Goal: Transaction & Acquisition: Purchase product/service

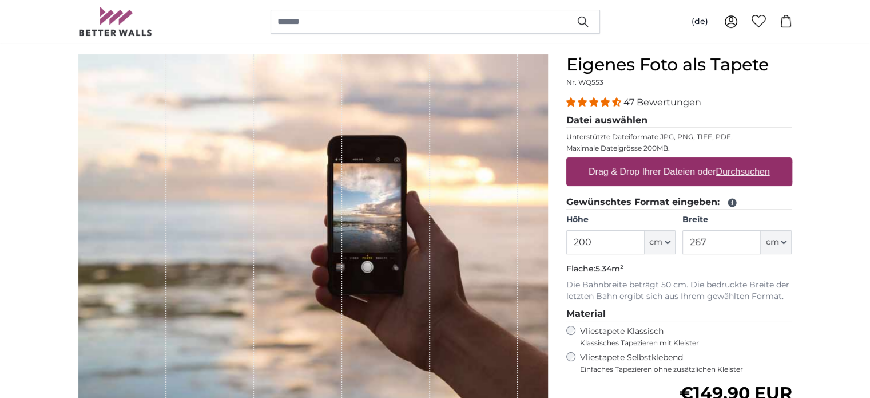
scroll to position [114, 0]
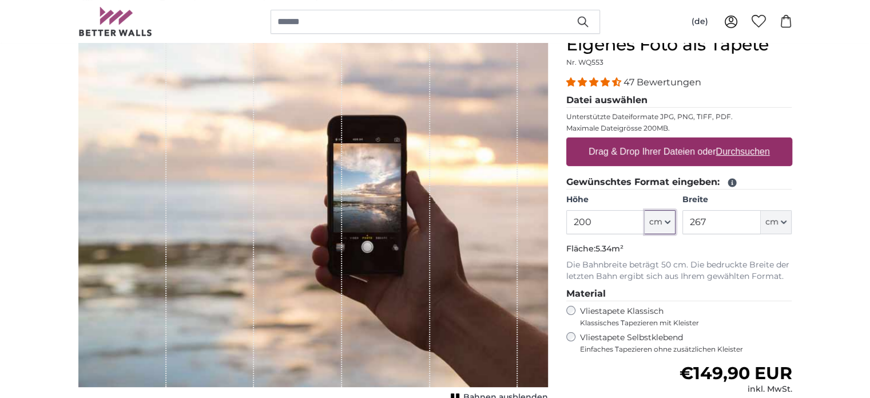
click at [667, 221] on icon "button" at bounding box center [668, 222] width 6 height 6
click at [660, 251] on link "Centimeter (cm)" at bounding box center [660, 251] width 101 height 21
click at [597, 219] on input "200" at bounding box center [605, 222] width 78 height 24
type input "2"
click at [595, 219] on input "120" at bounding box center [605, 222] width 78 height 24
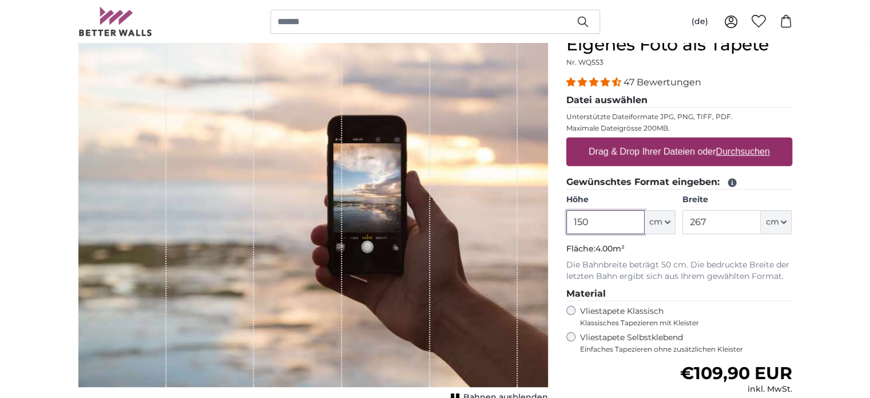
type input "150"
click at [717, 219] on input "267" at bounding box center [722, 222] width 78 height 24
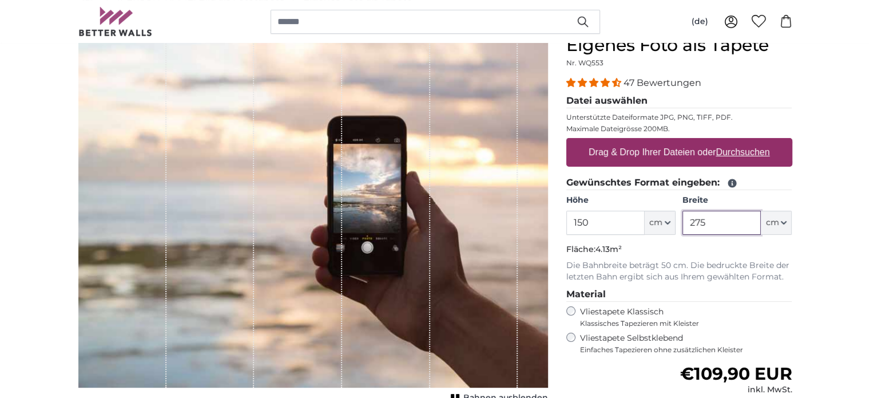
scroll to position [114, 0]
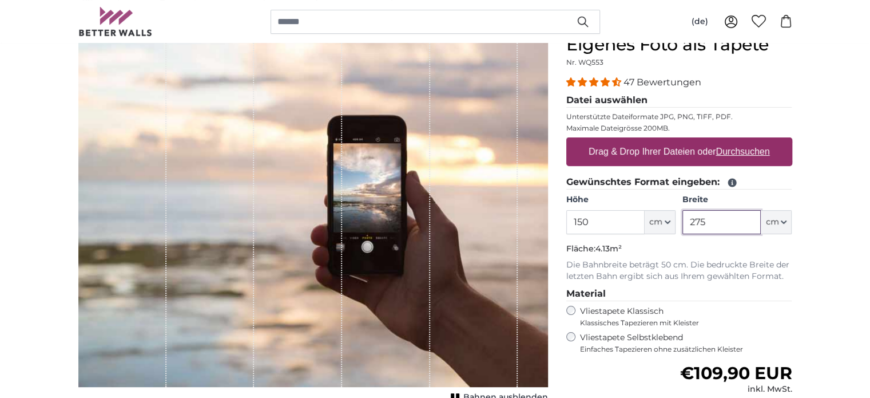
type input "275"
click at [735, 150] on u "Durchsuchen" at bounding box center [743, 151] width 54 height 10
click at [735, 141] on input "Drag & Drop Ihrer Dateien oder Durchsuchen" at bounding box center [679, 138] width 226 height 3
type input "**********"
click at [320, 101] on div "1 of 1" at bounding box center [298, 210] width 88 height 352
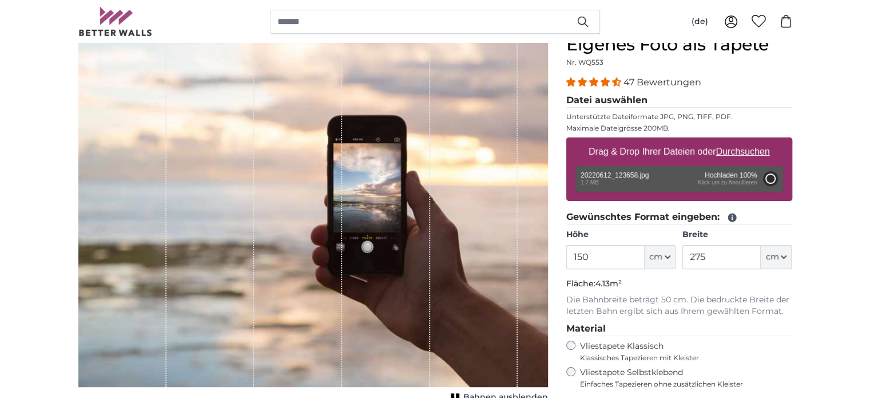
type input "183.9"
type input "103"
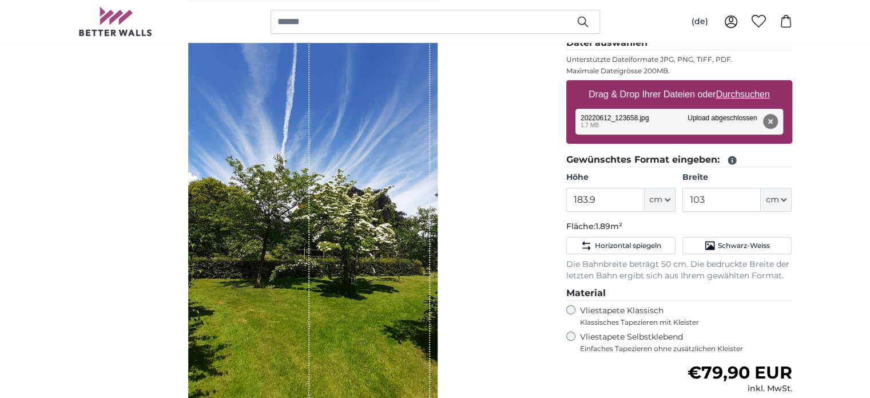
scroll to position [229, 0]
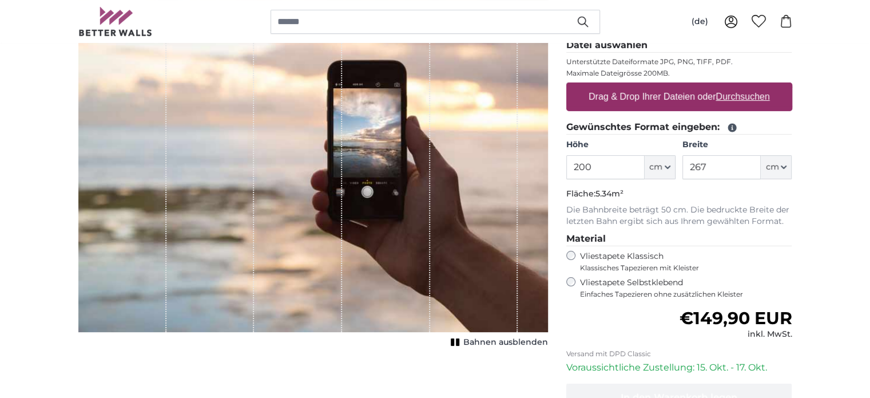
scroll to position [172, 0]
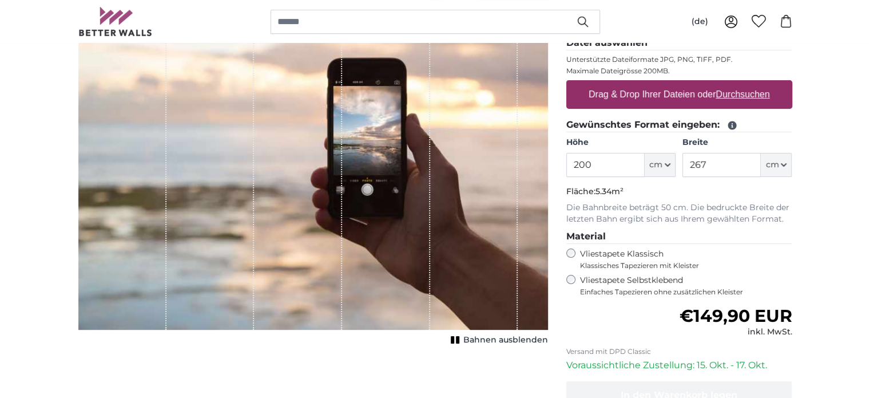
click at [732, 94] on u "Durchsuchen" at bounding box center [743, 94] width 54 height 10
click at [732, 84] on input "Drag & Drop Ihrer Dateien oder Durchsuchen" at bounding box center [679, 81] width 226 height 3
type input "**********"
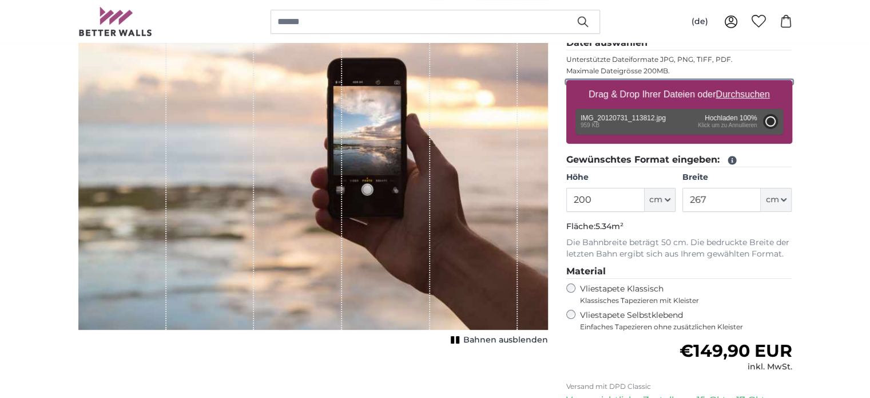
type input "150"
type input "199.5"
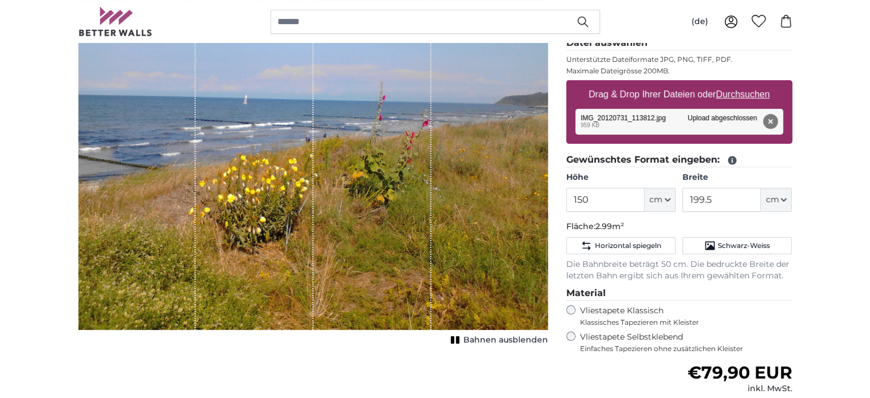
click at [751, 93] on u "Durchsuchen" at bounding box center [743, 94] width 54 height 10
click at [751, 84] on input "Drag & Drop Ihrer Dateien oder Durchsuchen" at bounding box center [679, 81] width 226 height 3
type input "**********"
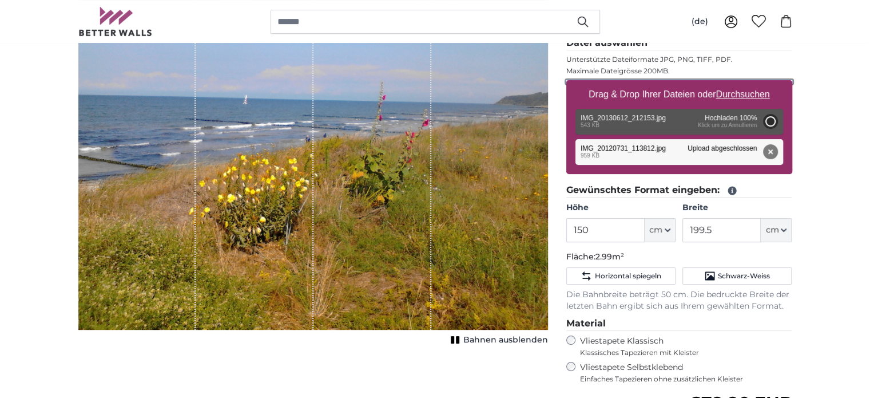
type input "200"
type input "150"
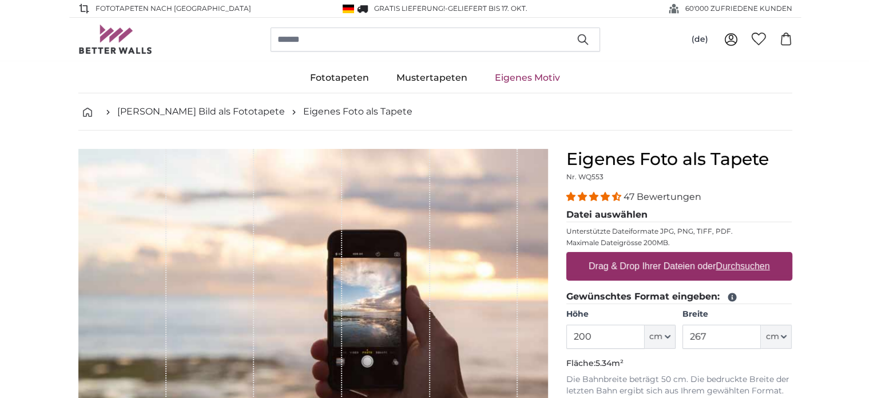
click at [744, 266] on u "Durchsuchen" at bounding box center [743, 266] width 54 height 10
click at [744, 255] on input "Drag & Drop Ihrer Dateien oder Durchsuchen" at bounding box center [679, 253] width 226 height 3
type input "**********"
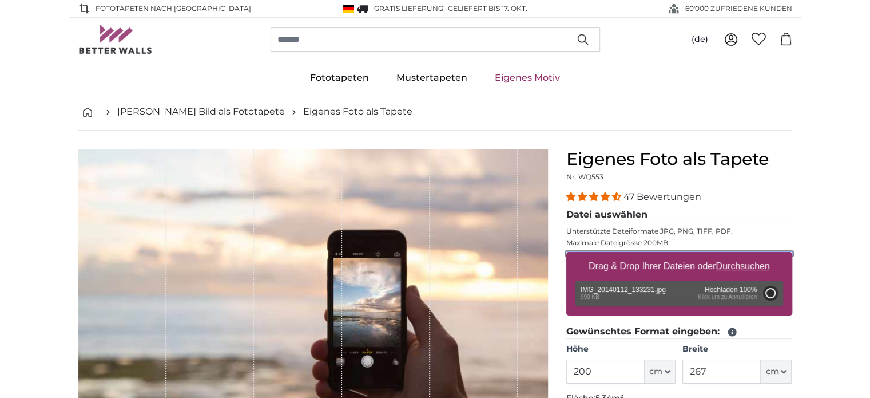
type input "150"
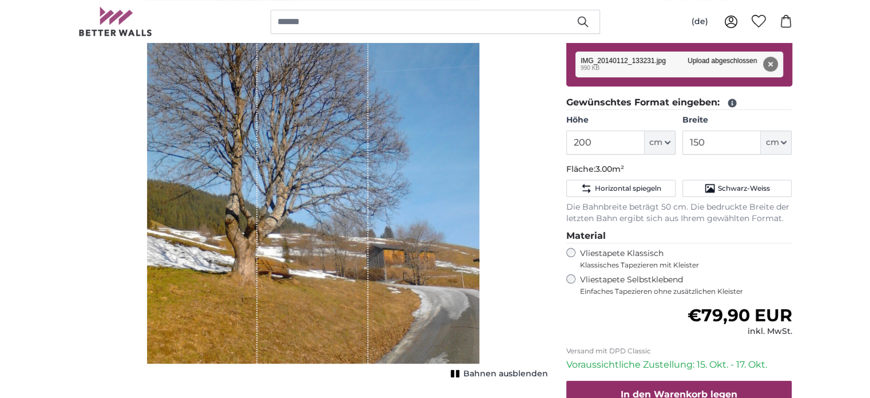
scroll to position [172, 0]
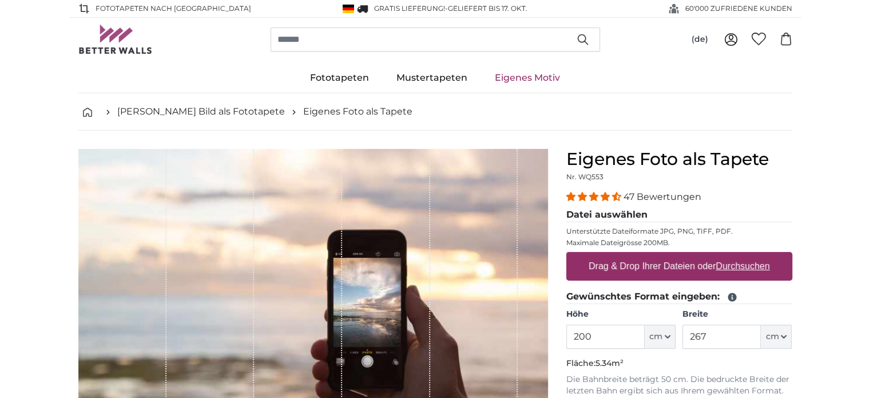
click at [752, 267] on u "Durchsuchen" at bounding box center [743, 266] width 54 height 10
click at [752, 255] on input "Drag & Drop Ihrer Dateien oder Durchsuchen" at bounding box center [679, 253] width 226 height 3
type input "**********"
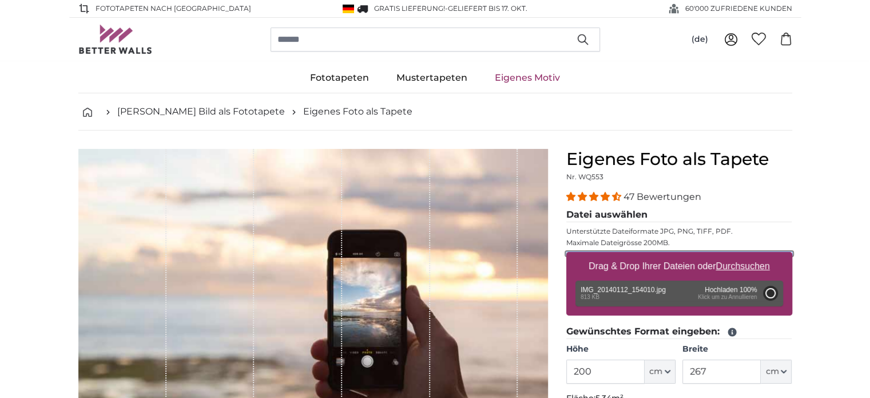
type input "150"
type input "199.5"
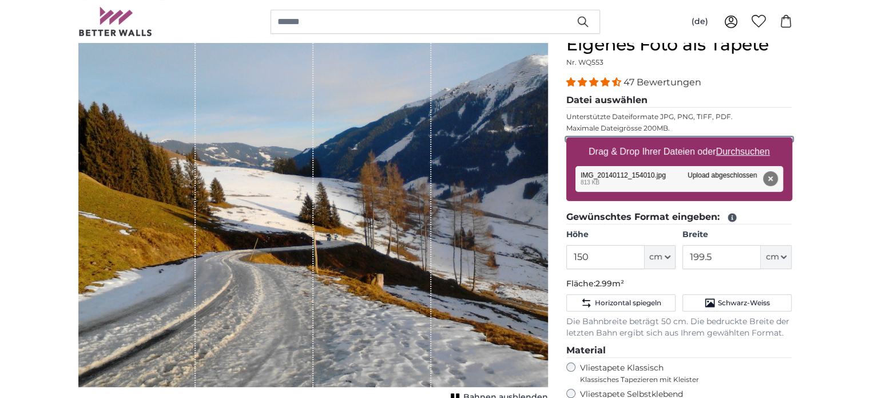
scroll to position [172, 0]
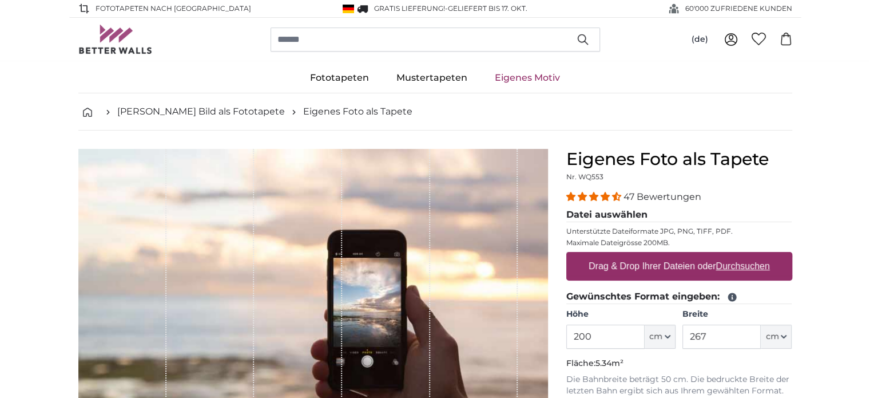
click at [745, 267] on u "Durchsuchen" at bounding box center [743, 266] width 54 height 10
click at [745, 255] on input "Drag & Drop Ihrer Dateien oder Durchsuchen" at bounding box center [679, 253] width 226 height 3
type input "**********"
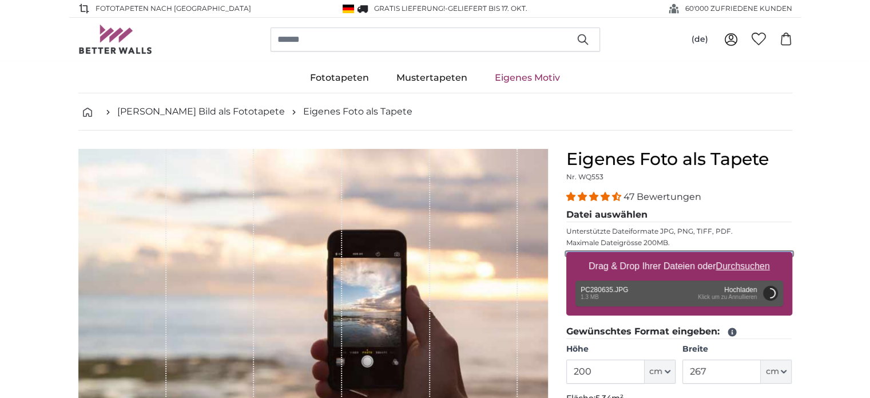
scroll to position [57, 0]
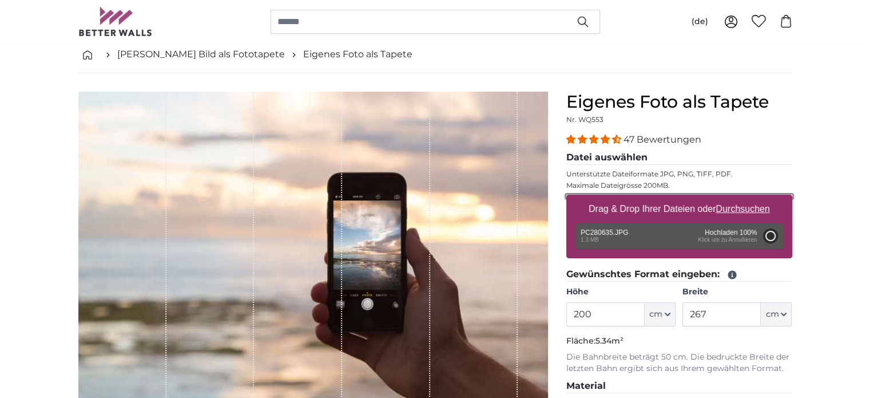
type input "150"
type input "199.5"
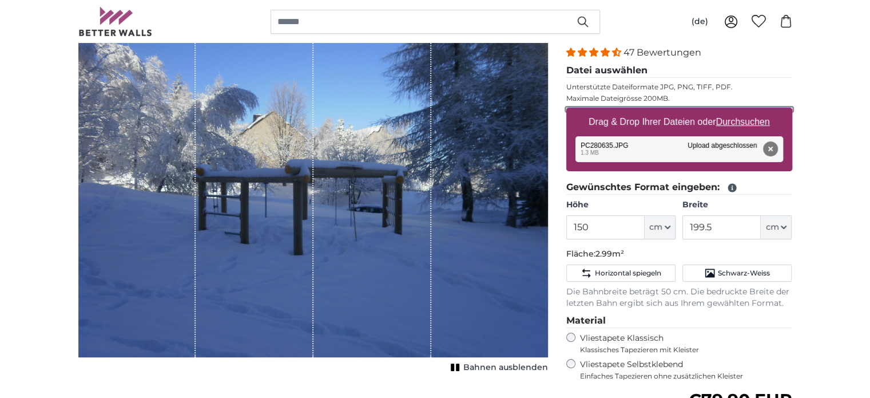
scroll to position [172, 0]
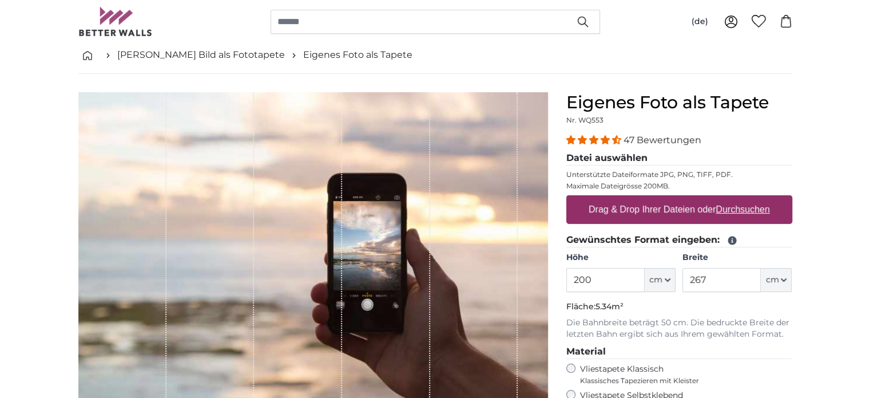
scroll to position [57, 0]
click at [731, 209] on u "Durchsuchen" at bounding box center [743, 209] width 54 height 10
click at [731, 198] on input "Drag & Drop Ihrer Dateien oder Durchsuchen" at bounding box center [679, 196] width 226 height 3
type input "**********"
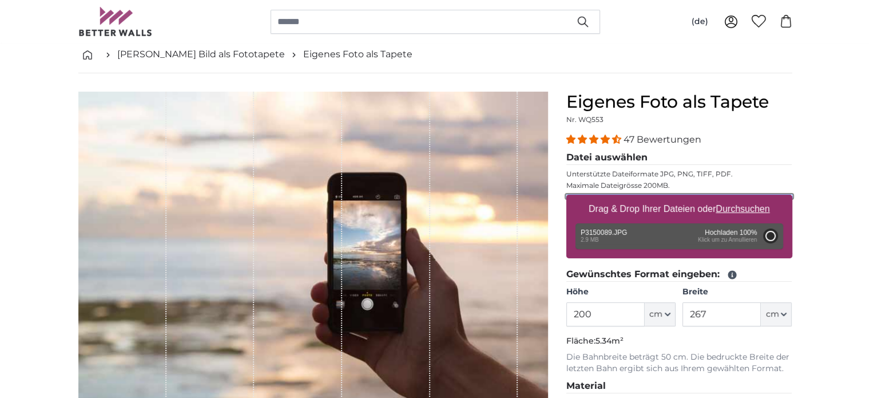
type input "266"
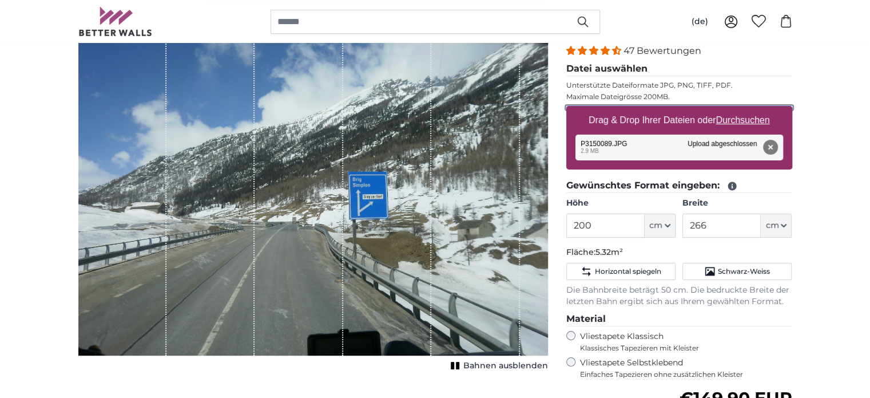
scroll to position [172, 0]
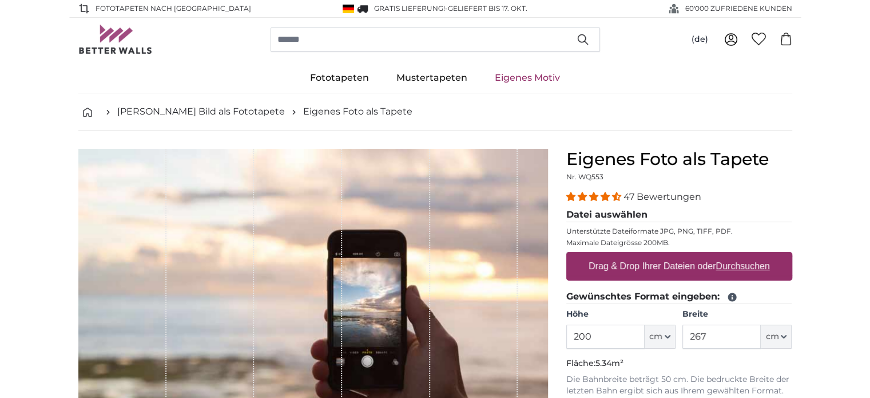
click at [744, 266] on u "Durchsuchen" at bounding box center [743, 266] width 54 height 10
click at [744, 255] on input "Drag & Drop Ihrer Dateien oder Durchsuchen" at bounding box center [679, 253] width 226 height 3
type input "**********"
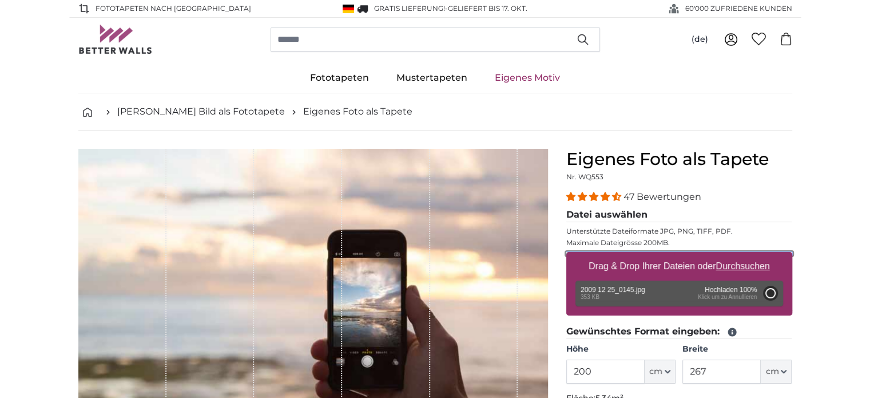
type input "81"
type input "107.7"
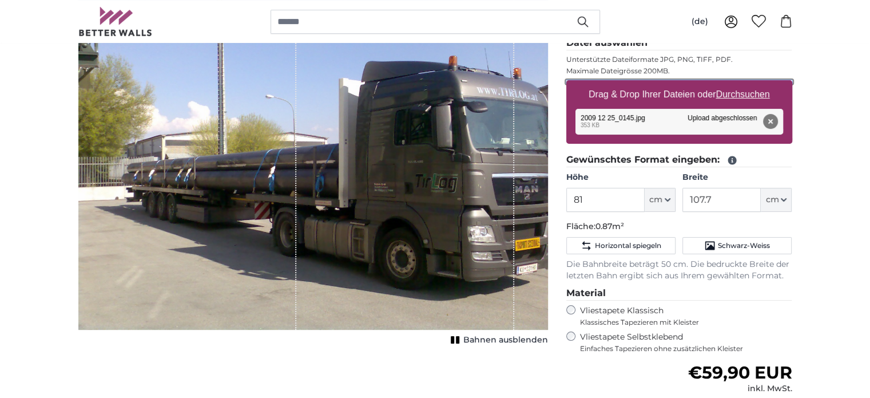
scroll to position [114, 0]
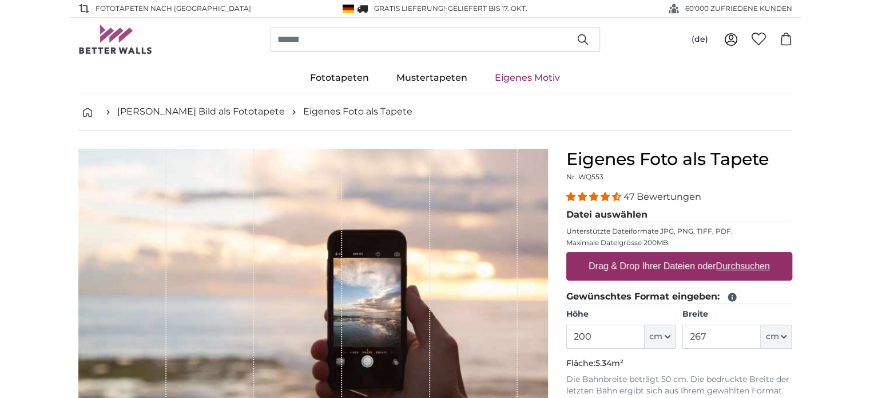
click at [747, 266] on u "Durchsuchen" at bounding box center [743, 266] width 54 height 10
click at [747, 255] on input "Drag & Drop Ihrer Dateien oder Durchsuchen" at bounding box center [679, 253] width 226 height 3
type input "**********"
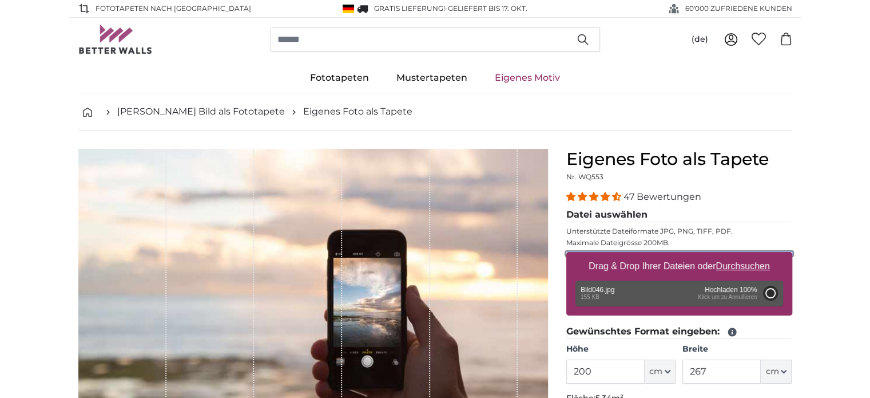
type input "61"
type input "81.1"
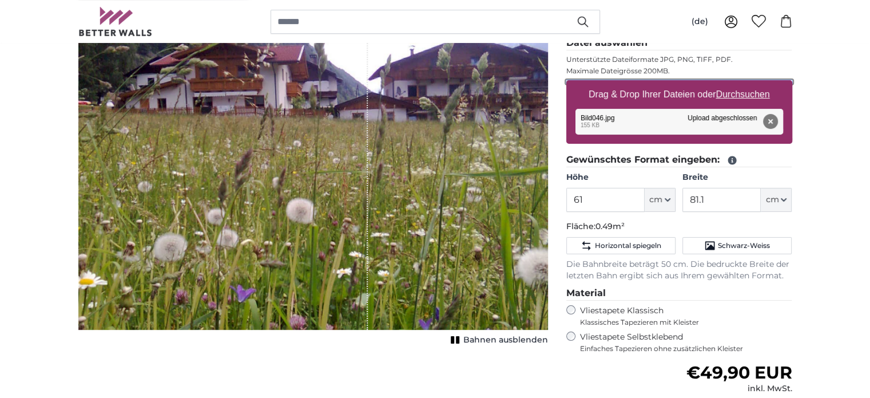
scroll to position [114, 0]
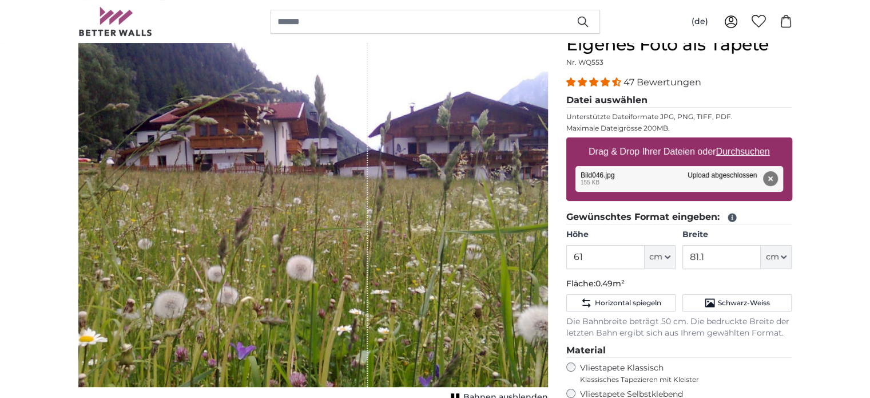
click at [750, 152] on u "Durchsuchen" at bounding box center [743, 151] width 54 height 10
click at [750, 141] on input "Drag & Drop Ihrer Dateien oder Durchsuchen" at bounding box center [679, 138] width 226 height 3
type input "**********"
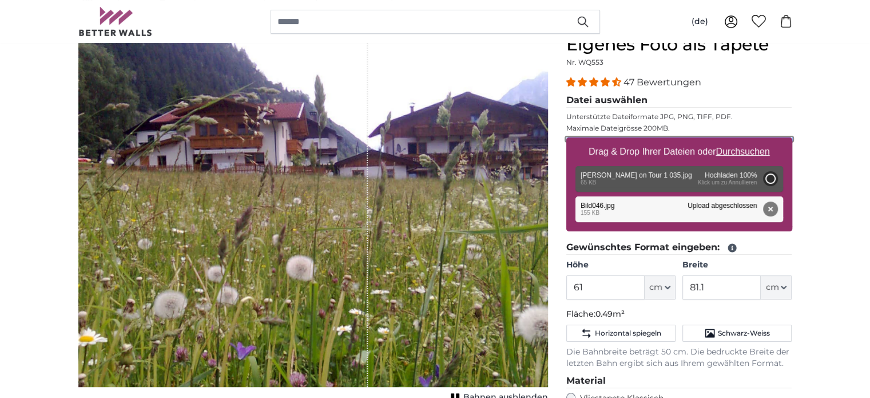
type input "81.3"
type input "61"
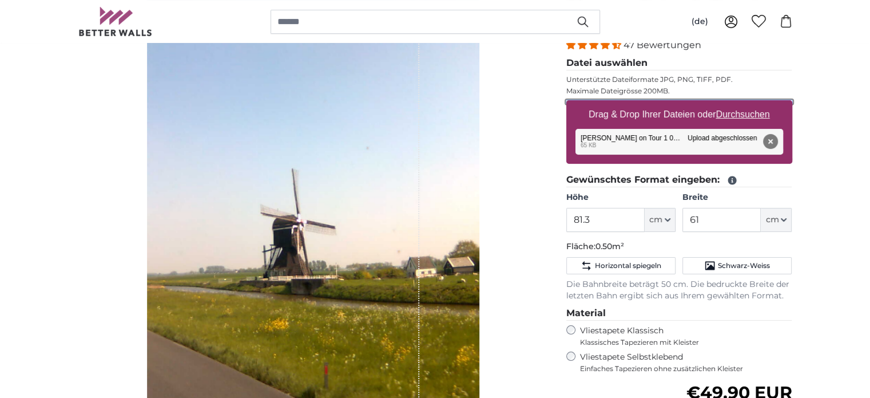
scroll to position [172, 0]
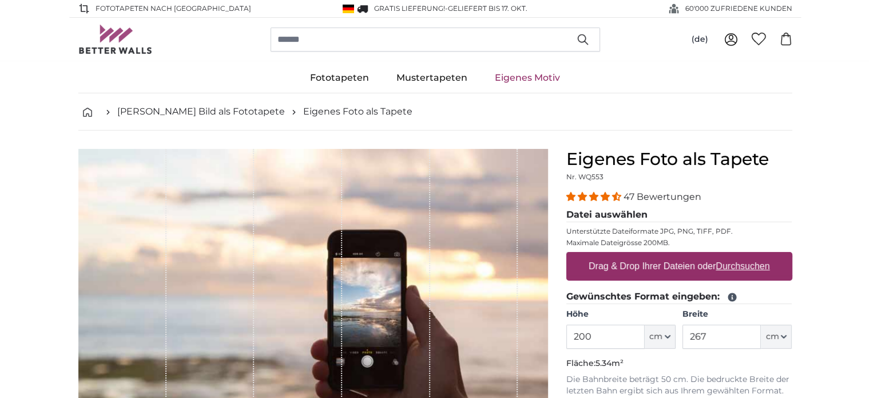
click at [738, 265] on u "Durchsuchen" at bounding box center [743, 266] width 54 height 10
click at [738, 255] on input "Drag & Drop Ihrer Dateien oder Durchsuchen" at bounding box center [679, 253] width 226 height 3
type input "**********"
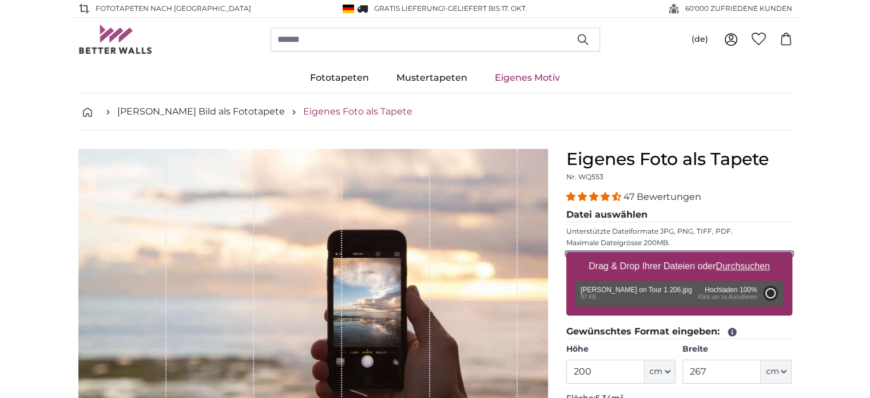
type input "61"
type input "81.1"
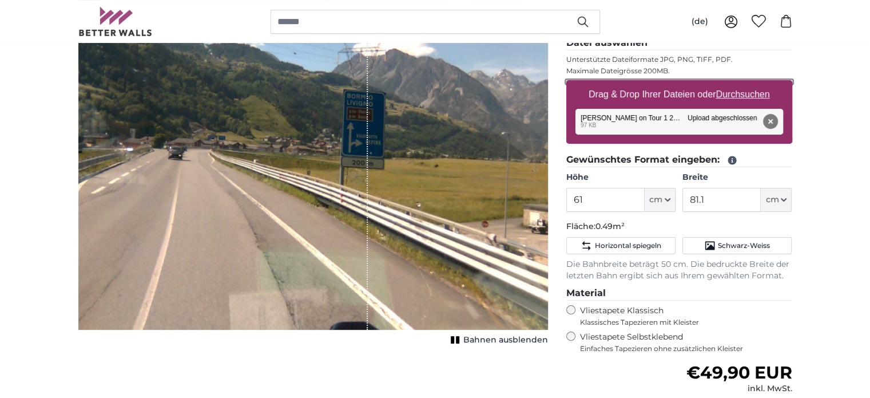
scroll to position [114, 0]
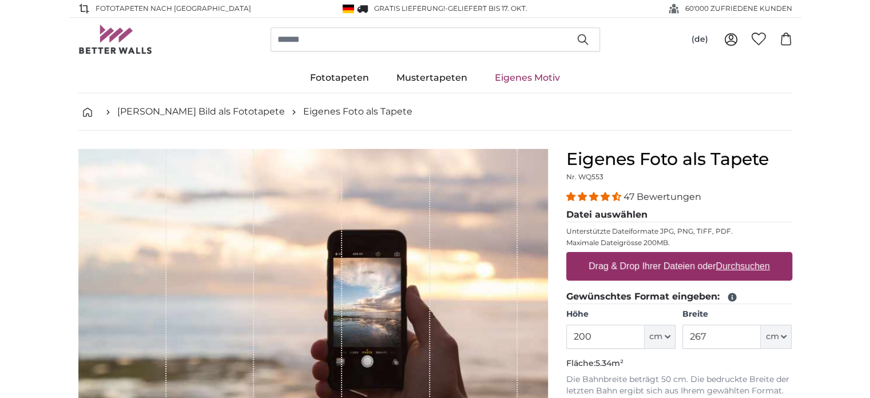
click at [739, 266] on u "Durchsuchen" at bounding box center [743, 266] width 54 height 10
click at [739, 255] on input "Drag & Drop Ihrer Dateien oder Durchsuchen" at bounding box center [679, 253] width 226 height 3
type input "**********"
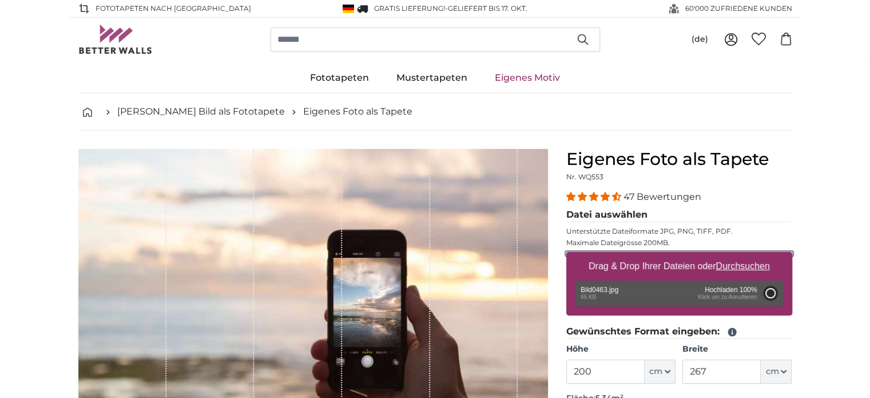
type input "61"
type input "81.1"
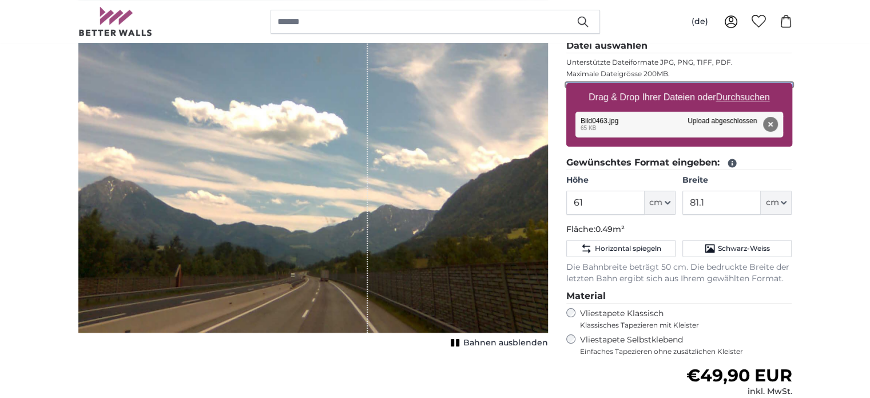
scroll to position [172, 0]
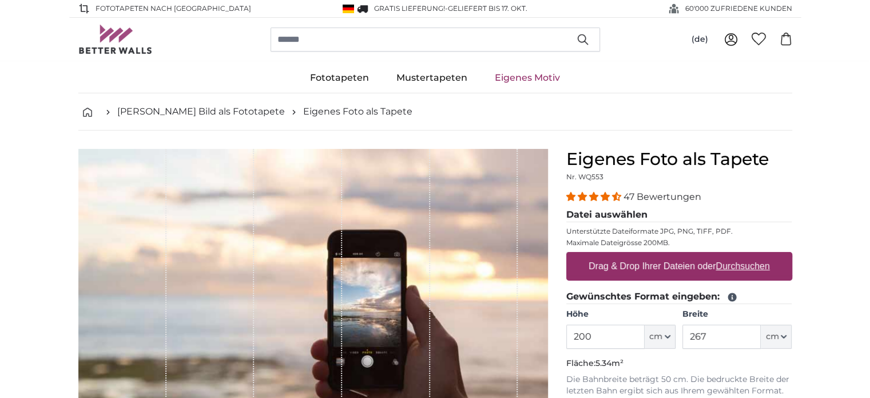
click at [744, 265] on u "Durchsuchen" at bounding box center [743, 266] width 54 height 10
click at [744, 255] on input "Drag & Drop Ihrer Dateien oder Durchsuchen" at bounding box center [679, 253] width 226 height 3
type input "**********"
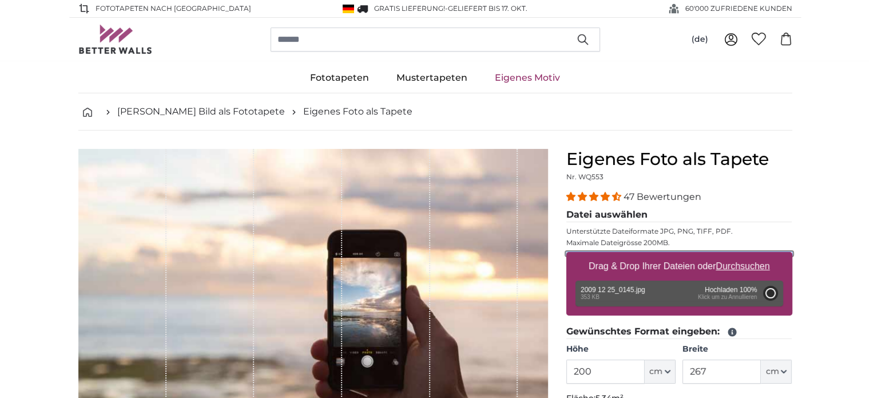
type input "81"
type input "107.7"
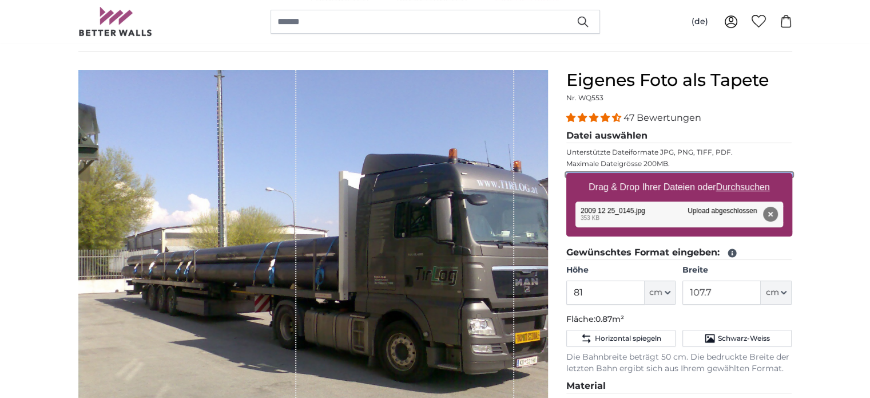
scroll to position [114, 0]
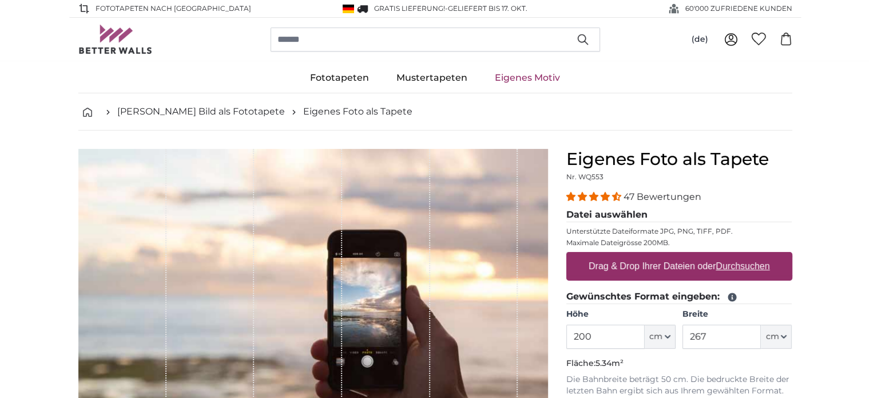
click at [752, 265] on u "Durchsuchen" at bounding box center [743, 266] width 54 height 10
click at [752, 255] on input "Drag & Drop Ihrer Dateien oder Durchsuchen" at bounding box center [679, 253] width 226 height 3
type input "**********"
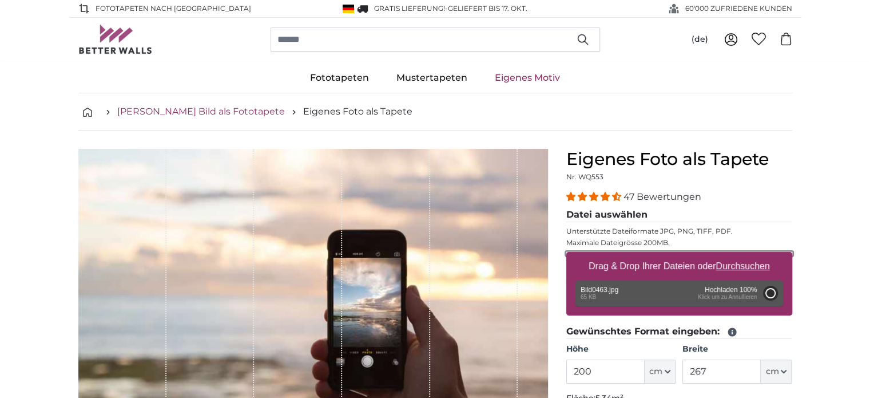
type input "61"
type input "81.1"
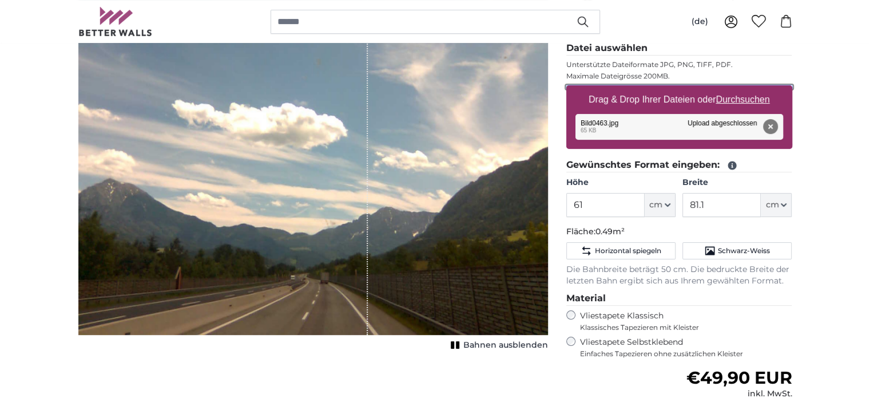
scroll to position [172, 0]
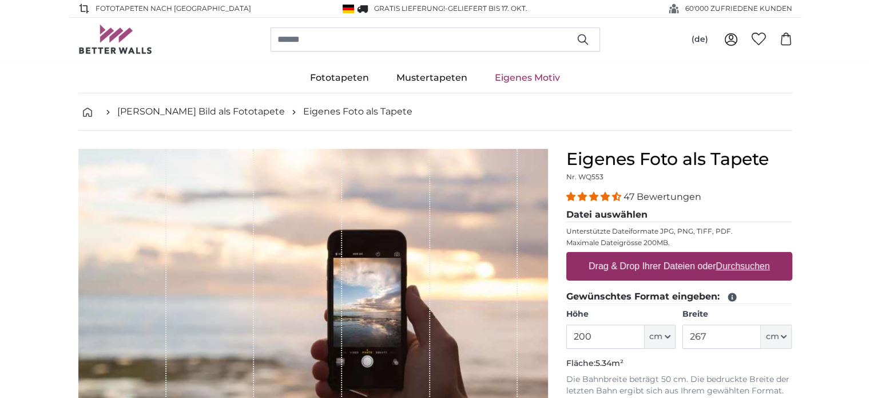
click at [748, 265] on u "Durchsuchen" at bounding box center [743, 266] width 54 height 10
click at [748, 255] on input "Drag & Drop Ihrer Dateien oder Durchsuchen" at bounding box center [679, 253] width 226 height 3
type input "**********"
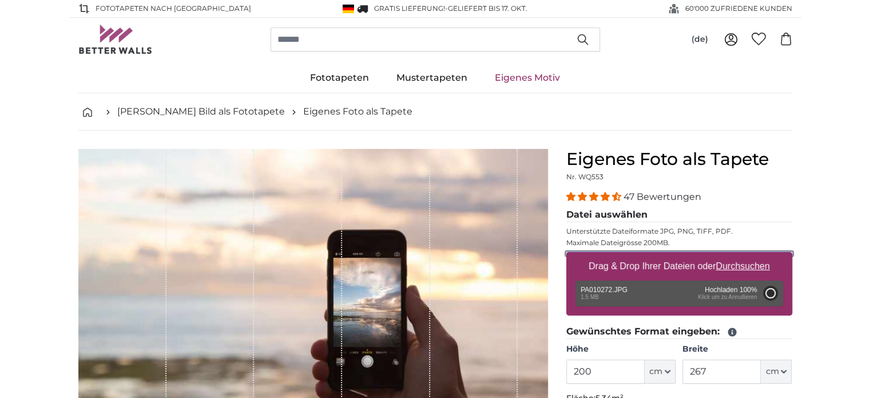
type input "150"
type input "199.5"
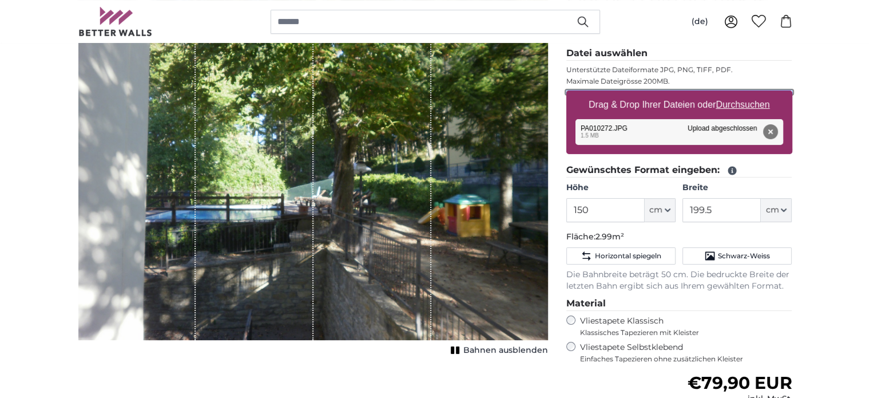
scroll to position [172, 0]
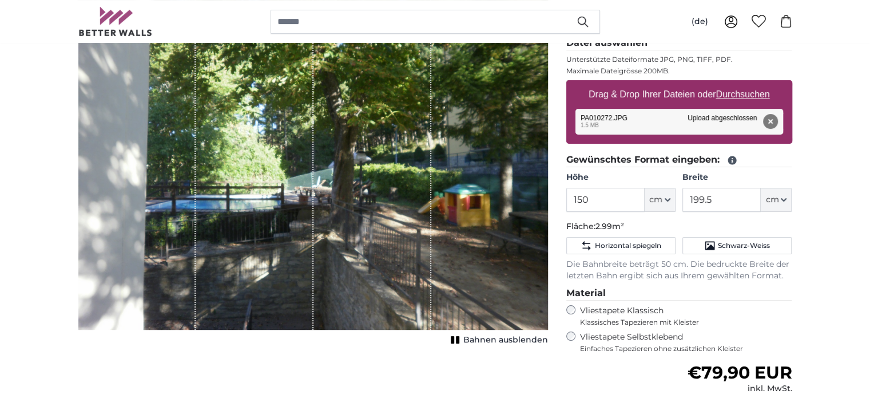
click at [750, 94] on u "Durchsuchen" at bounding box center [743, 94] width 54 height 10
click at [750, 84] on input "Drag & Drop Ihrer Dateien oder Durchsuchen" at bounding box center [679, 81] width 226 height 3
type input "**********"
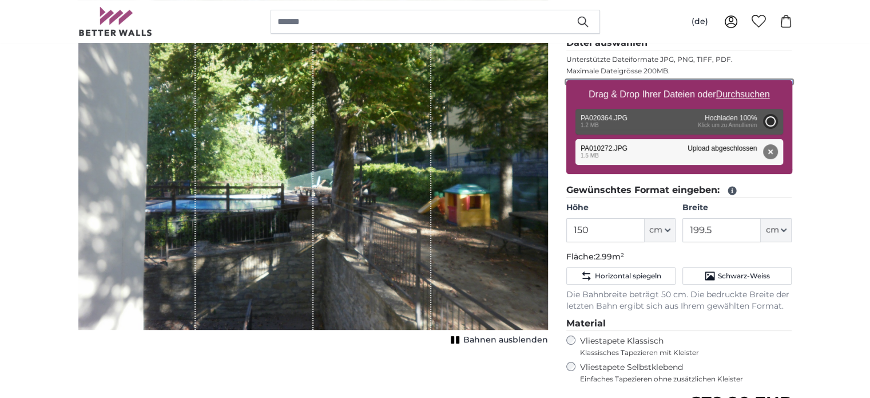
type input "150"
type input "199.5"
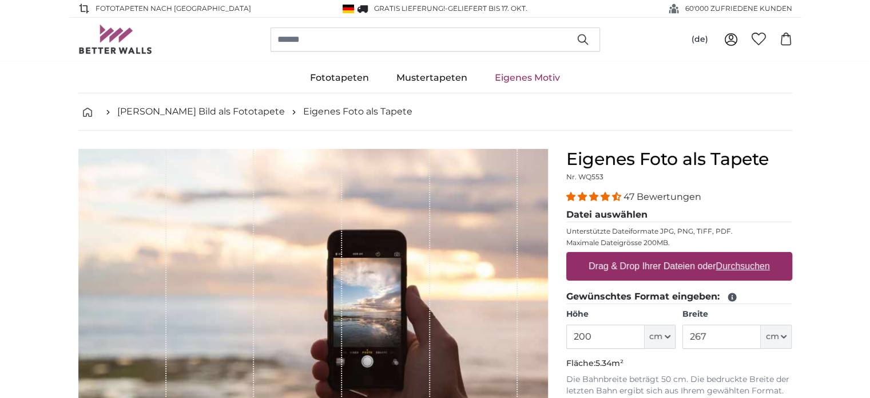
click at [747, 265] on u "Durchsuchen" at bounding box center [743, 266] width 54 height 10
click at [747, 255] on input "Drag & Drop Ihrer Dateien oder Durchsuchen" at bounding box center [679, 253] width 226 height 3
type input "**********"
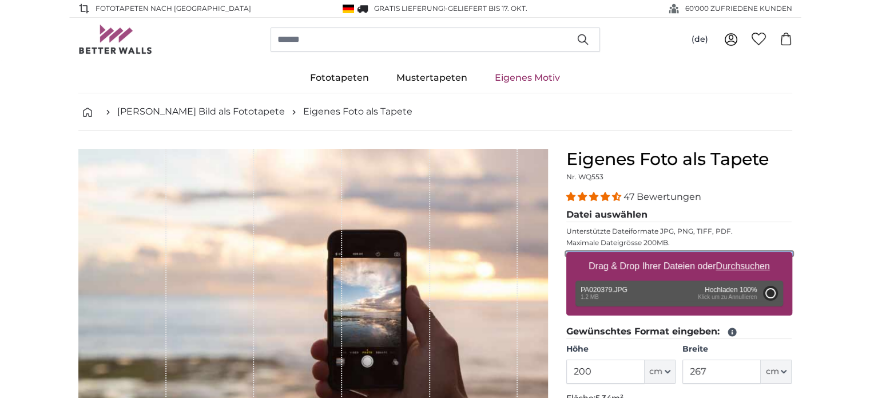
type input "150"
type input "199.5"
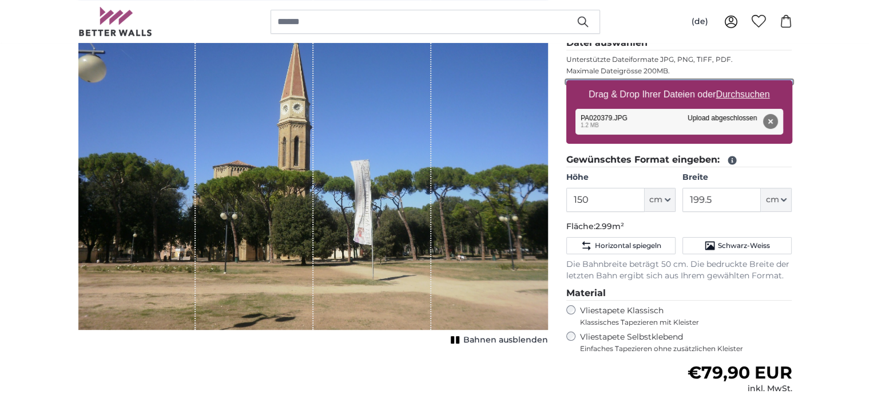
scroll to position [114, 0]
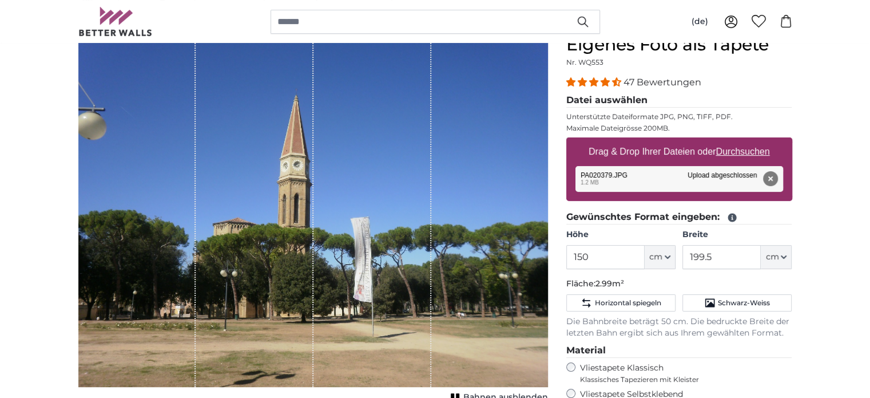
click at [742, 150] on u "Durchsuchen" at bounding box center [743, 151] width 54 height 10
click at [742, 141] on input "Drag & Drop Ihrer Dateien oder Durchsuchen" at bounding box center [679, 138] width 226 height 3
type input "**********"
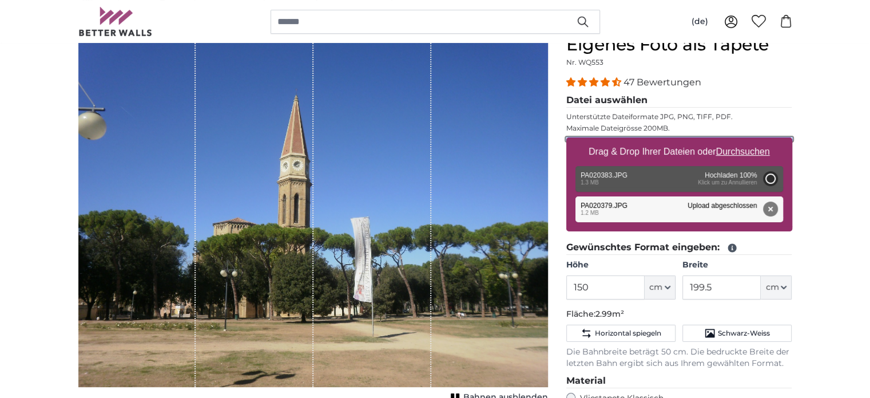
type input "150"
type input "199.5"
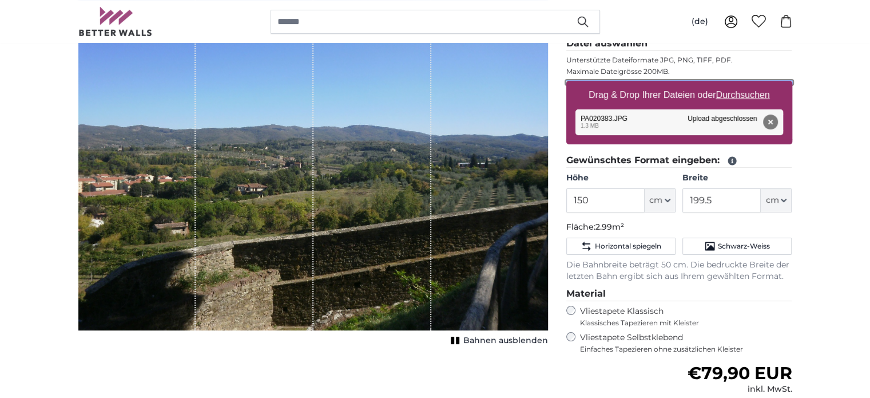
scroll to position [172, 0]
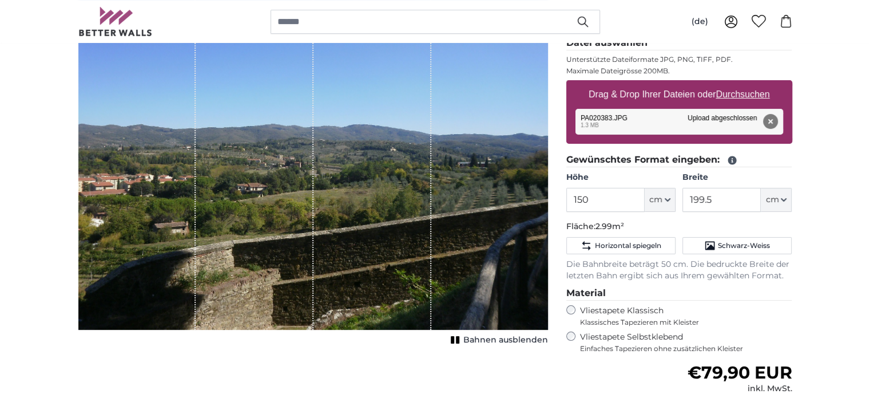
click at [749, 93] on u "Durchsuchen" at bounding box center [743, 94] width 54 height 10
click at [749, 84] on input "Drag & Drop Ihrer Dateien oder Durchsuchen" at bounding box center [679, 81] width 226 height 3
type input "**********"
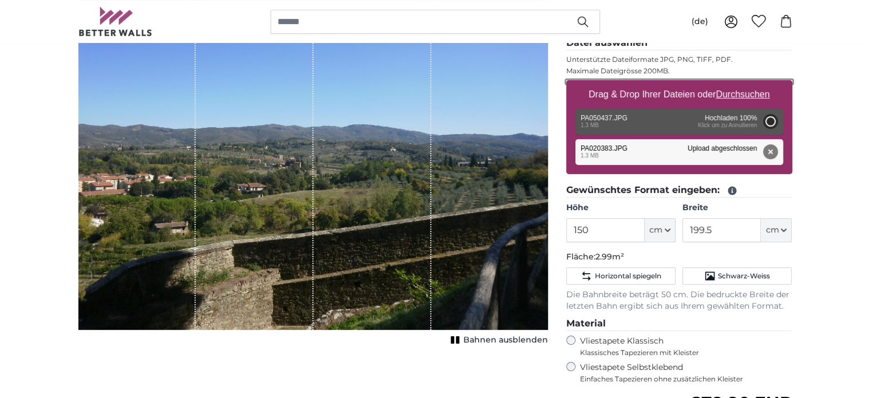
type input "200"
type input "150"
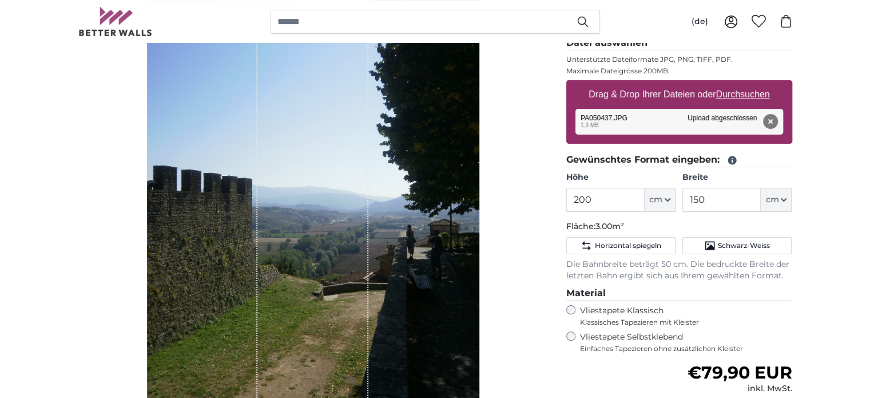
click at [735, 92] on u "Durchsuchen" at bounding box center [743, 94] width 54 height 10
click at [735, 84] on input "Drag & Drop Ihrer Dateien oder Durchsuchen" at bounding box center [679, 81] width 226 height 3
type input "**********"
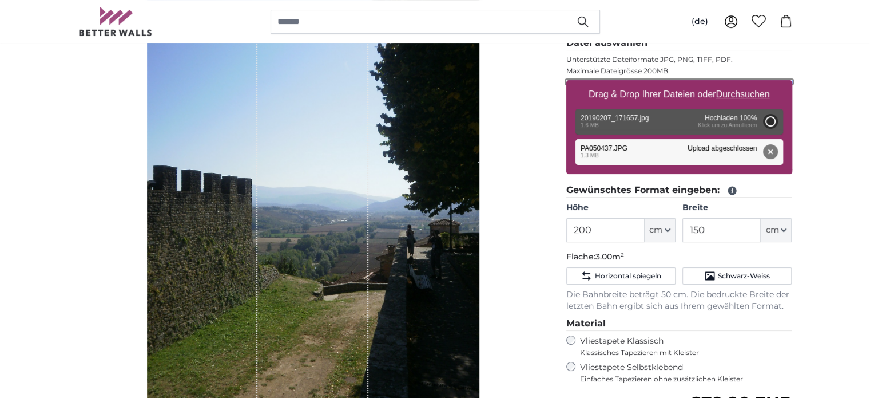
type input "112"
type input "187"
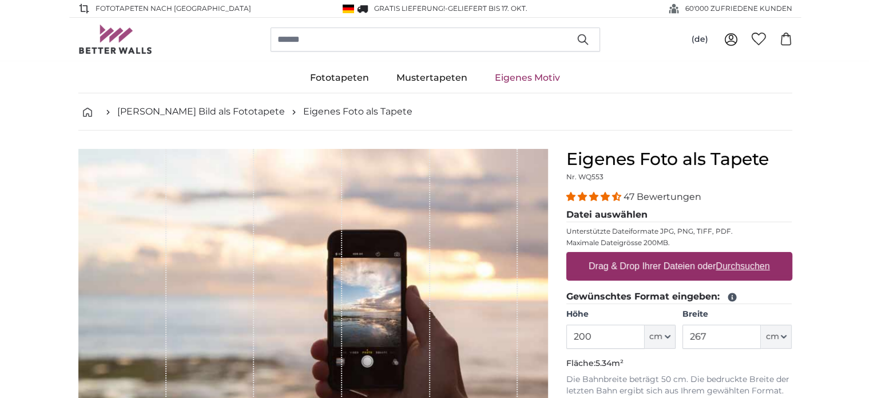
click at [731, 265] on u "Durchsuchen" at bounding box center [743, 266] width 54 height 10
click at [731, 255] on input "Drag & Drop Ihrer Dateien oder Durchsuchen" at bounding box center [679, 253] width 226 height 3
type input "**********"
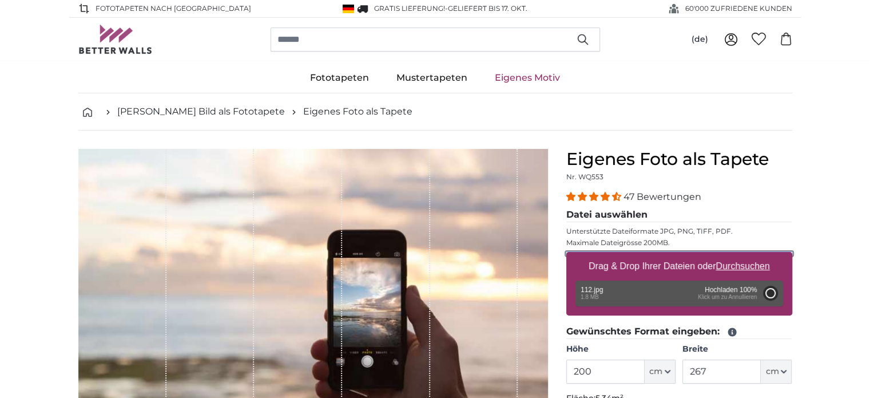
type input "112"
type input "187"
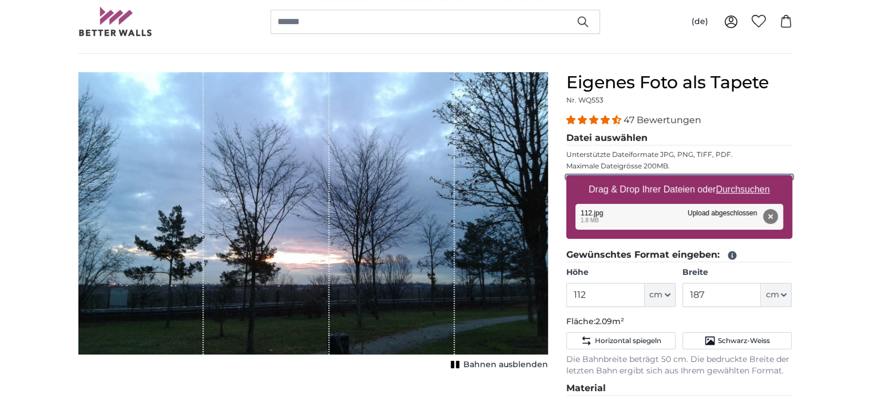
scroll to position [57, 0]
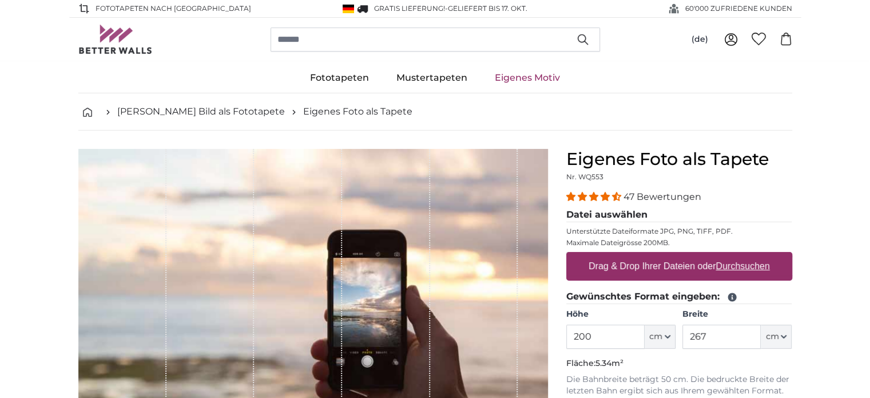
click at [739, 265] on u "Durchsuchen" at bounding box center [743, 266] width 54 height 10
click at [739, 255] on input "Drag & Drop Ihrer Dateien oder Durchsuchen" at bounding box center [679, 253] width 226 height 3
type input "**********"
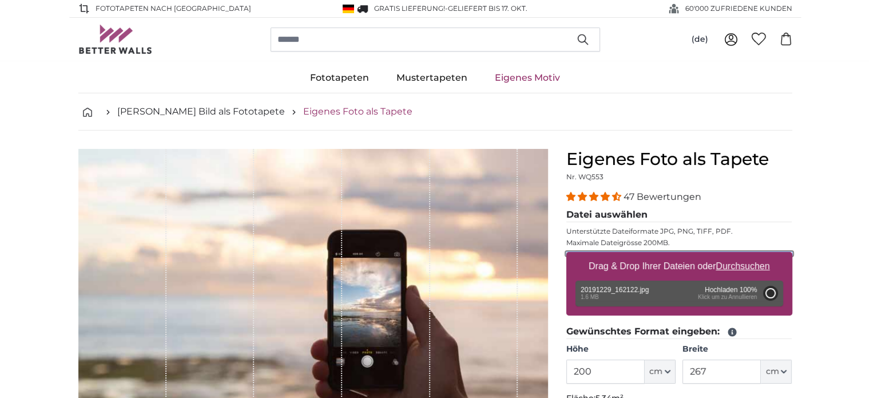
type input "266"
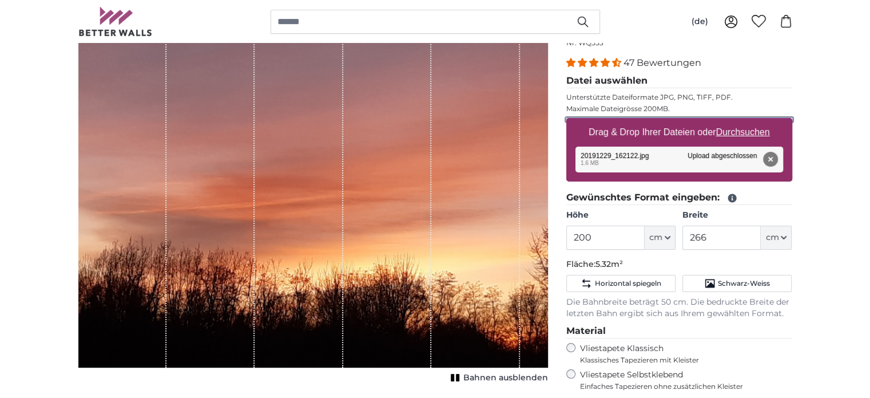
scroll to position [114, 0]
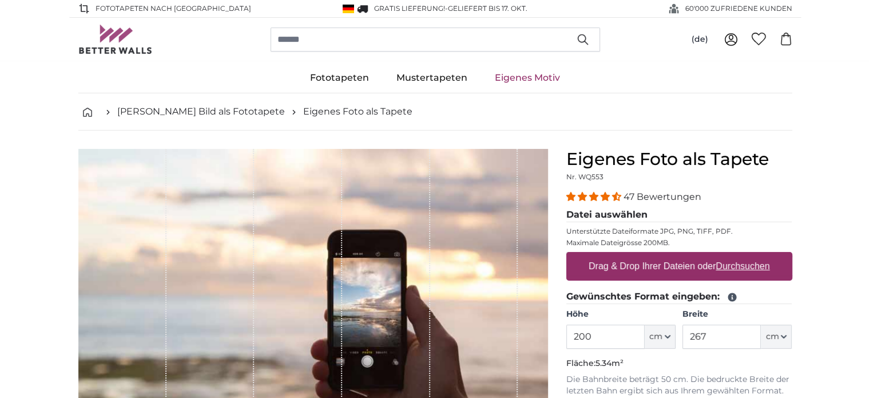
click at [741, 264] on u "Durchsuchen" at bounding box center [743, 266] width 54 height 10
click at [741, 255] on input "Drag & Drop Ihrer Dateien oder Durchsuchen" at bounding box center [679, 253] width 226 height 3
type input "**********"
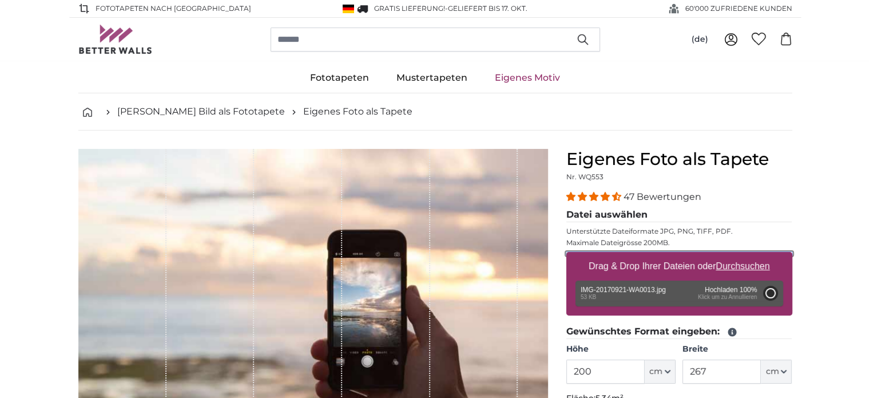
type input "81.3"
type input "61"
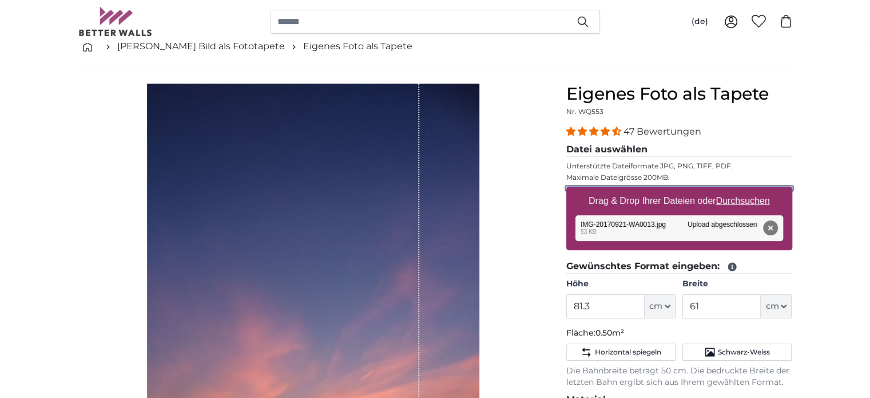
scroll to position [57, 0]
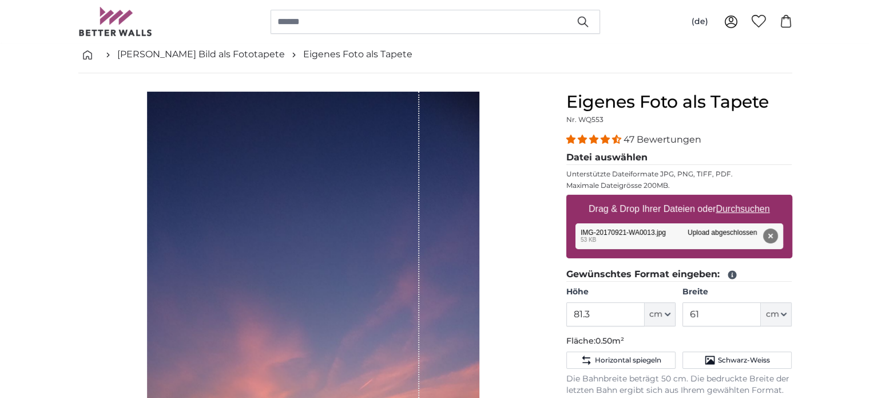
click at [746, 208] on u "Durchsuchen" at bounding box center [743, 209] width 54 height 10
click at [746, 198] on input "Drag & Drop Ihrer Dateien oder Durchsuchen" at bounding box center [679, 196] width 226 height 3
type input "**********"
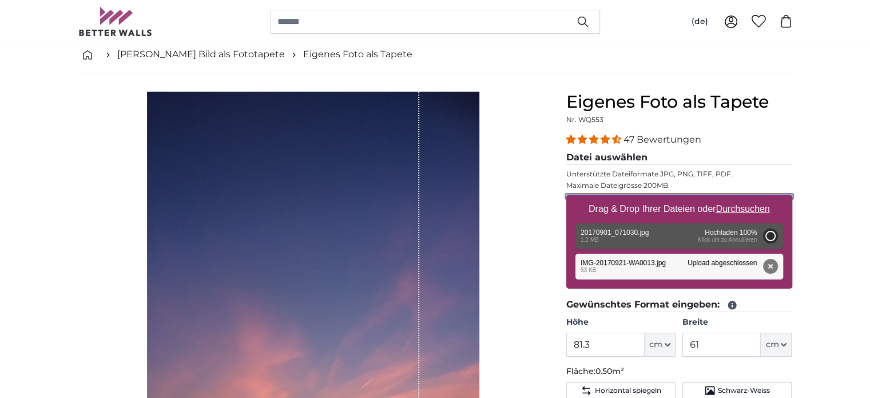
type input "112"
type input "187"
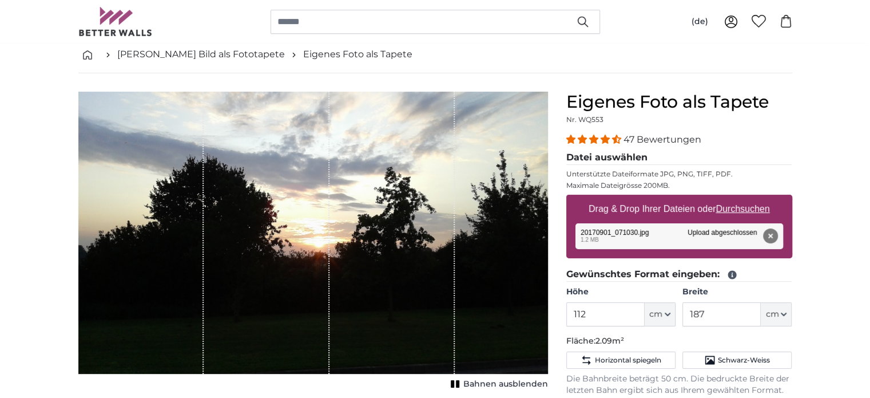
click at [746, 207] on u "Durchsuchen" at bounding box center [743, 209] width 54 height 10
click at [746, 198] on input "Drag & Drop Ihrer Dateien oder Durchsuchen" at bounding box center [679, 196] width 226 height 3
type input "**********"
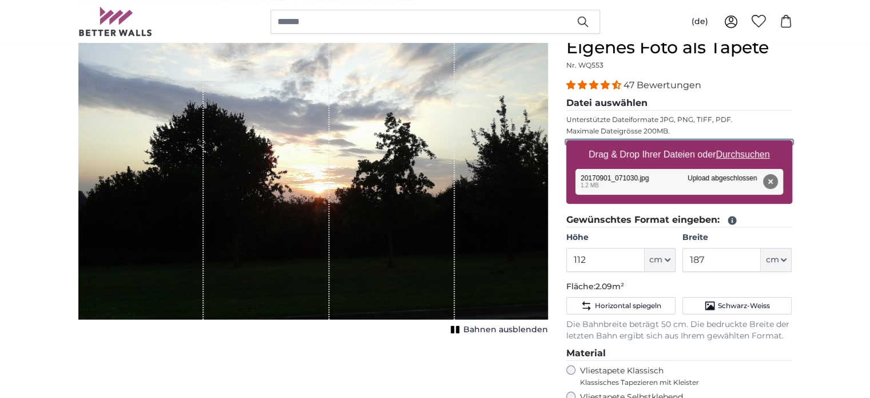
scroll to position [114, 0]
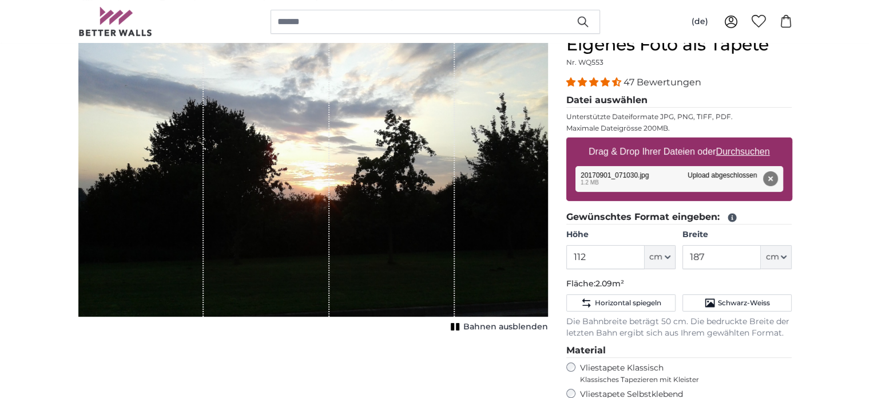
click at [748, 151] on u "Durchsuchen" at bounding box center [743, 151] width 54 height 10
click at [748, 141] on input "Drag & Drop Ihrer Dateien oder Durchsuchen" at bounding box center [679, 138] width 226 height 3
type input "**********"
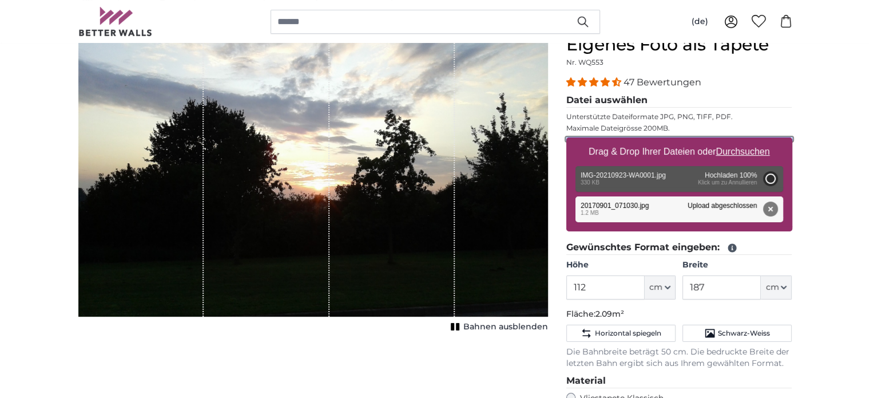
type input "77"
type input "137.1"
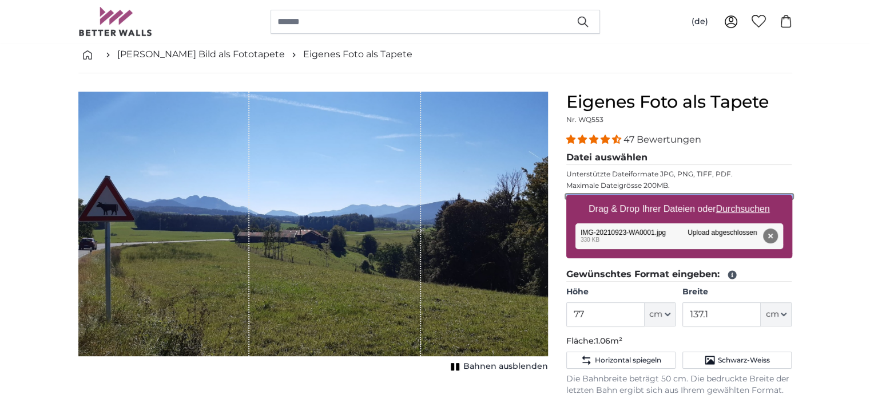
scroll to position [57, 0]
click at [743, 209] on u "Durchsuchen" at bounding box center [743, 209] width 54 height 10
click at [743, 198] on input "Drag & Drop Ihrer Dateien oder Durchsuchen" at bounding box center [679, 196] width 226 height 3
type input "**********"
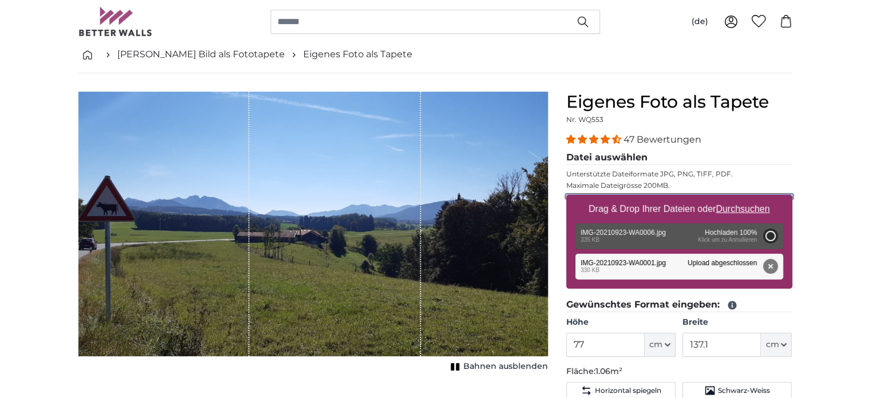
type input "77"
type input "137.1"
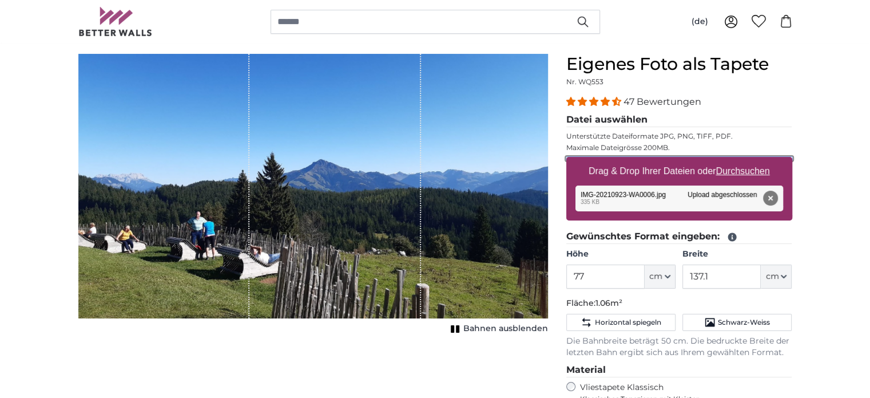
scroll to position [114, 0]
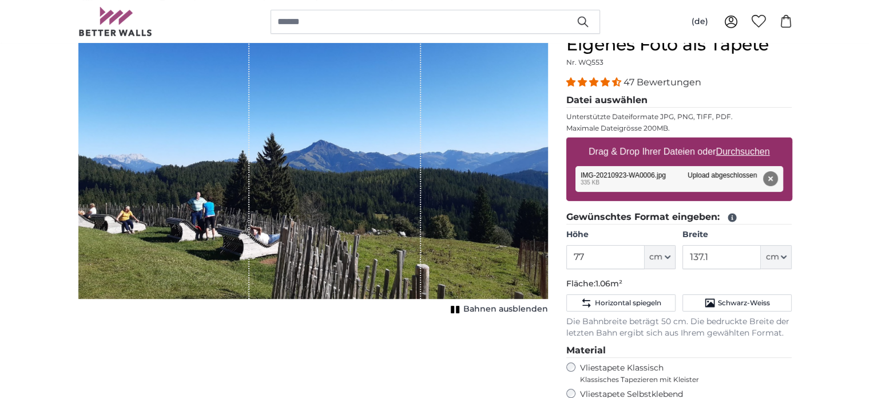
click at [746, 151] on u "Durchsuchen" at bounding box center [743, 151] width 54 height 10
click at [746, 141] on input "Drag & Drop Ihrer Dateien oder Durchsuchen" at bounding box center [679, 138] width 226 height 3
type input "**********"
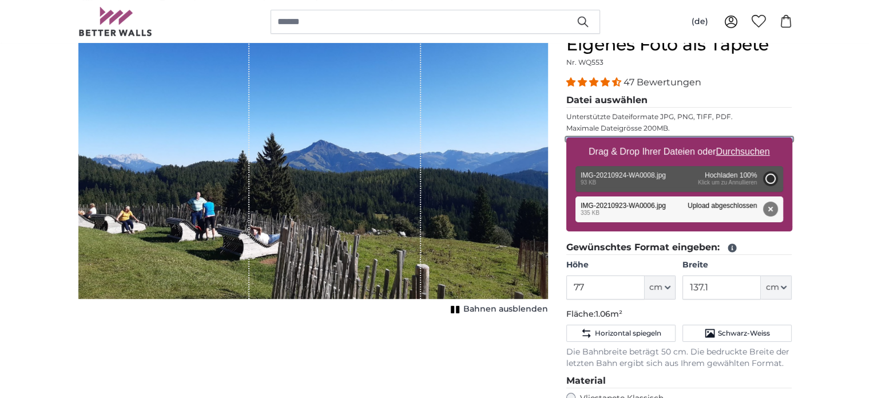
type input "77"
type input "137.1"
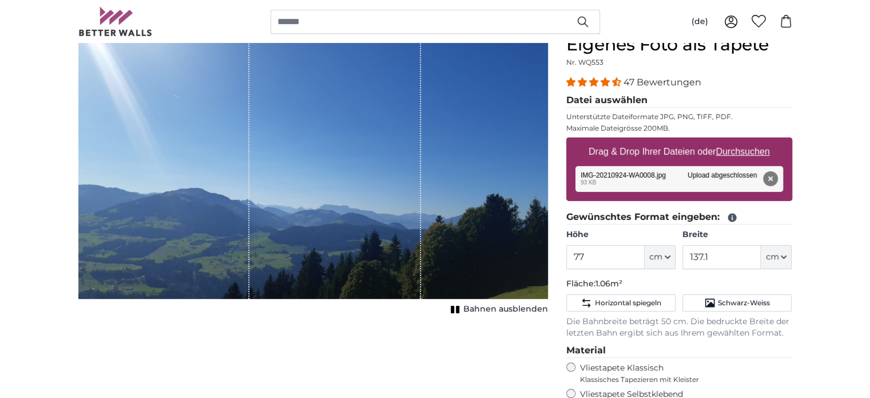
click at [750, 151] on u "Durchsuchen" at bounding box center [743, 151] width 54 height 10
click at [750, 141] on input "Drag & Drop Ihrer Dateien oder Durchsuchen" at bounding box center [679, 138] width 226 height 3
type input "**********"
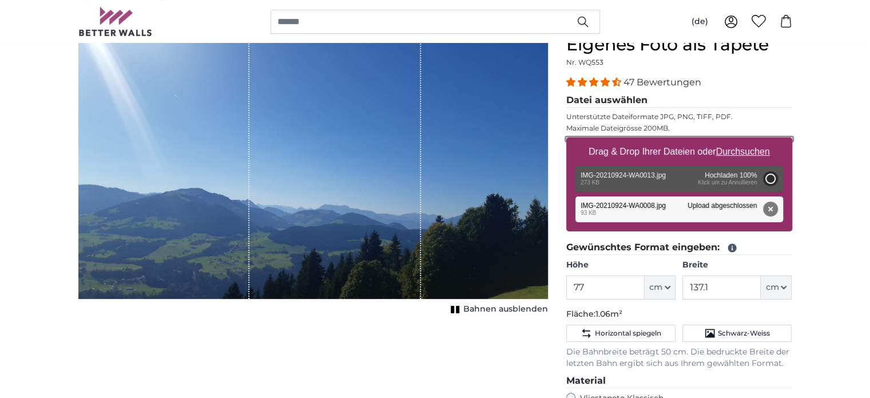
type input "56"
type input "99.7"
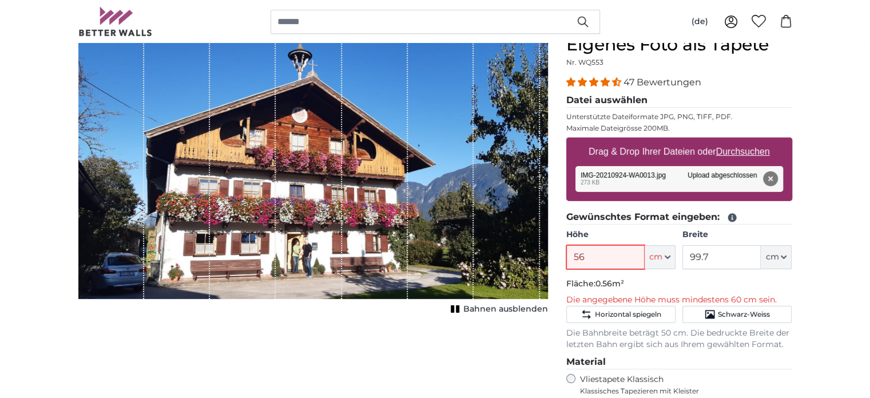
click at [605, 253] on input "56" at bounding box center [605, 257] width 78 height 24
type input "5"
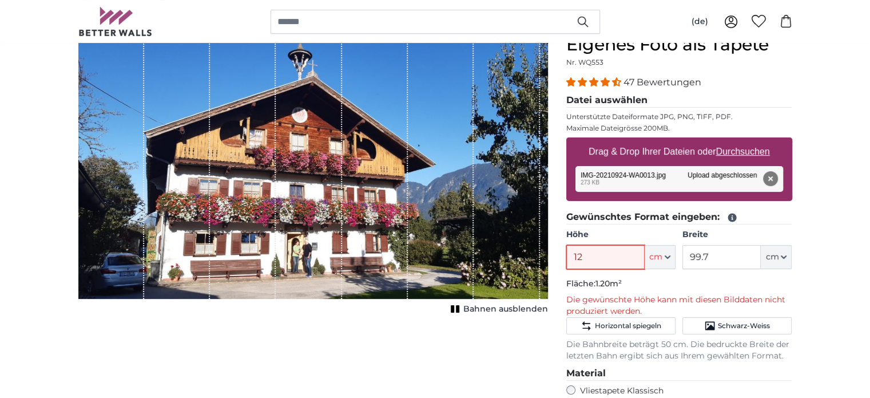
type input "1"
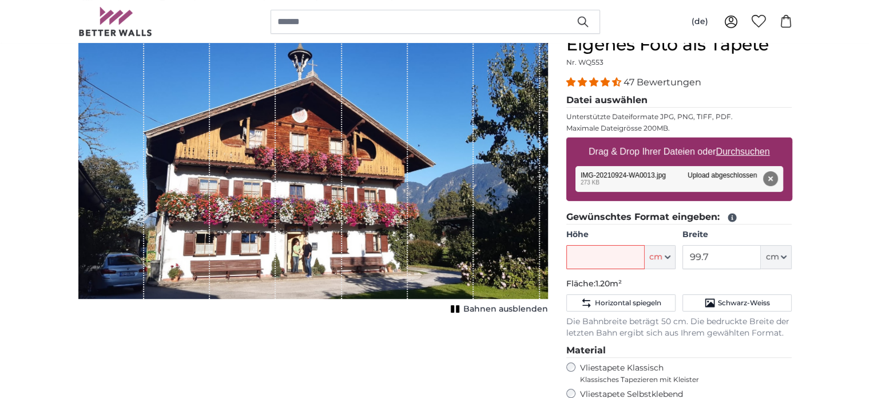
click at [744, 150] on u "Durchsuchen" at bounding box center [743, 151] width 54 height 10
click at [744, 141] on input "Drag & Drop Ihrer Dateien oder Durchsuchen" at bounding box center [679, 138] width 226 height 3
type input "**********"
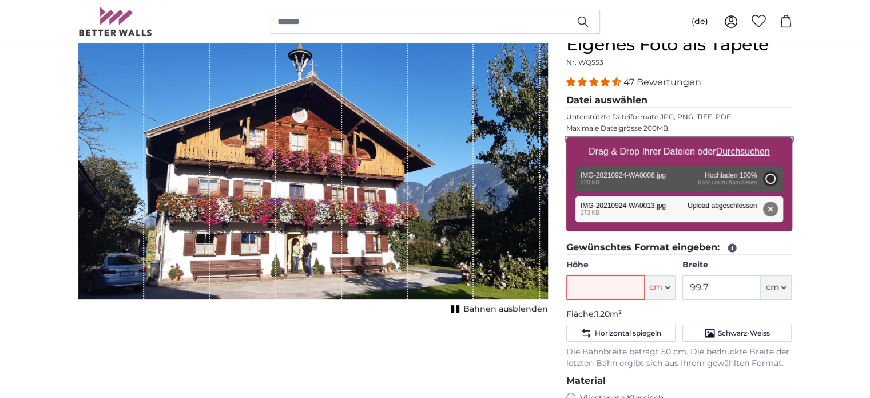
type input "77"
type input "137.1"
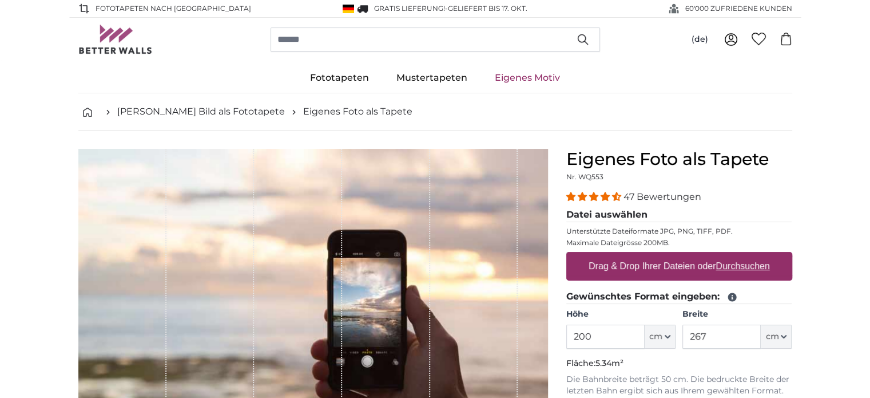
click at [748, 266] on u "Durchsuchen" at bounding box center [743, 266] width 54 height 10
click at [748, 255] on input "Drag & Drop Ihrer Dateien oder Durchsuchen" at bounding box center [679, 253] width 226 height 3
type input "**********"
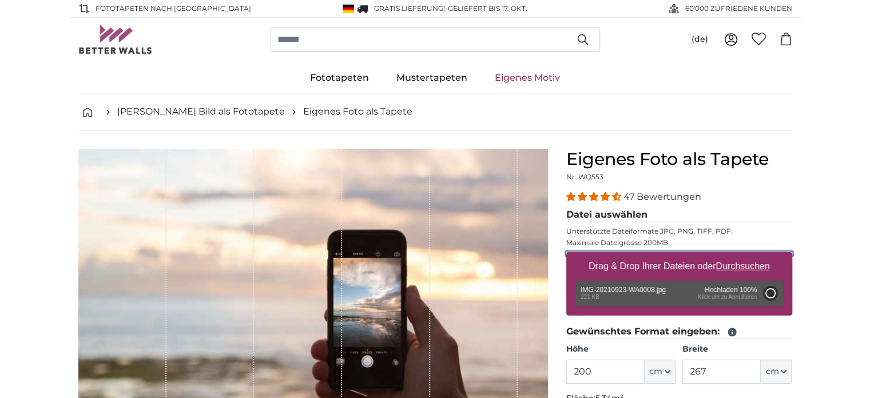
type input "77"
type input "137.1"
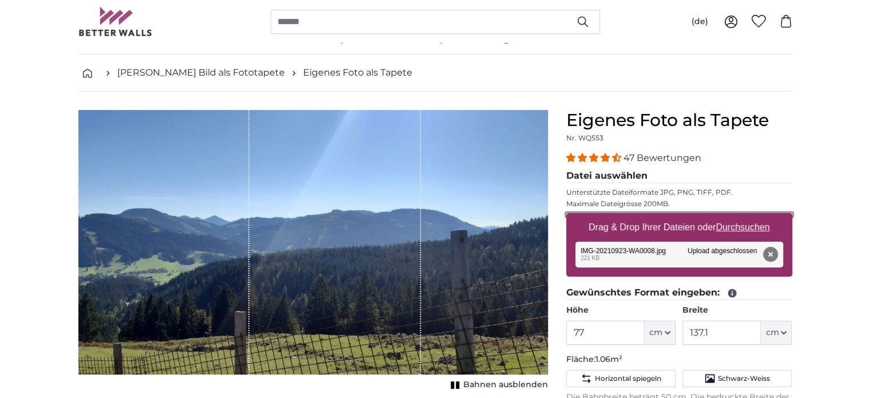
scroll to position [114, 0]
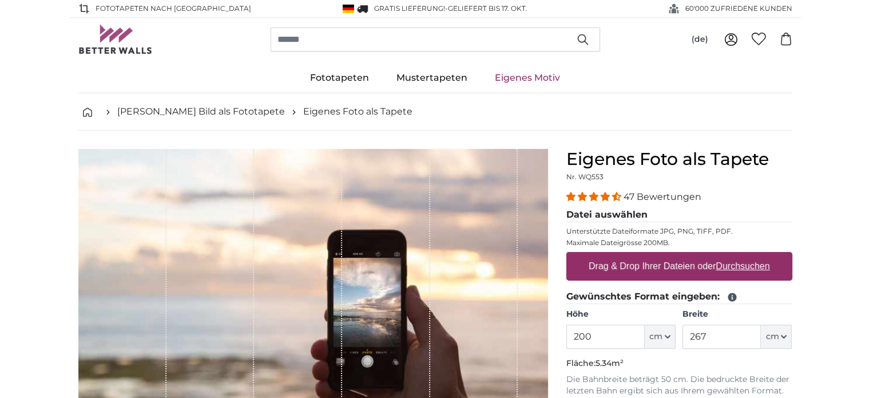
click at [744, 266] on u "Durchsuchen" at bounding box center [743, 266] width 54 height 10
click at [744, 255] on input "Drag & Drop Ihrer Dateien oder Durchsuchen" at bounding box center [679, 253] width 226 height 3
type input "**********"
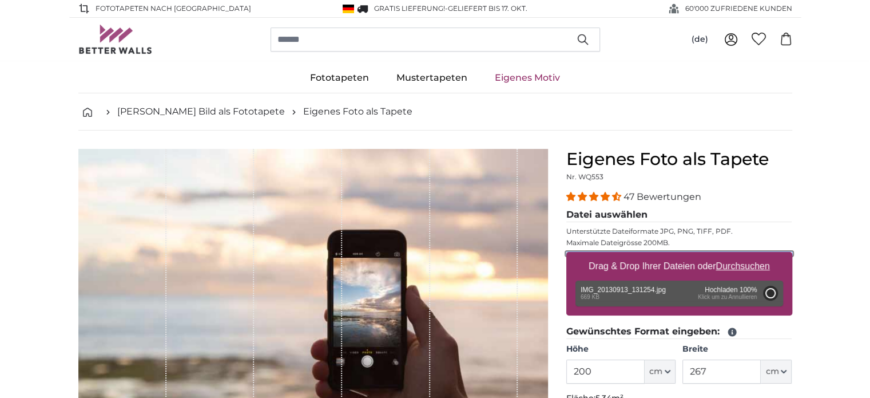
type input "150"
type input "199.5"
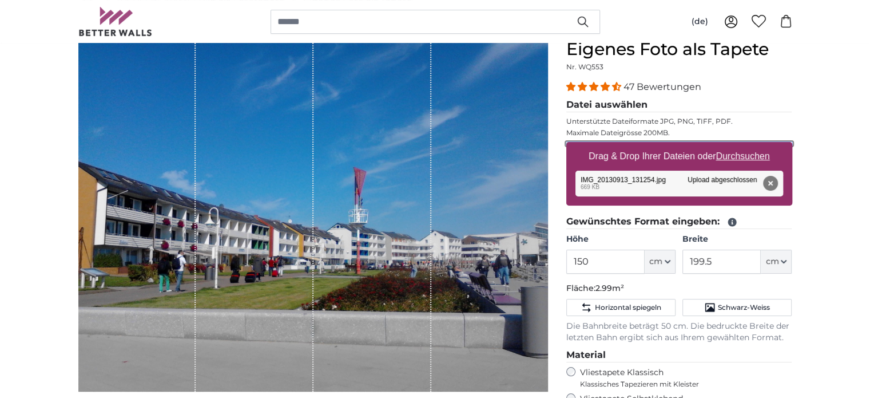
scroll to position [114, 0]
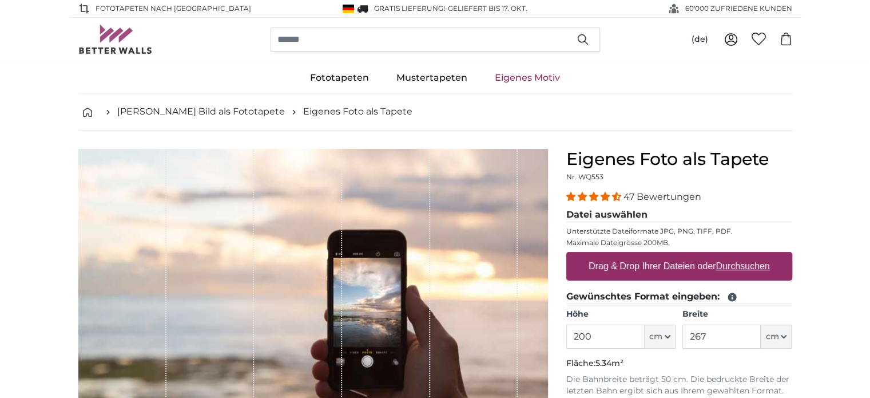
click at [732, 265] on u "Durchsuchen" at bounding box center [743, 266] width 54 height 10
click at [732, 255] on input "Drag & Drop Ihrer Dateien oder Durchsuchen" at bounding box center [679, 253] width 226 height 3
type input "**********"
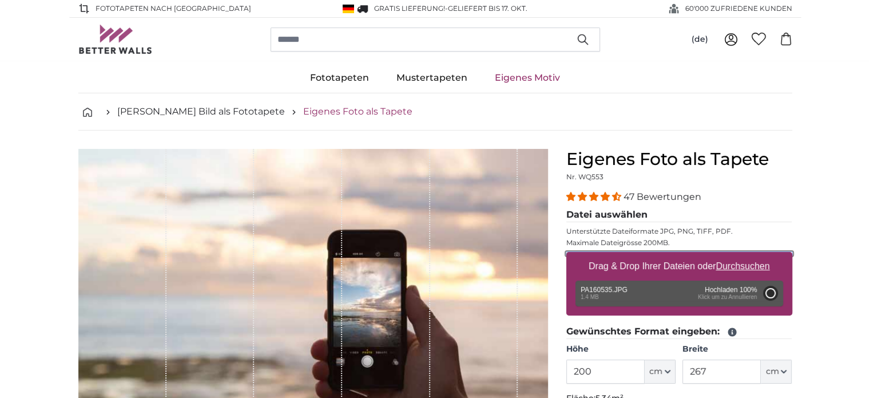
type input "150"
type input "199.5"
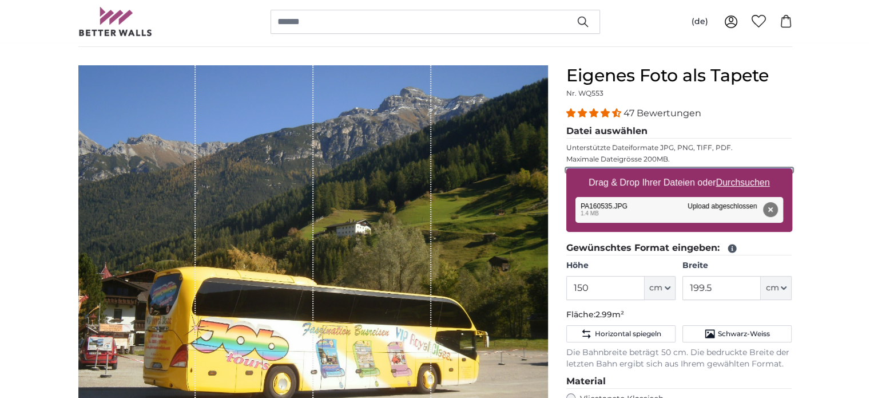
scroll to position [57, 0]
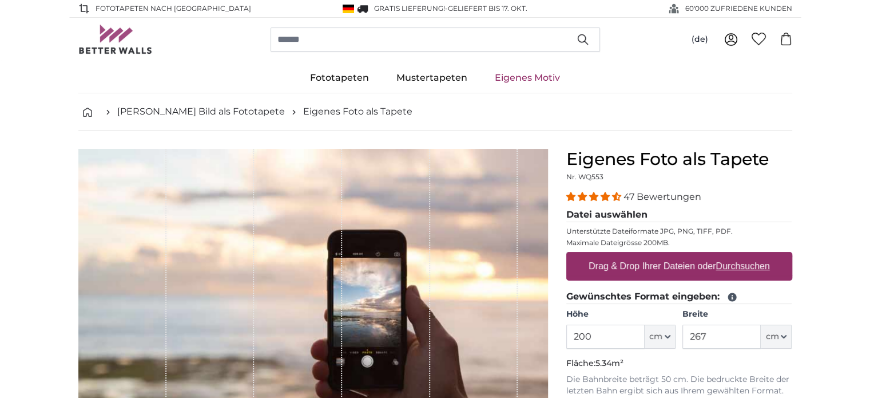
click at [740, 266] on u "Durchsuchen" at bounding box center [743, 266] width 54 height 10
click at [740, 255] on input "Drag & Drop Ihrer Dateien oder Durchsuchen" at bounding box center [679, 253] width 226 height 3
type input "**********"
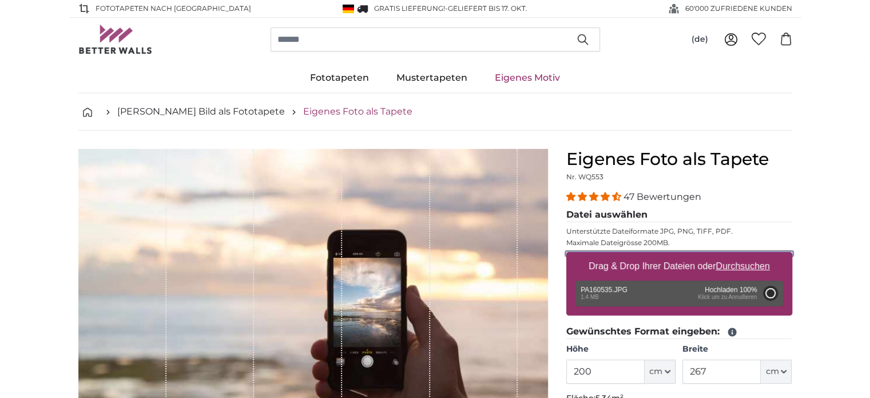
type input "150"
type input "199.5"
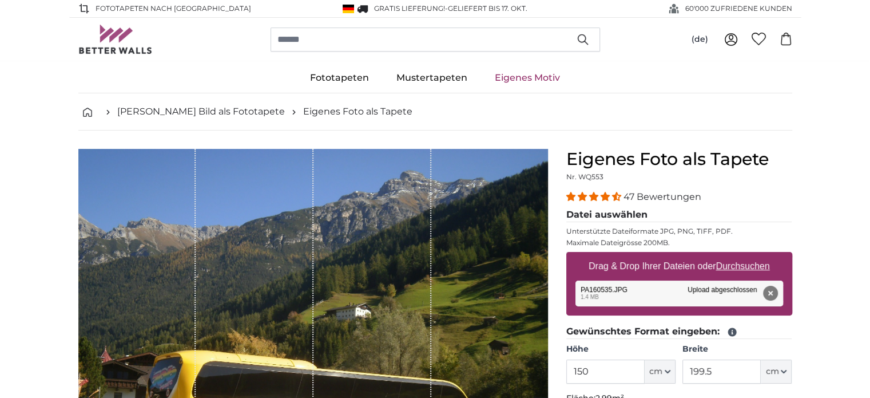
click at [752, 266] on u "Durchsuchen" at bounding box center [743, 266] width 54 height 10
click at [752, 255] on input "Drag & Drop Ihrer Dateien oder Durchsuchen" at bounding box center [679, 253] width 226 height 3
type input "**********"
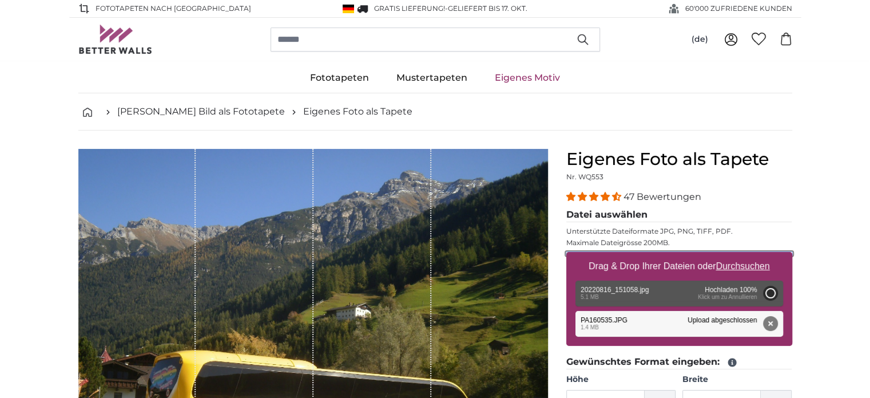
type input "200"
type input "356"
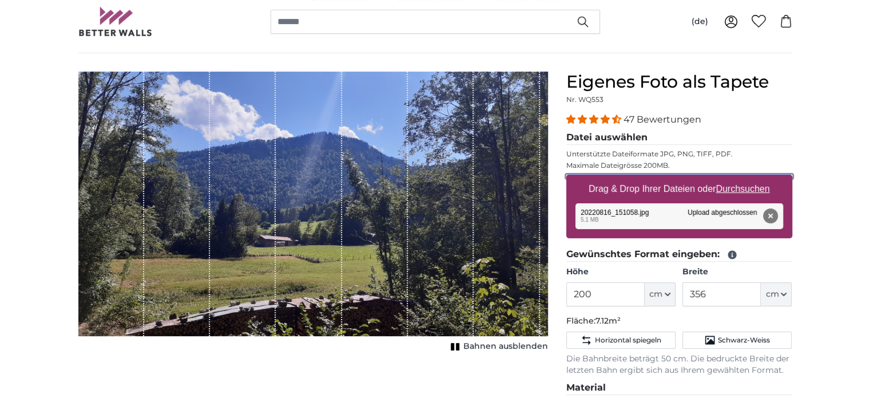
scroll to position [57, 0]
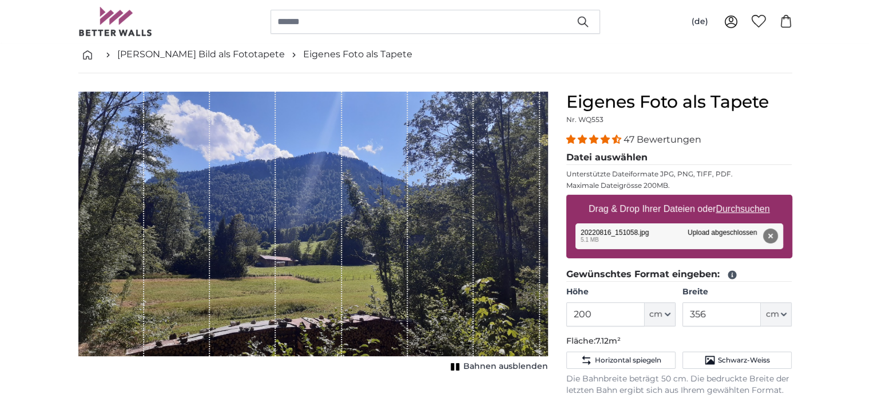
click at [742, 209] on u "Durchsuchen" at bounding box center [743, 209] width 54 height 10
click at [742, 198] on input "Drag & Drop Ihrer Dateien oder Durchsuchen" at bounding box center [679, 196] width 226 height 3
type input "**********"
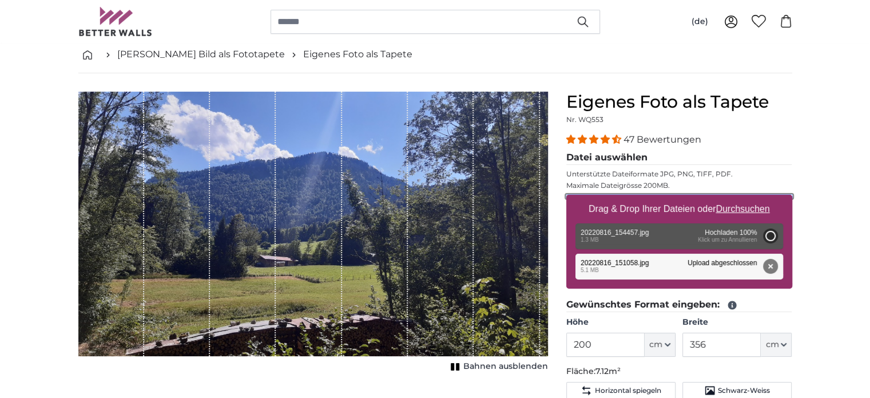
type input "103"
type input "183.3"
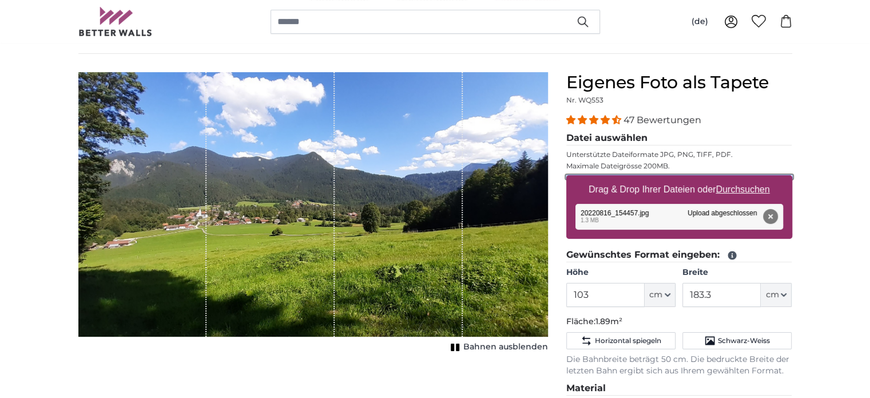
scroll to position [57, 0]
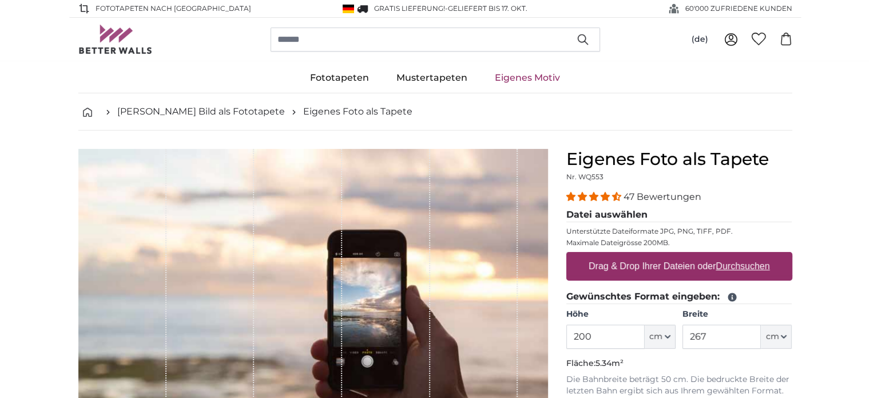
click at [734, 264] on u "Durchsuchen" at bounding box center [743, 266] width 54 height 10
click at [734, 255] on input "Drag & Drop Ihrer Dateien oder Durchsuchen" at bounding box center [679, 253] width 226 height 3
type input "**********"
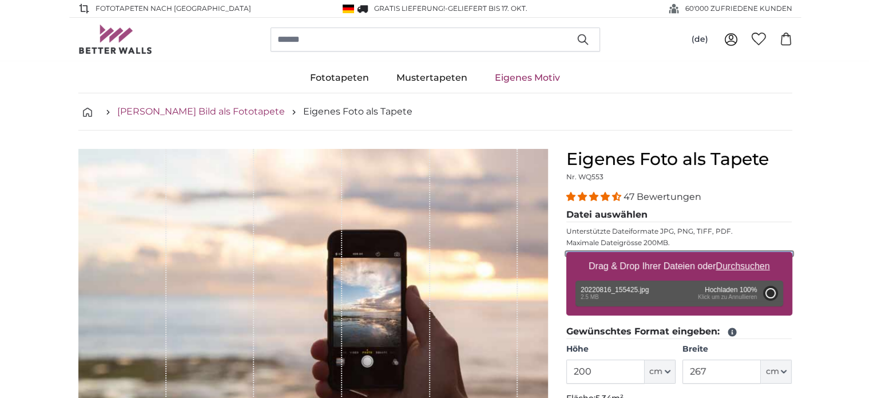
type input "135"
type input "268.7"
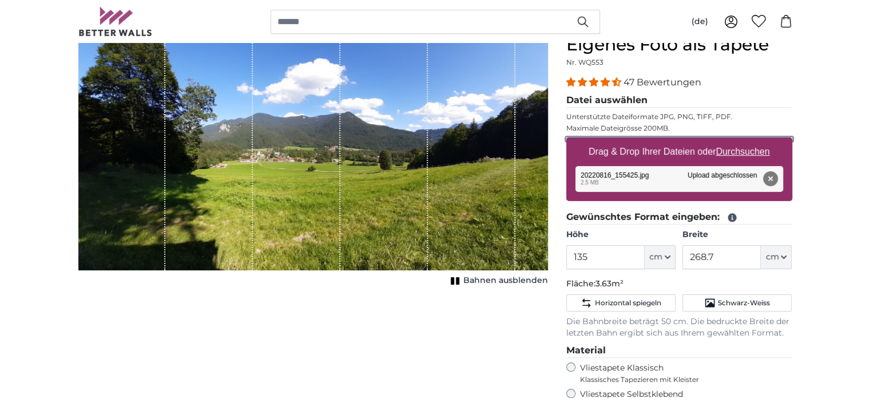
scroll to position [57, 0]
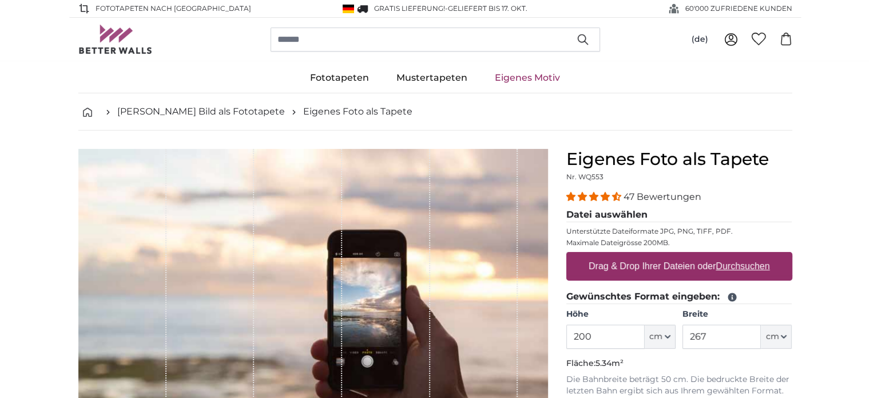
click at [741, 266] on u "Durchsuchen" at bounding box center [743, 266] width 54 height 10
click at [741, 255] on input "Drag & Drop Ihrer Dateien oder Durchsuchen" at bounding box center [679, 253] width 226 height 3
type input "**********"
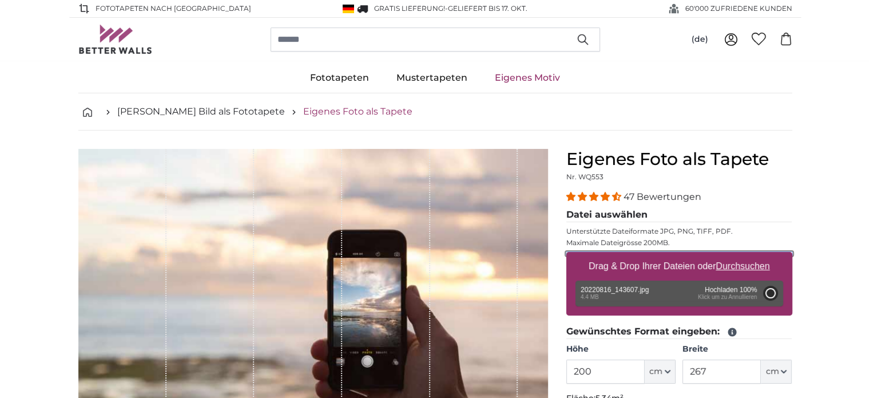
type input "356"
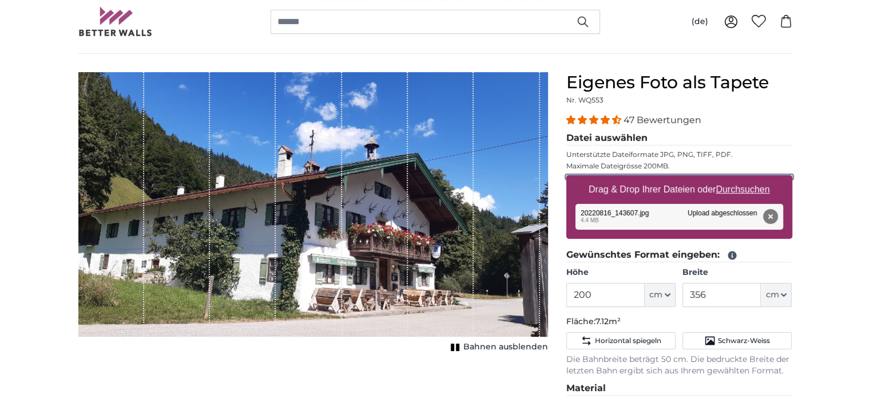
scroll to position [57, 0]
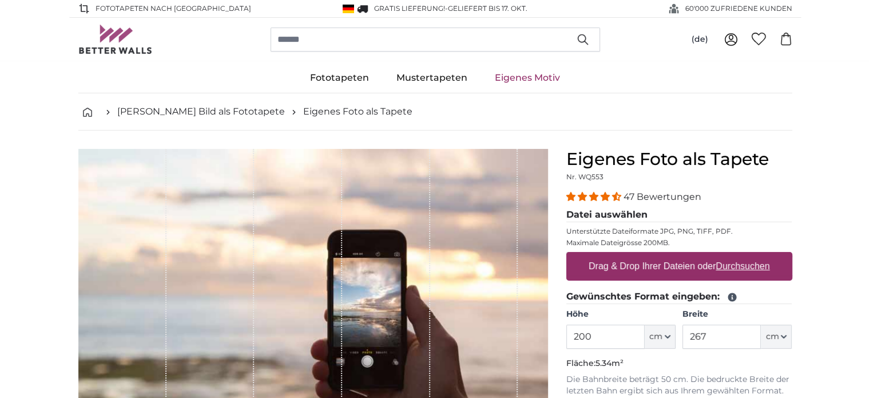
click at [736, 267] on u "Durchsuchen" at bounding box center [743, 266] width 54 height 10
click at [736, 255] on input "Drag & Drop Ihrer Dateien oder Durchsuchen" at bounding box center [679, 253] width 226 height 3
type input "**********"
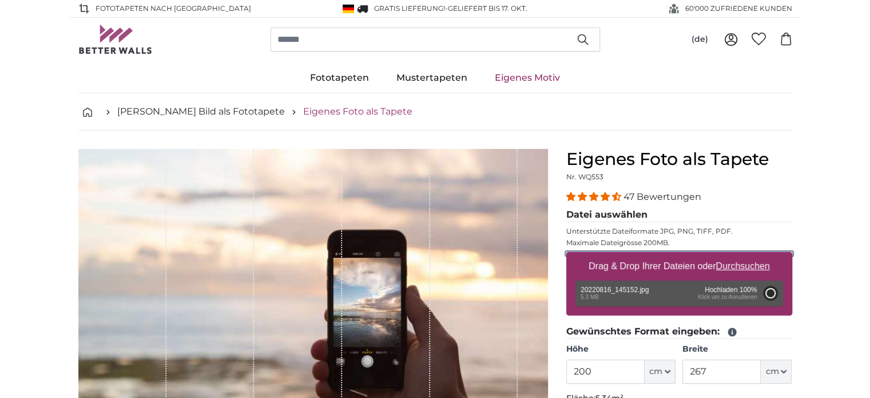
type input "356"
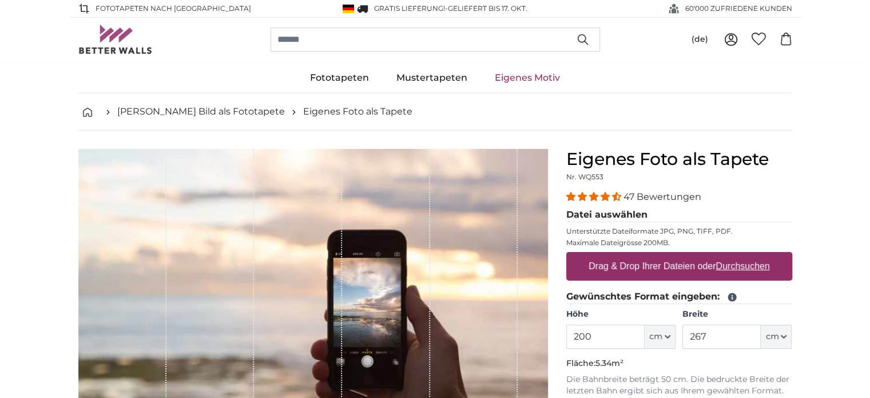
click at [742, 265] on u "Durchsuchen" at bounding box center [743, 266] width 54 height 10
click at [742, 255] on input "Drag & Drop Ihrer Dateien oder Durchsuchen" at bounding box center [679, 253] width 226 height 3
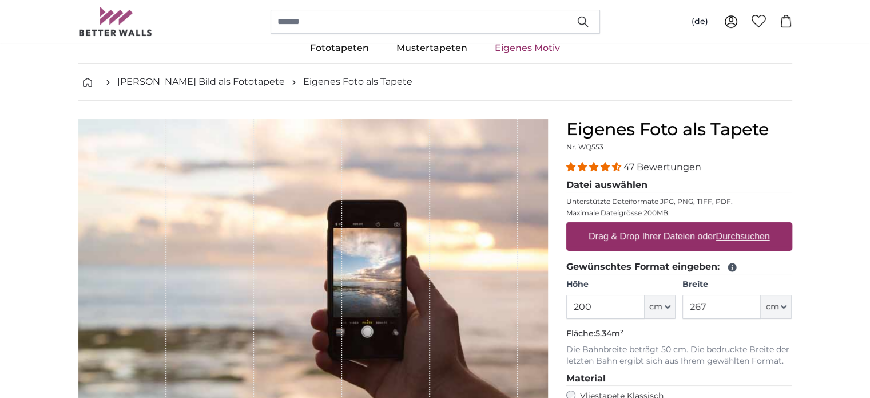
scroll to position [57, 0]
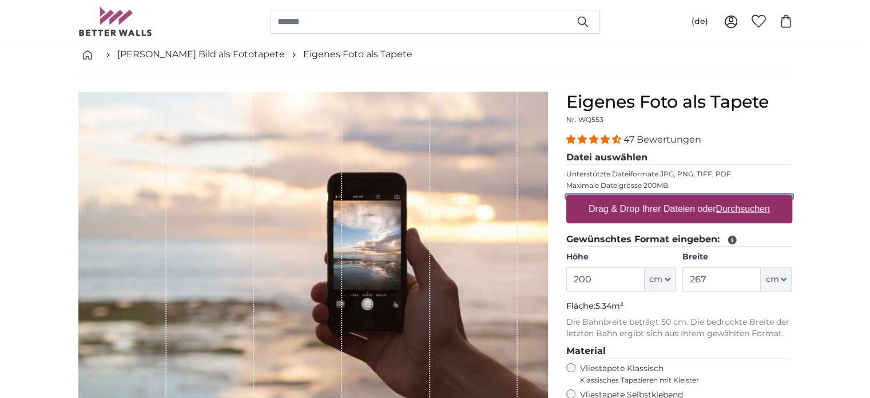
type input "**********"
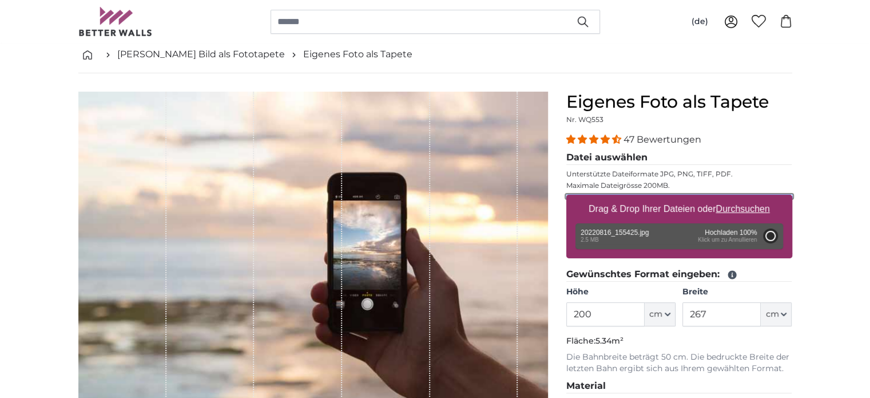
type input "135"
type input "268.7"
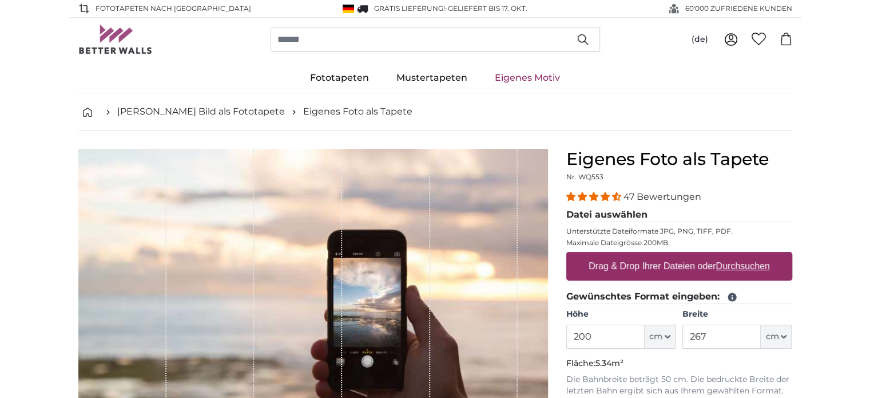
click at [737, 264] on u "Durchsuchen" at bounding box center [743, 266] width 54 height 10
click at [737, 255] on input "Drag & Drop Ihrer Dateien oder Durchsuchen" at bounding box center [679, 253] width 226 height 3
type input "**********"
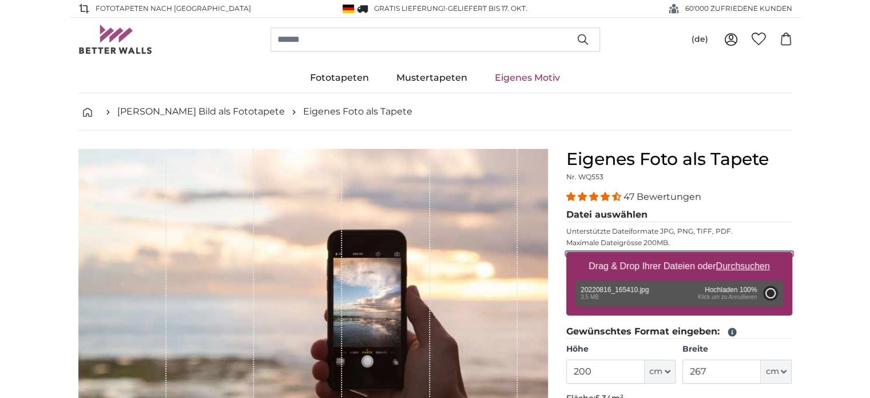
type input "112"
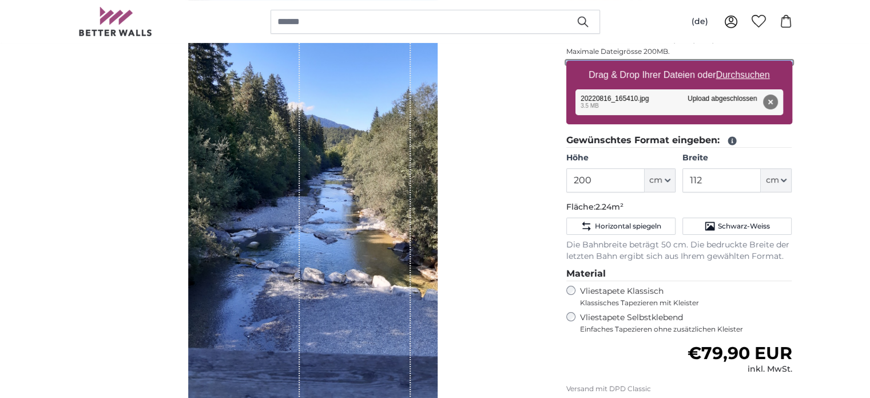
scroll to position [172, 0]
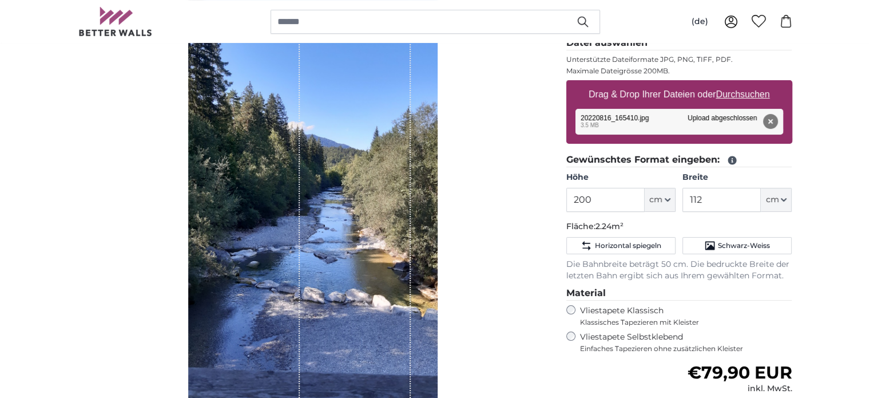
click at [745, 94] on u "Durchsuchen" at bounding box center [743, 94] width 54 height 10
click at [745, 84] on input "Drag & Drop Ihrer Dateien oder Durchsuchen" at bounding box center [679, 81] width 226 height 3
type input "**********"
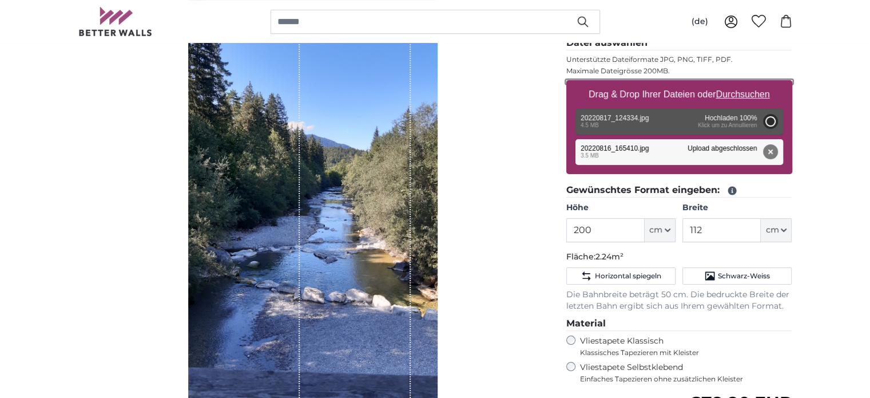
type input "356"
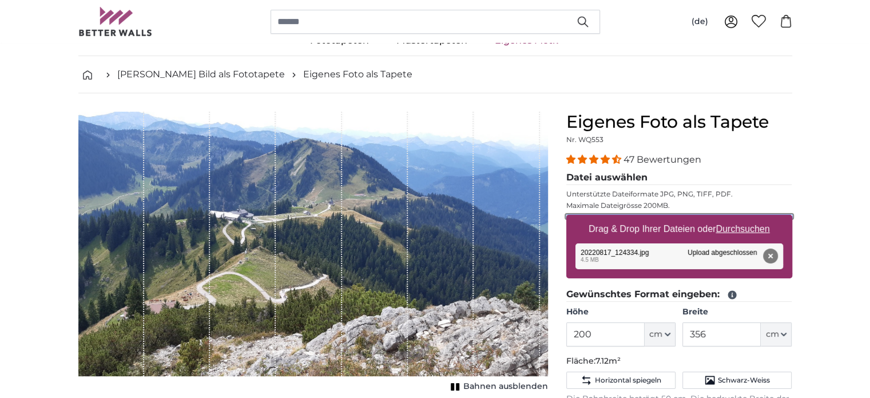
scroll to position [57, 0]
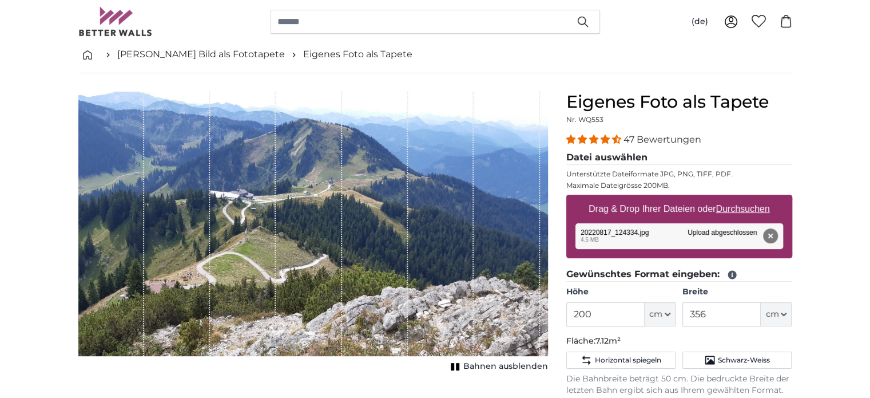
click at [739, 208] on u "Durchsuchen" at bounding box center [743, 209] width 54 height 10
click at [739, 198] on input "Drag & Drop Ihrer Dateien oder Durchsuchen" at bounding box center [679, 196] width 226 height 3
type input "**********"
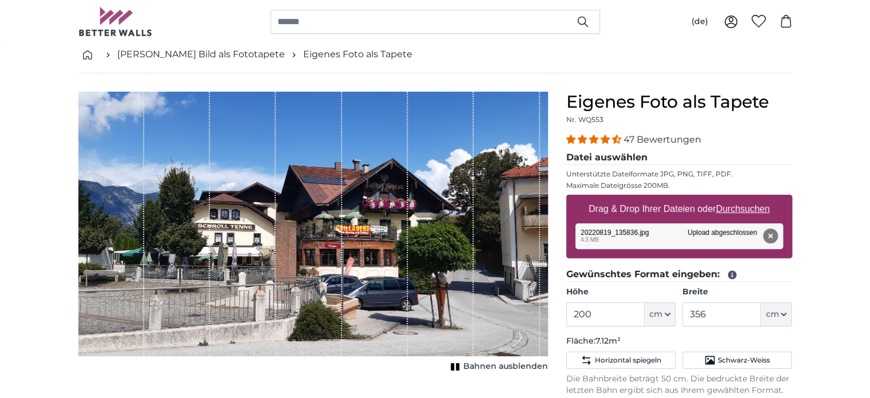
click at [744, 208] on u "Durchsuchen" at bounding box center [743, 209] width 54 height 10
click at [744, 198] on input "Drag & Drop Ihrer Dateien oder Durchsuchen" at bounding box center [679, 196] width 226 height 3
type input "**********"
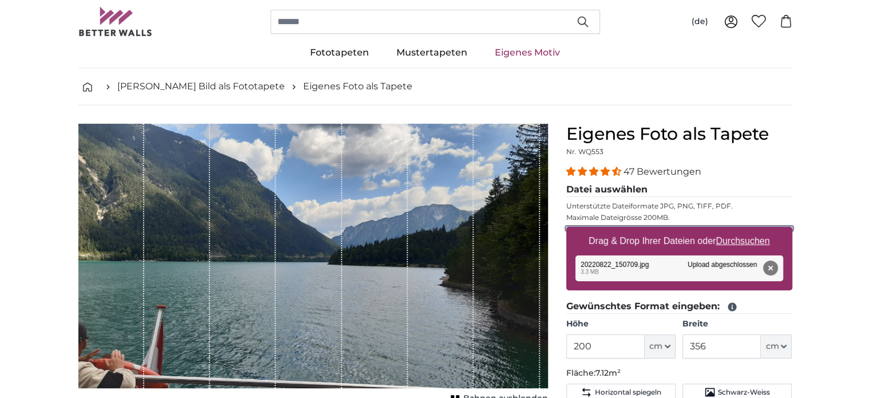
scroll to position [0, 0]
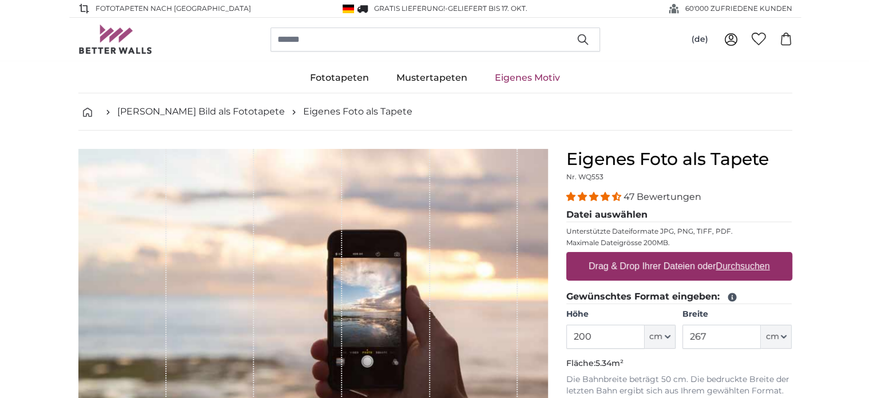
click at [748, 267] on u "Durchsuchen" at bounding box center [743, 266] width 54 height 10
click at [748, 255] on input "Drag & Drop Ihrer Dateien oder Durchsuchen" at bounding box center [679, 253] width 226 height 3
type input "**********"
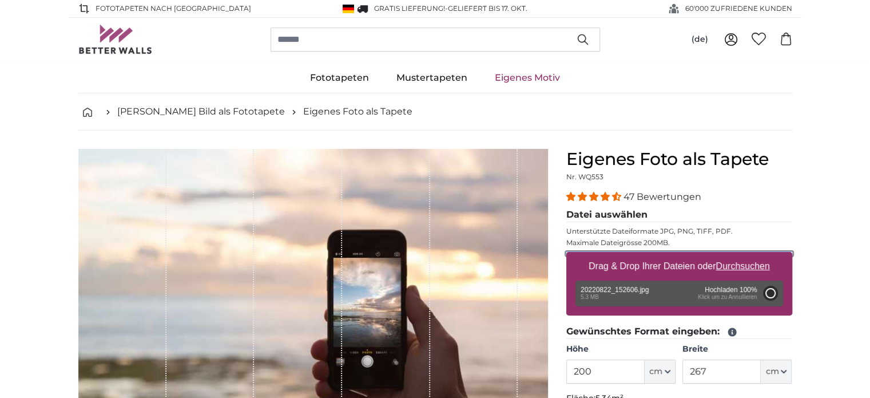
type input "356"
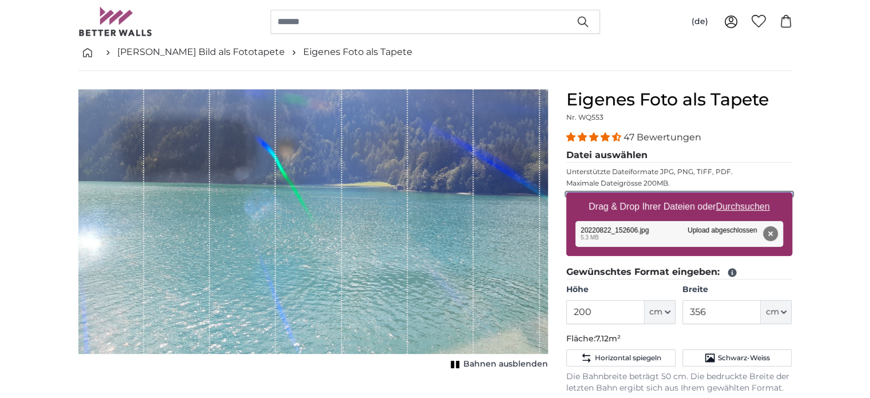
scroll to position [57, 0]
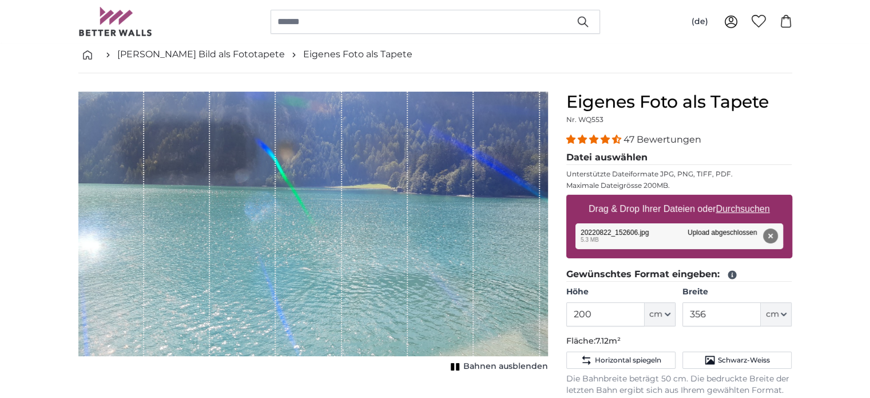
click at [744, 208] on u "Durchsuchen" at bounding box center [743, 209] width 54 height 10
click at [744, 198] on input "Drag & Drop Ihrer Dateien oder Durchsuchen" at bounding box center [679, 196] width 226 height 3
type input "**********"
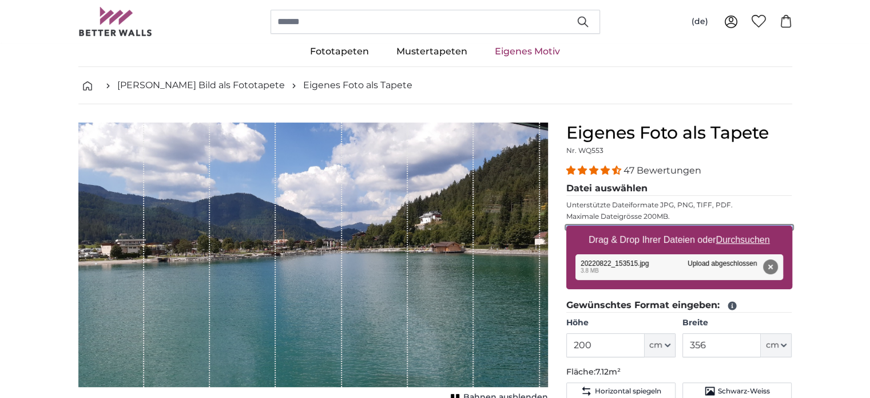
scroll to position [0, 0]
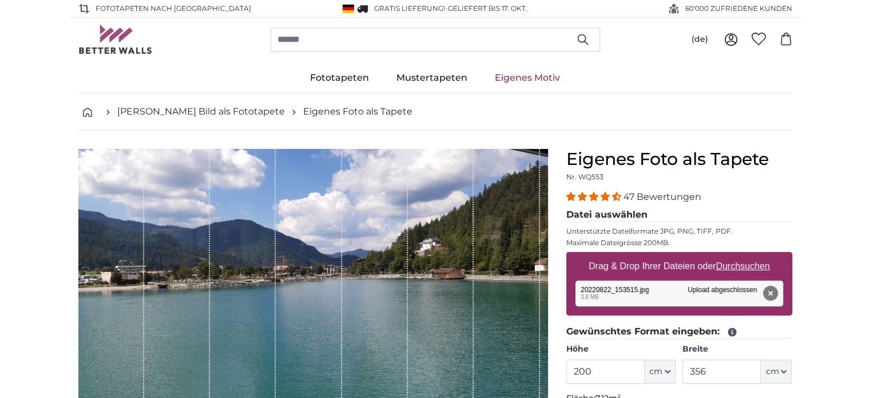
click at [747, 266] on u "Durchsuchen" at bounding box center [743, 266] width 54 height 10
click at [747, 255] on input "Drag & Drop Ihrer Dateien oder Durchsuchen" at bounding box center [679, 253] width 226 height 3
type input "**********"
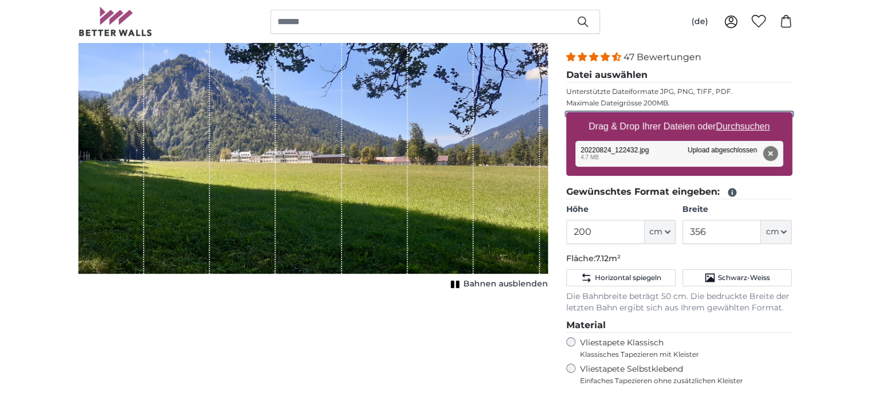
scroll to position [114, 0]
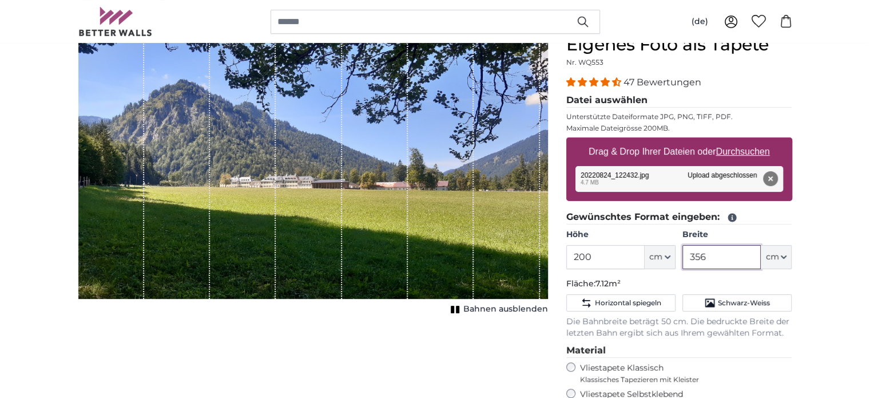
click at [714, 254] on input "356" at bounding box center [722, 257] width 78 height 24
type input "3"
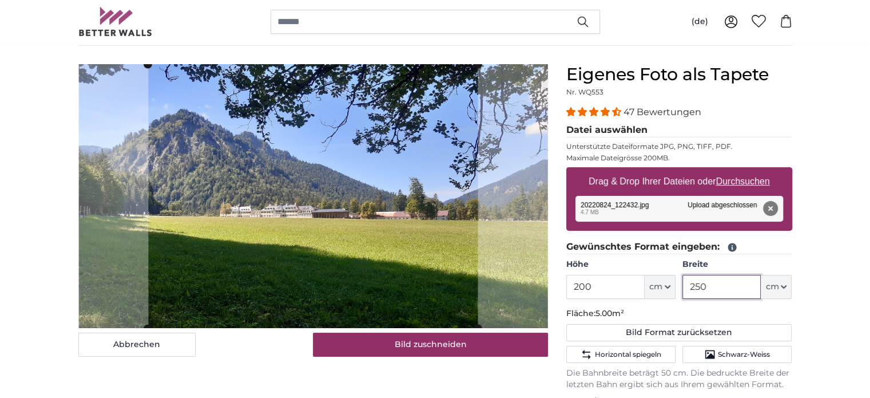
scroll to position [57, 0]
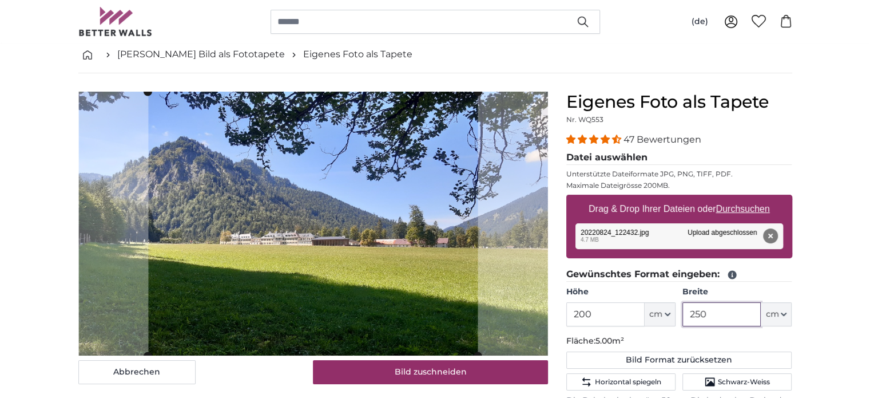
type input "250"
click at [601, 313] on input "200" at bounding box center [605, 314] width 78 height 24
type input "2"
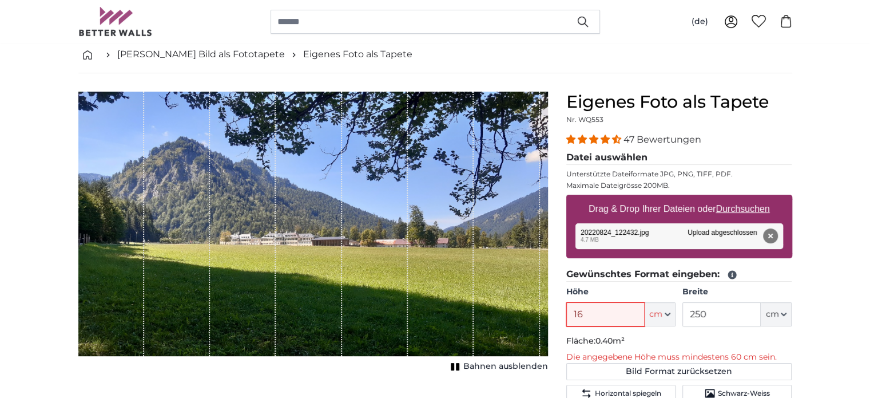
type input "160"
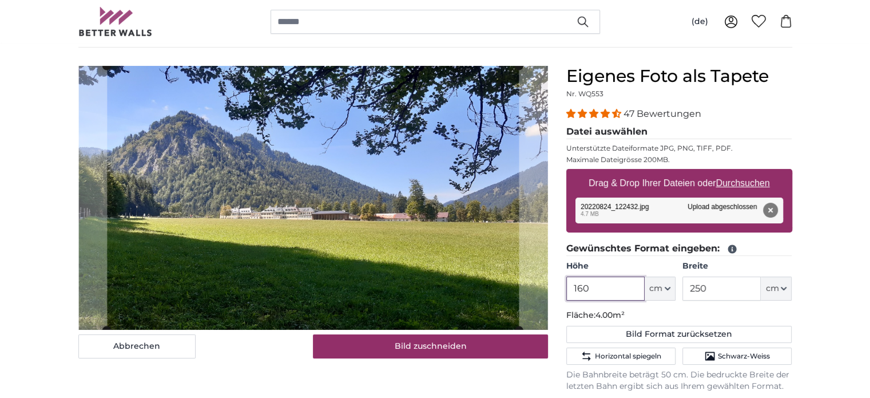
scroll to position [57, 0]
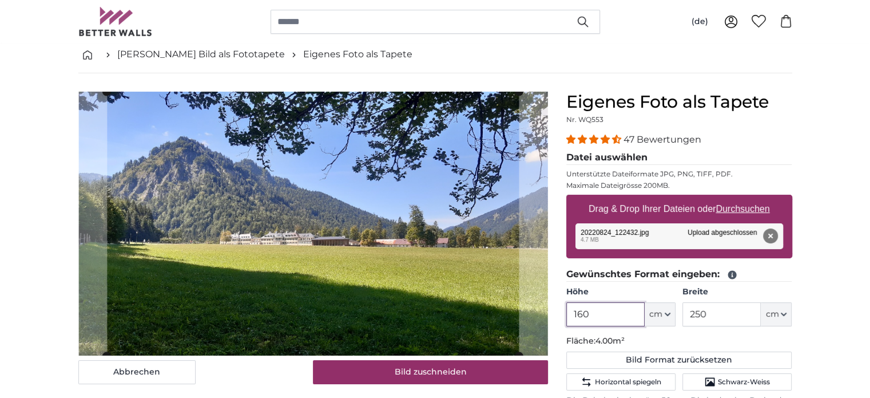
type input "160"
click at [740, 208] on u "Durchsuchen" at bounding box center [743, 209] width 54 height 10
click at [740, 198] on input "Drag & Drop Ihrer Dateien oder Durchsuchen" at bounding box center [679, 196] width 226 height 3
type input "**********"
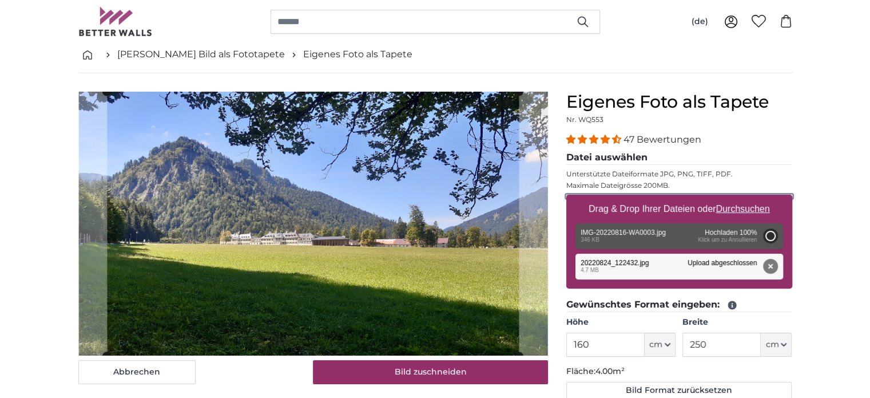
type input "56"
type input "99.7"
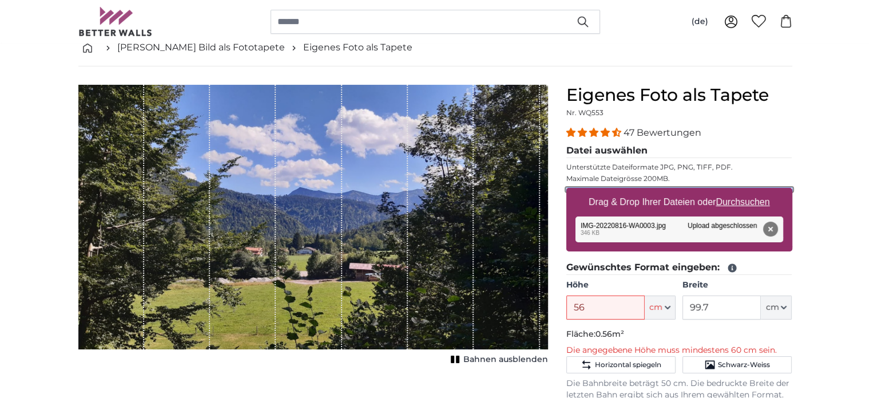
scroll to position [57, 0]
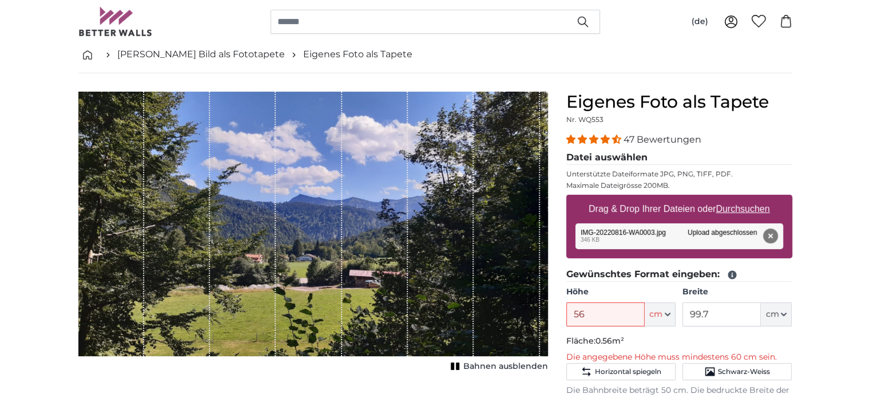
click at [746, 208] on u "Durchsuchen" at bounding box center [743, 209] width 54 height 10
click at [746, 198] on input "Drag & Drop Ihrer Dateien oder Durchsuchen" at bounding box center [679, 196] width 226 height 3
type input "**********"
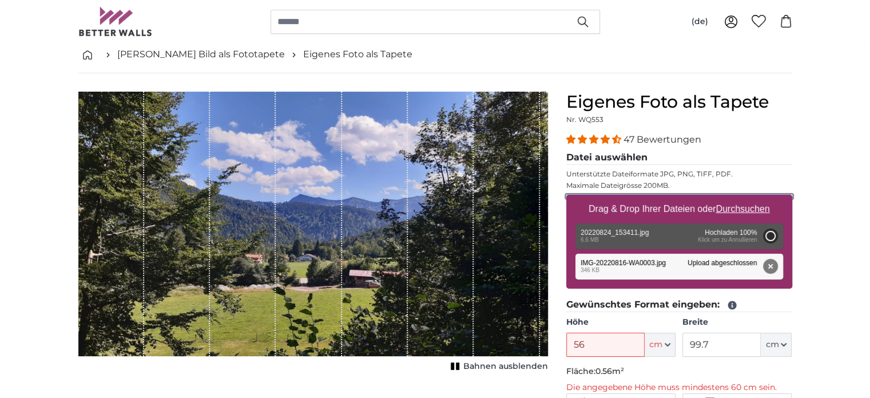
type input "200"
type input "356"
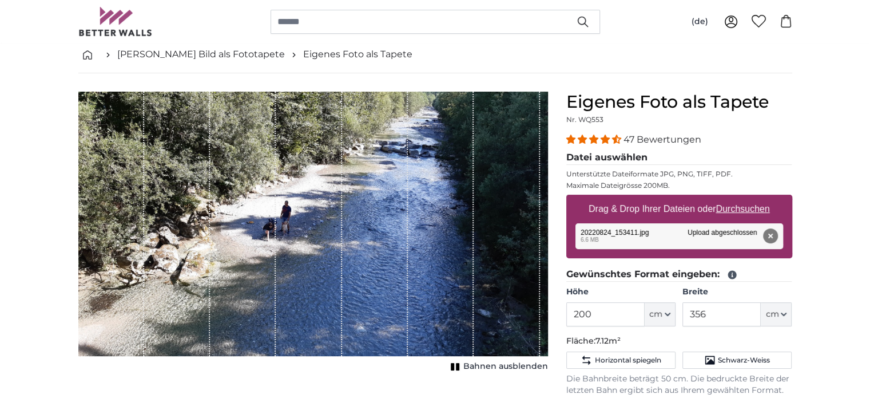
click at [758, 209] on u "Durchsuchen" at bounding box center [743, 209] width 54 height 10
click at [758, 198] on input "Drag & Drop Ihrer Dateien oder Durchsuchen" at bounding box center [679, 196] width 226 height 3
type input "**********"
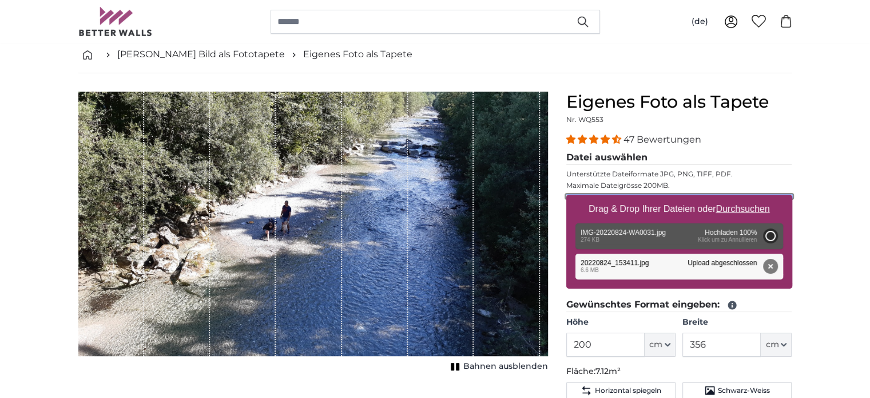
type input "110"
type input "146.3"
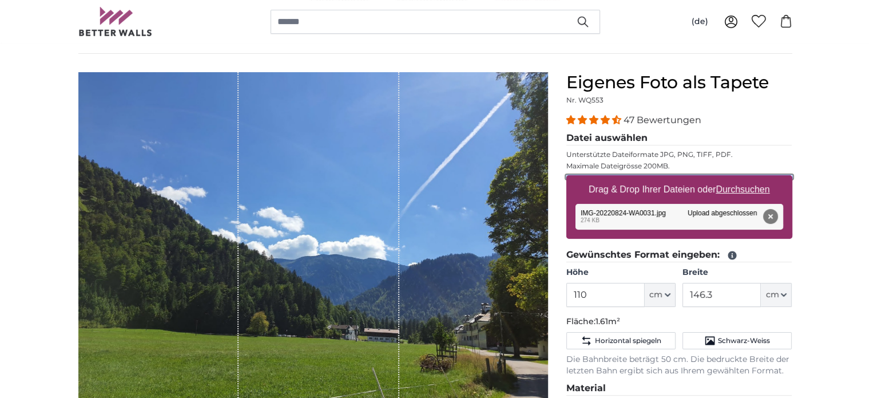
scroll to position [114, 0]
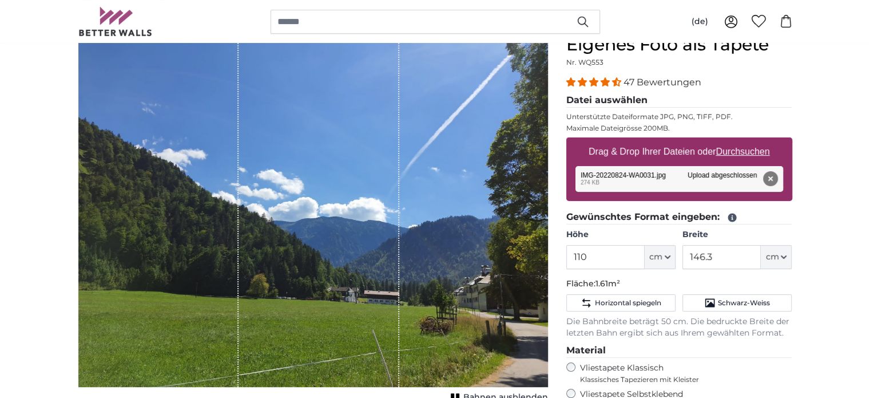
click at [746, 152] on u "Durchsuchen" at bounding box center [743, 151] width 54 height 10
click at [746, 141] on input "Drag & Drop Ihrer Dateien oder Durchsuchen" at bounding box center [679, 138] width 226 height 3
type input "**********"
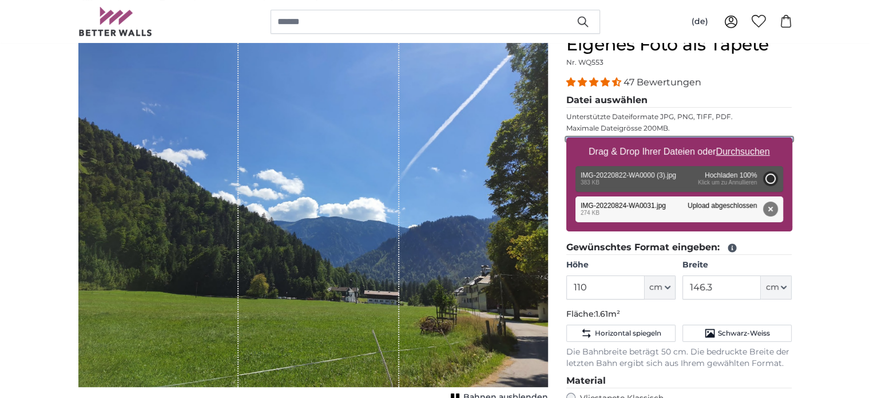
type input "77"
type input "137.1"
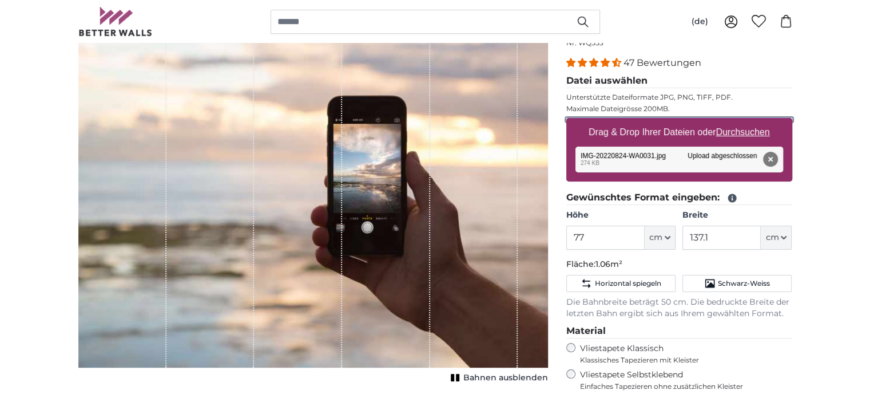
scroll to position [114, 0]
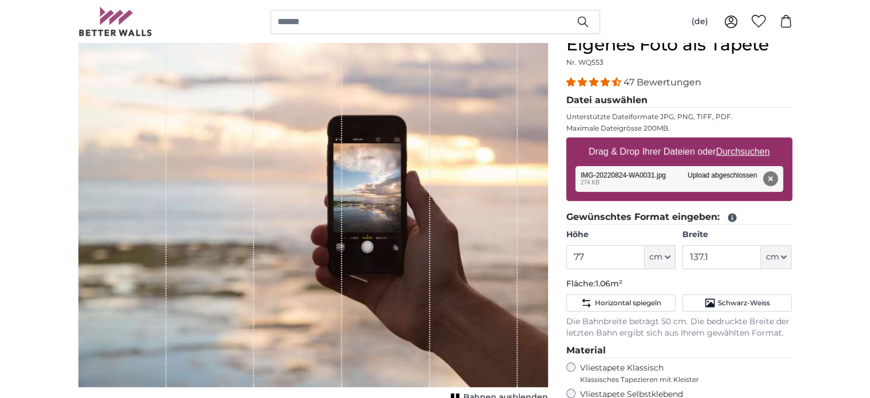
click at [746, 151] on u "Durchsuchen" at bounding box center [743, 151] width 54 height 10
click at [746, 141] on input "Drag & Drop Ihrer Dateien oder Durchsuchen" at bounding box center [679, 138] width 226 height 3
type input "**********"
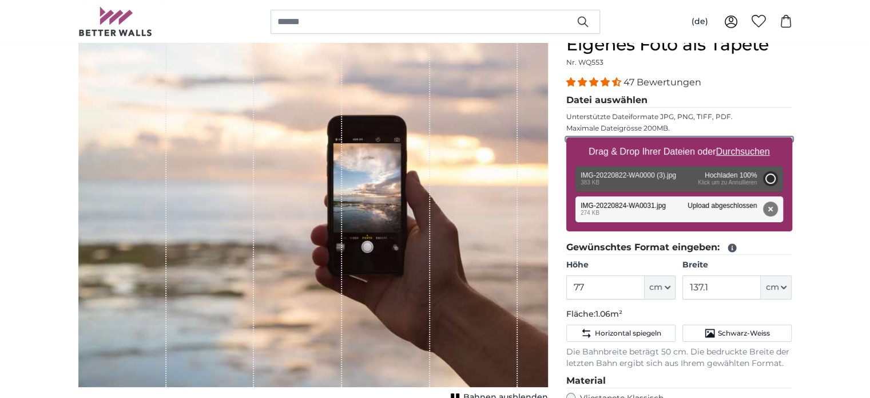
type input "77"
type input "137.1"
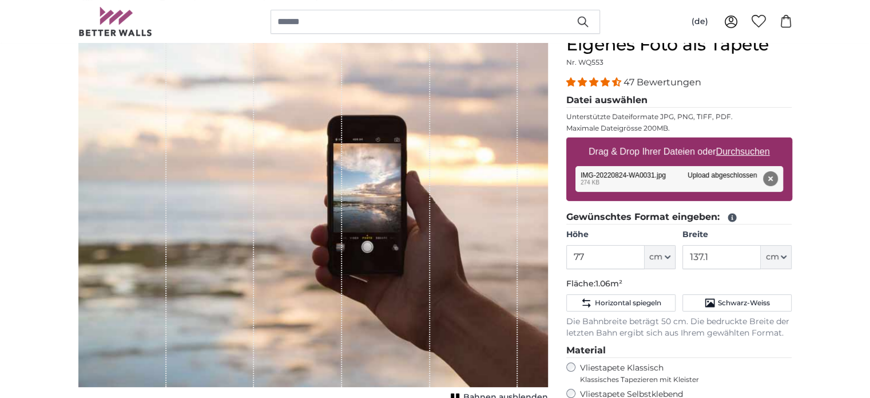
click at [752, 151] on u "Durchsuchen" at bounding box center [743, 151] width 54 height 10
click at [752, 141] on input "Drag & Drop Ihrer Dateien oder Durchsuchen" at bounding box center [679, 138] width 226 height 3
type input "**********"
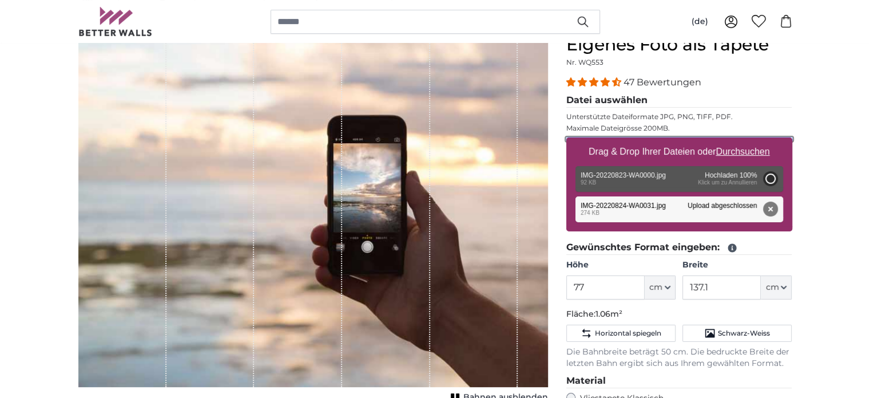
type input "61"
type input "81.1"
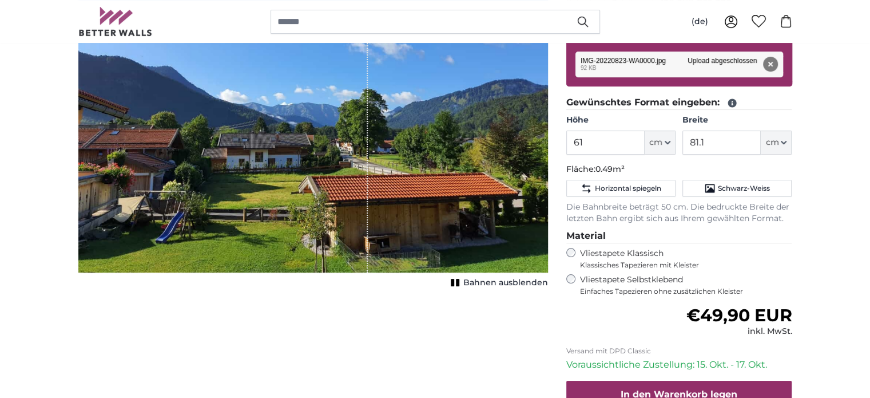
scroll to position [172, 0]
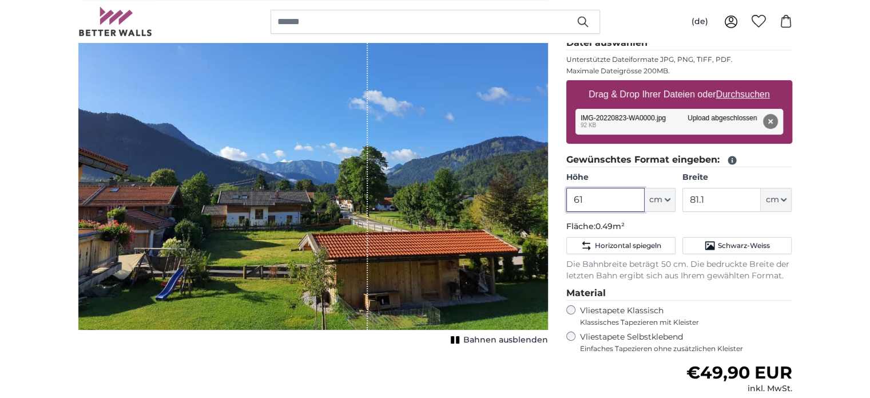
click at [592, 199] on input "61" at bounding box center [605, 200] width 78 height 24
type input "6"
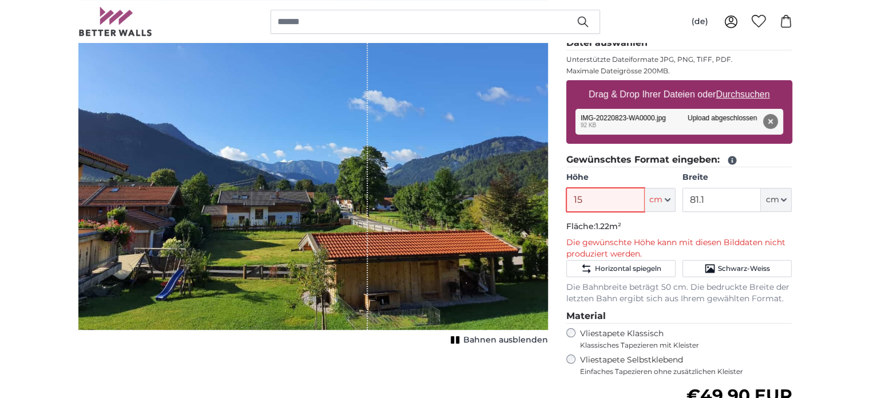
type input "1"
type input "120"
click at [714, 200] on input "81.1" at bounding box center [722, 200] width 78 height 24
click at [593, 196] on input "120" at bounding box center [605, 200] width 78 height 24
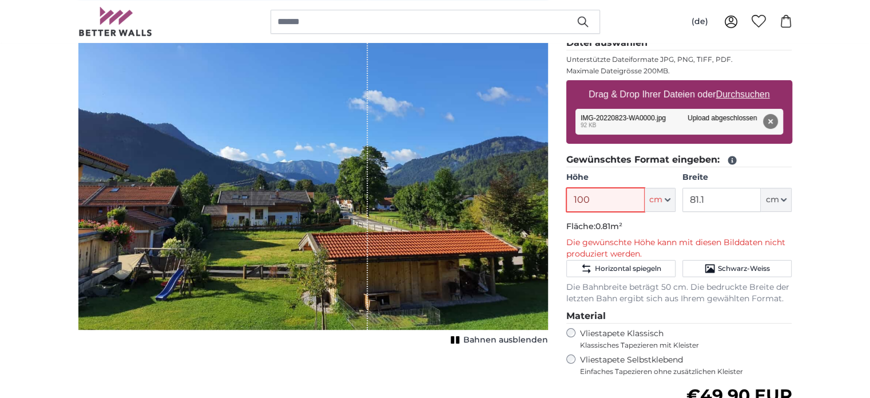
type input "100"
click at [710, 196] on input "81.1" at bounding box center [722, 200] width 78 height 24
click at [744, 93] on u "Durchsuchen" at bounding box center [743, 94] width 54 height 10
click at [744, 84] on input "Drag & Drop Ihrer Dateien oder Durchsuchen" at bounding box center [679, 81] width 226 height 3
type input "**********"
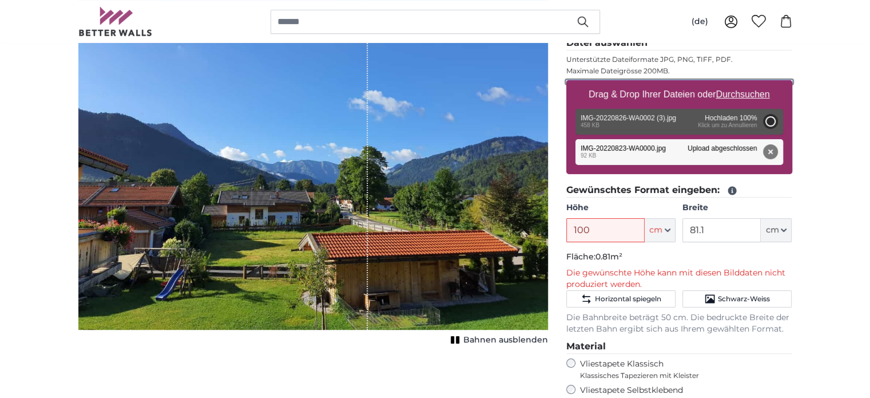
type input "110"
type input "146.3"
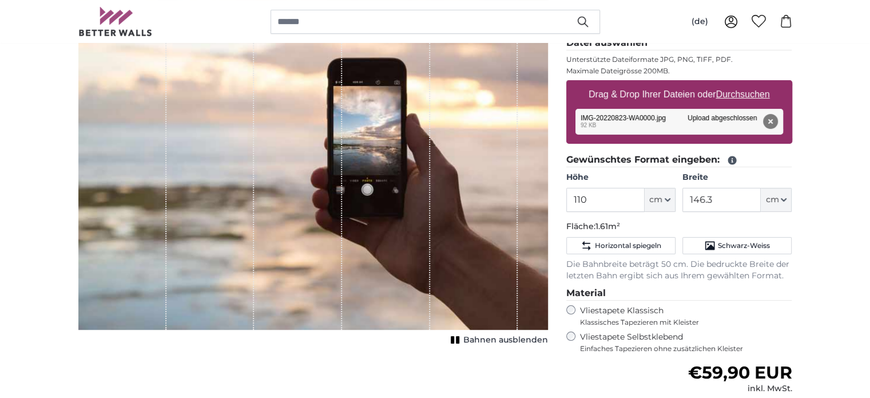
click at [755, 93] on u "Durchsuchen" at bounding box center [743, 94] width 54 height 10
click at [755, 84] on input "Drag & Drop Ihrer Dateien oder Durchsuchen" at bounding box center [679, 81] width 226 height 3
type input "**********"
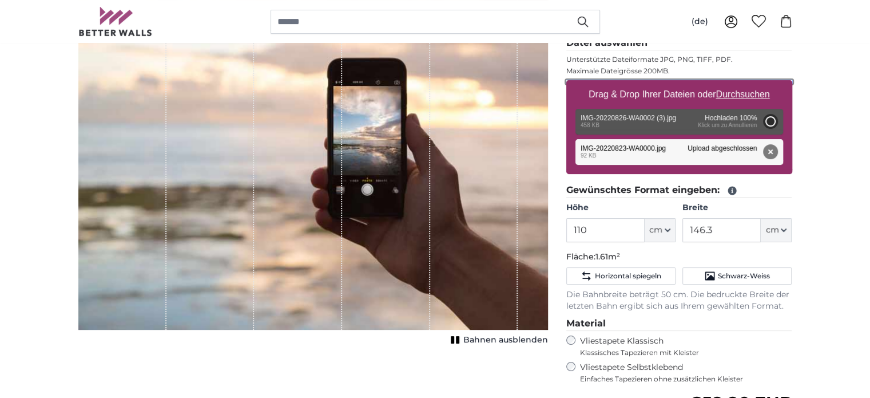
type input "110"
type input "146.3"
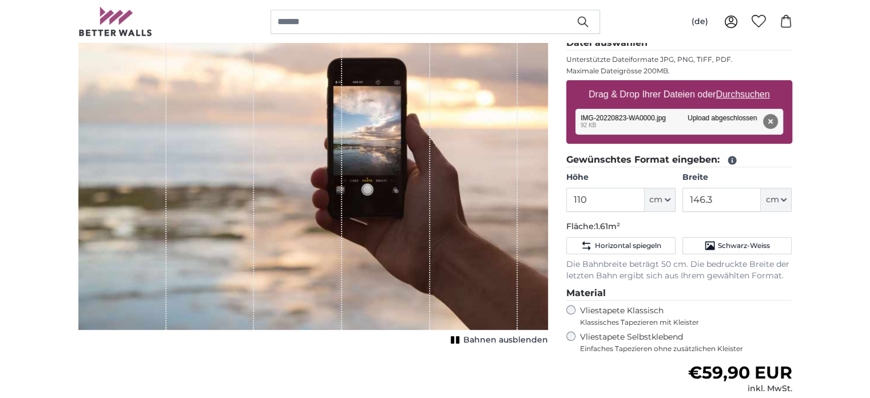
click at [747, 94] on u "Durchsuchen" at bounding box center [743, 94] width 54 height 10
click at [747, 84] on input "Drag & Drop Ihrer Dateien oder Durchsuchen" at bounding box center [679, 81] width 226 height 3
type input "**********"
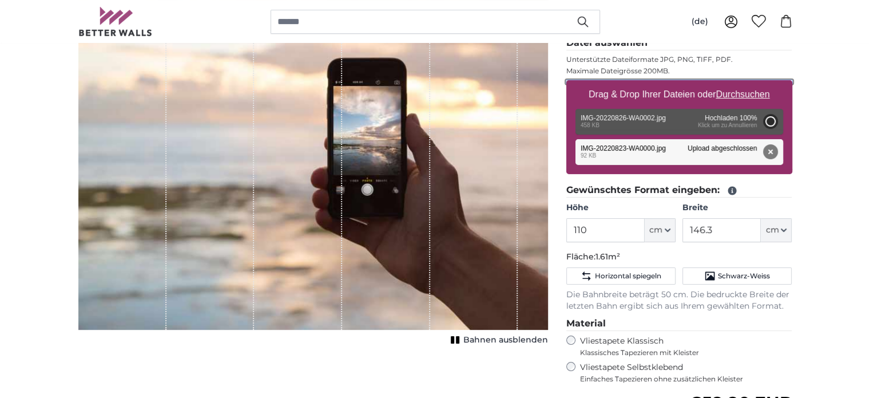
type input "110"
type input "146.3"
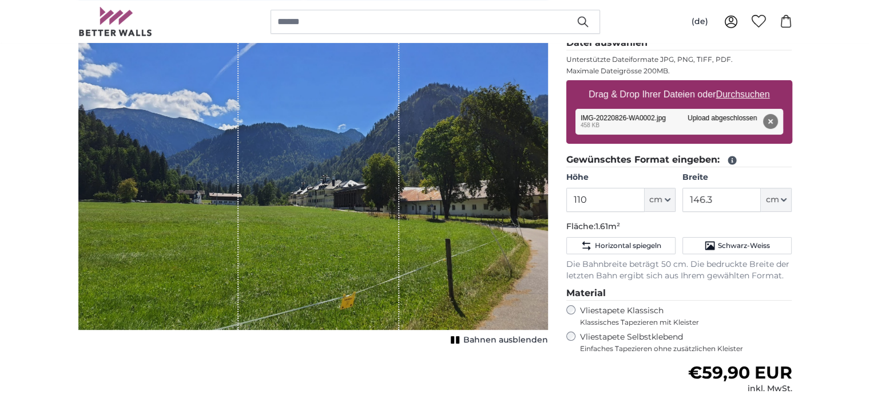
click at [746, 93] on u "Durchsuchen" at bounding box center [743, 94] width 54 height 10
click at [746, 84] on input "Drag & Drop Ihrer Dateien oder Durchsuchen" at bounding box center [679, 81] width 226 height 3
type input "**********"
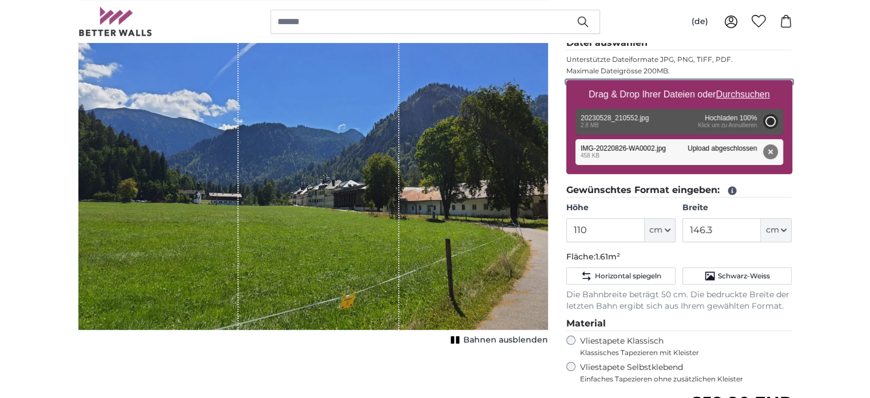
type input "200"
type input "356"
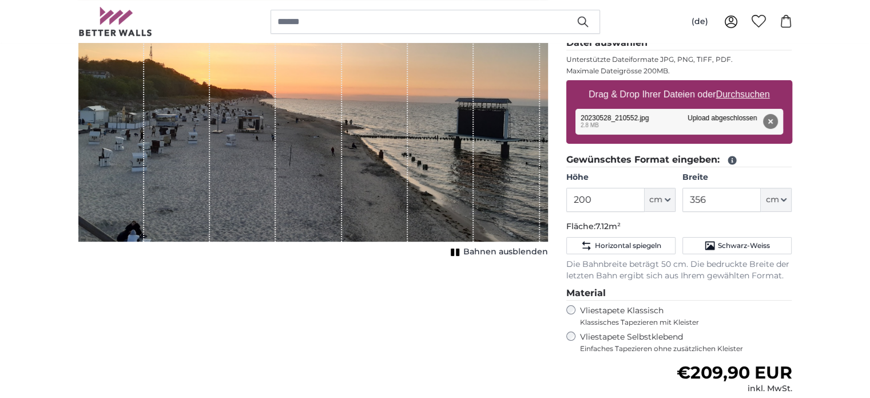
click at [747, 94] on u "Durchsuchen" at bounding box center [743, 94] width 54 height 10
click at [747, 84] on input "Drag & Drop Ihrer Dateien oder Durchsuchen" at bounding box center [679, 81] width 226 height 3
type input "**********"
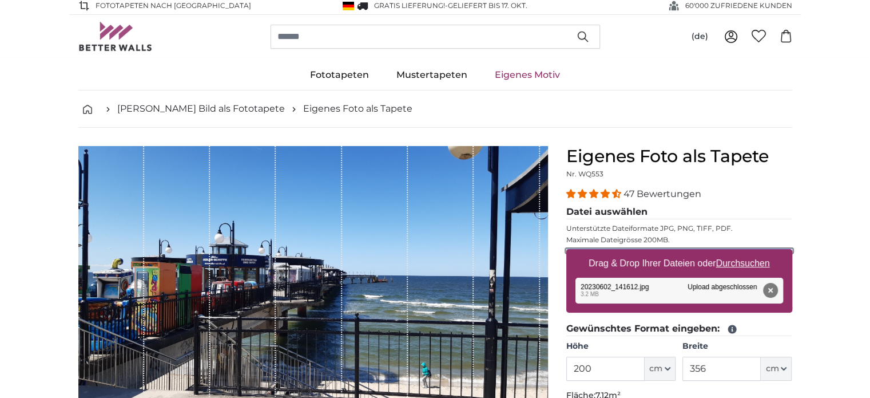
scroll to position [57, 0]
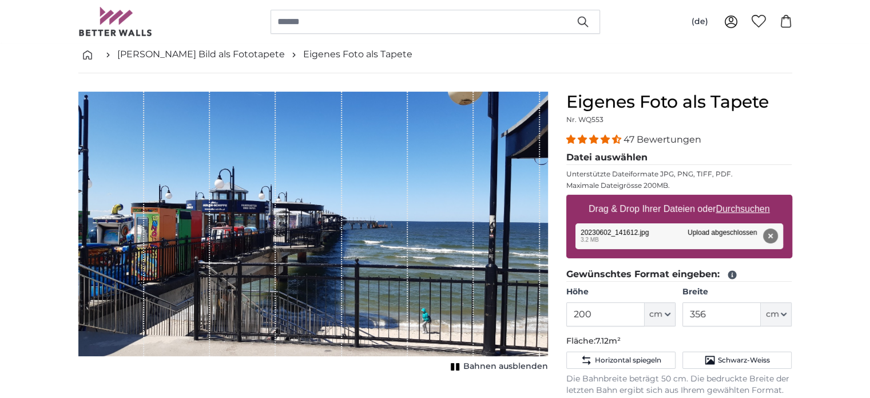
click at [752, 208] on u "Durchsuchen" at bounding box center [743, 209] width 54 height 10
click at [752, 198] on input "Drag & Drop Ihrer Dateien oder Durchsuchen" at bounding box center [679, 196] width 226 height 3
type input "**********"
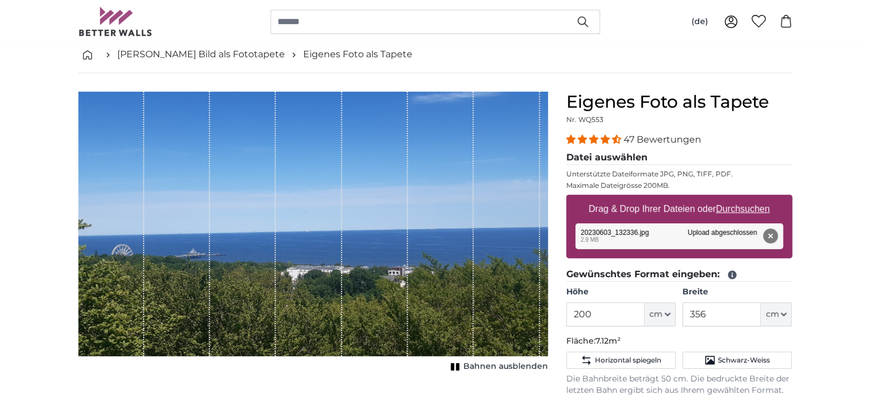
click at [742, 208] on u "Durchsuchen" at bounding box center [743, 209] width 54 height 10
click at [742, 198] on input "Drag & Drop Ihrer Dateien oder Durchsuchen" at bounding box center [679, 196] width 226 height 3
type input "**********"
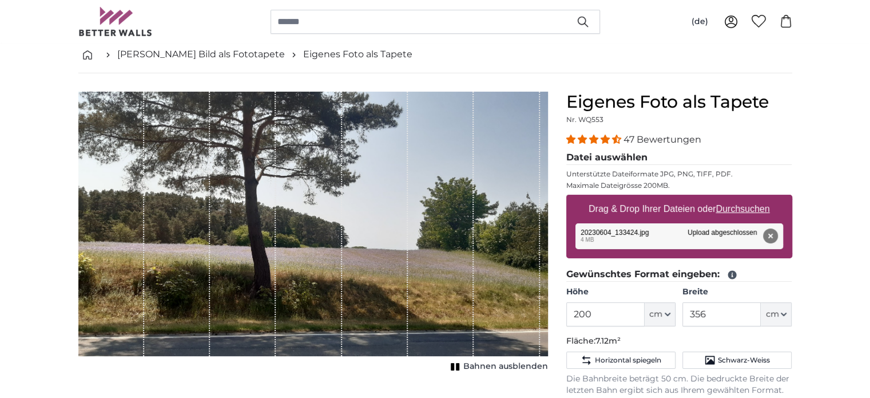
click at [750, 209] on u "Durchsuchen" at bounding box center [743, 209] width 54 height 10
click at [750, 198] on input "Drag & Drop Ihrer Dateien oder Durchsuchen" at bounding box center [679, 196] width 226 height 3
type input "**********"
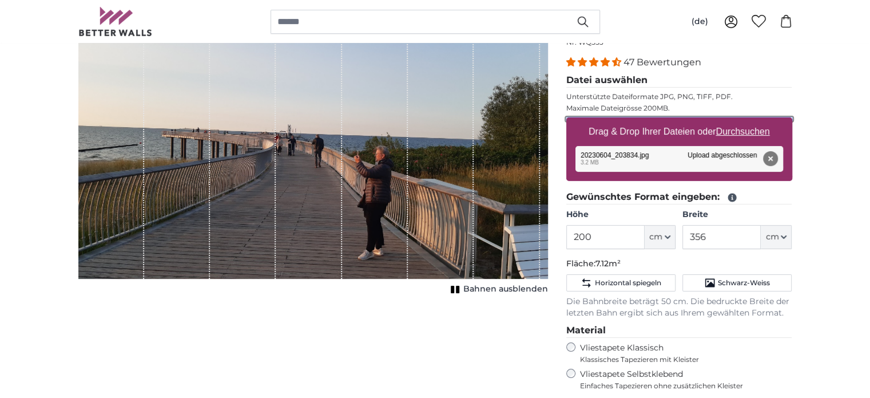
scroll to position [114, 0]
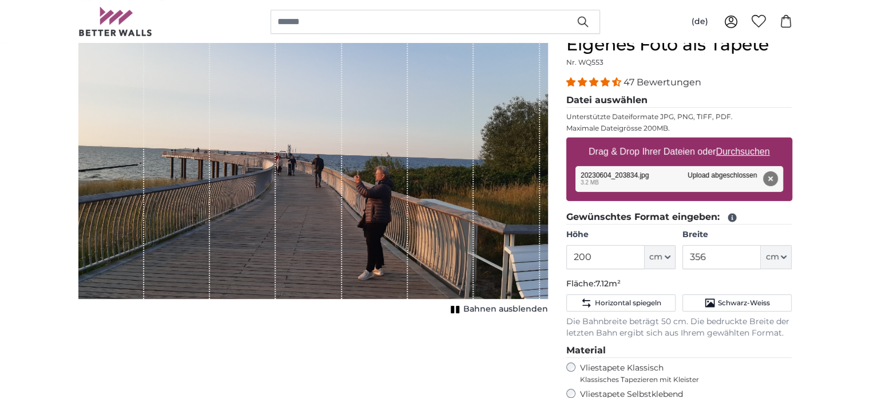
click at [748, 150] on u "Durchsuchen" at bounding box center [743, 151] width 54 height 10
click at [748, 141] on input "Drag & Drop Ihrer Dateien oder Durchsuchen" at bounding box center [679, 138] width 226 height 3
type input "**********"
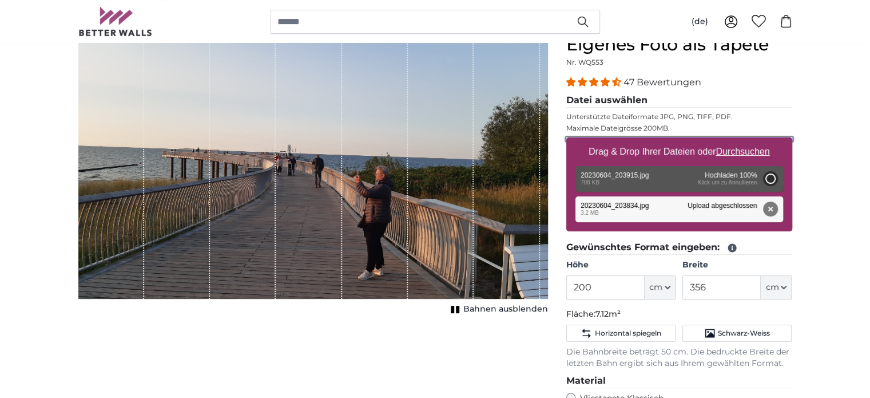
type input "103"
type input "183.3"
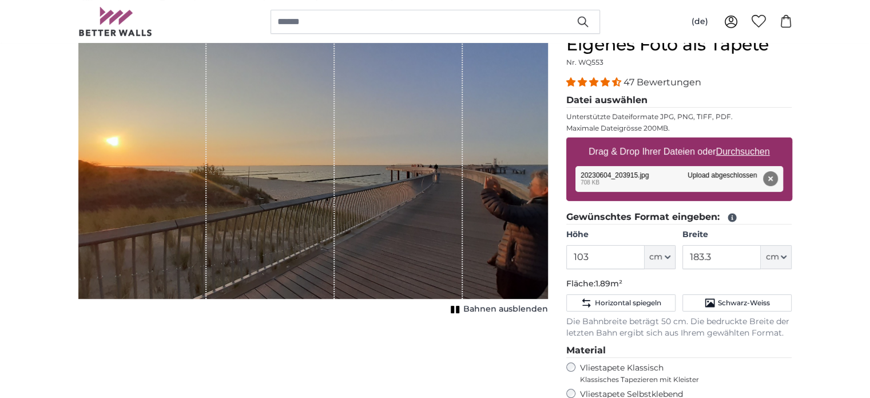
click at [747, 150] on u "Durchsuchen" at bounding box center [743, 151] width 54 height 10
click at [747, 141] on input "Drag & Drop Ihrer Dateien oder Durchsuchen" at bounding box center [679, 138] width 226 height 3
type input "**********"
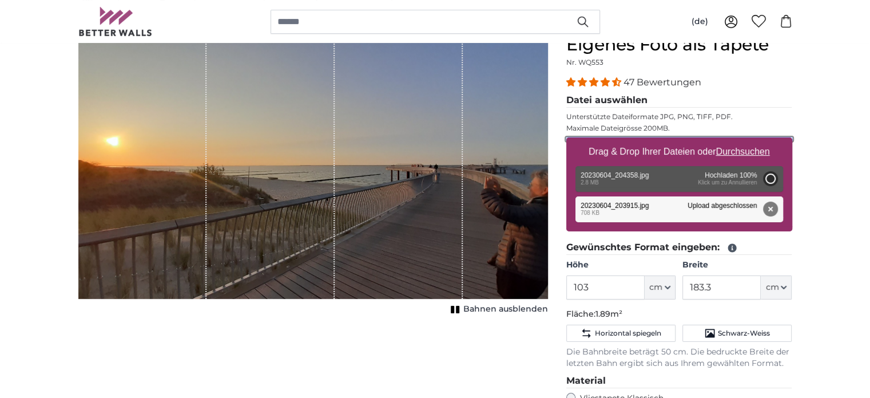
type input "200"
type input "356"
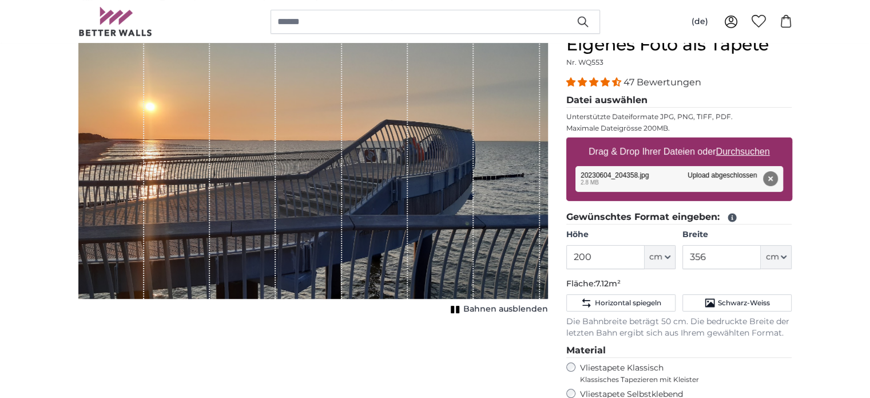
click at [748, 150] on u "Durchsuchen" at bounding box center [743, 151] width 54 height 10
click at [748, 141] on input "Drag & Drop Ihrer Dateien oder Durchsuchen" at bounding box center [679, 138] width 226 height 3
type input "**********"
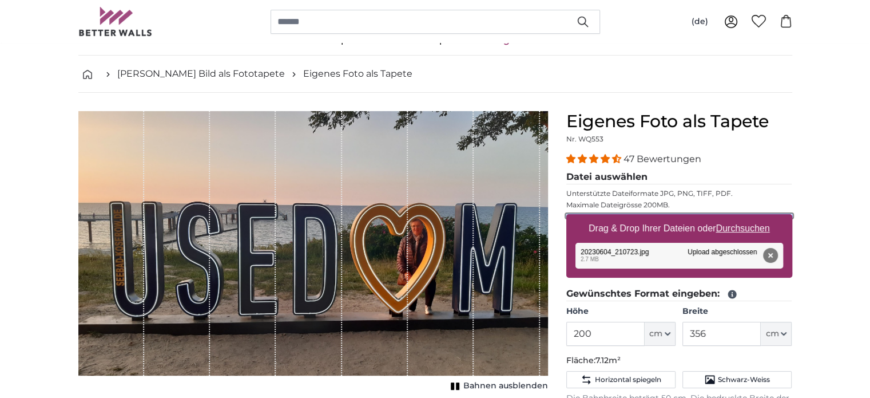
scroll to position [57, 0]
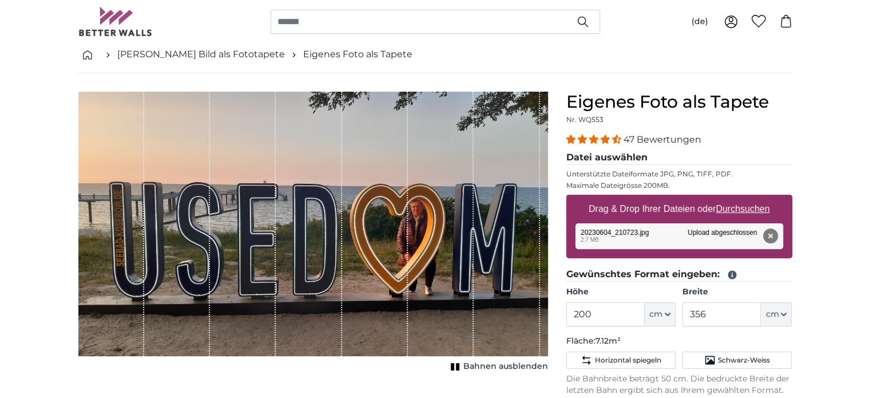
click at [751, 208] on u "Durchsuchen" at bounding box center [743, 209] width 54 height 10
click at [751, 198] on input "Drag & Drop Ihrer Dateien oder Durchsuchen" at bounding box center [679, 196] width 226 height 3
type input "**********"
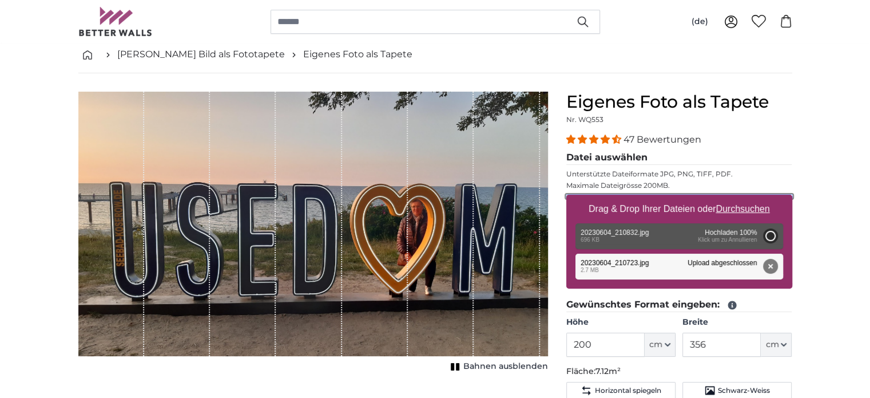
type input "103"
type input "183.3"
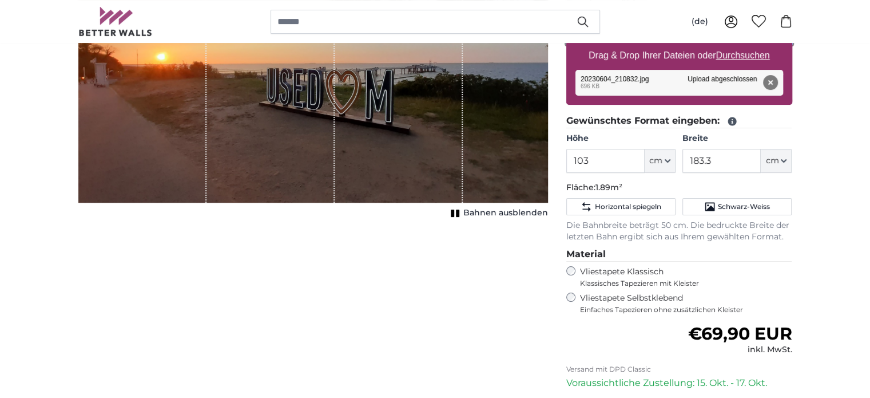
scroll to position [172, 0]
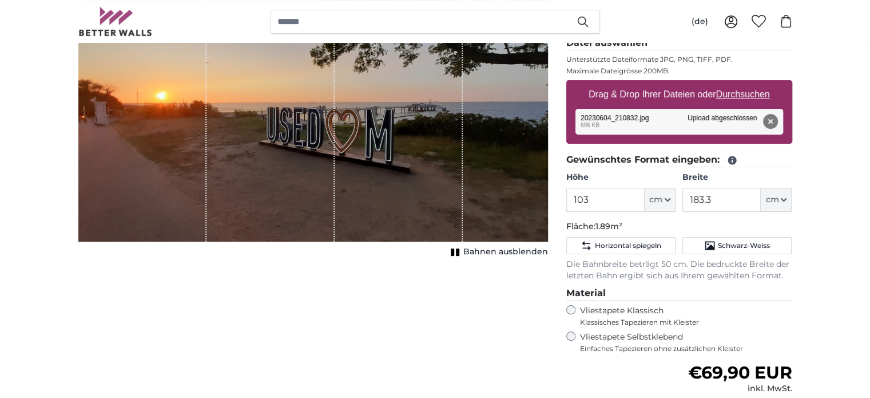
click at [748, 94] on u "Durchsuchen" at bounding box center [743, 94] width 54 height 10
click at [748, 84] on input "Drag & Drop Ihrer Dateien oder Durchsuchen" at bounding box center [679, 81] width 226 height 3
type input "**********"
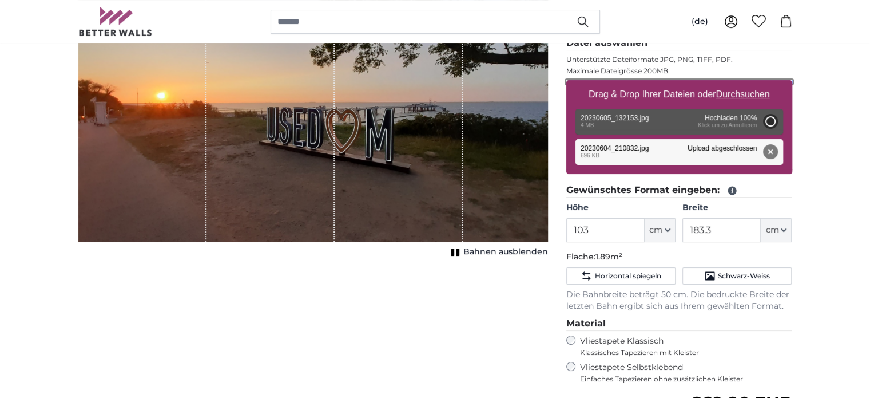
type input "200"
type input "356"
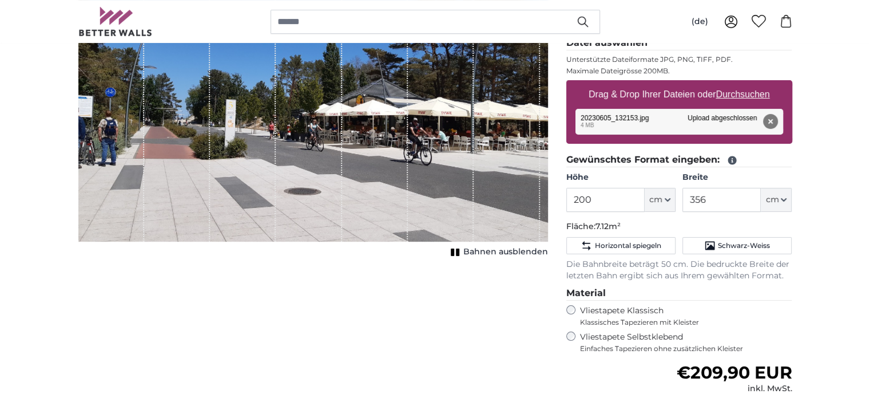
click at [749, 93] on u "Durchsuchen" at bounding box center [743, 94] width 54 height 10
click at [749, 84] on input "Drag & Drop Ihrer Dateien oder Durchsuchen" at bounding box center [679, 81] width 226 height 3
type input "**********"
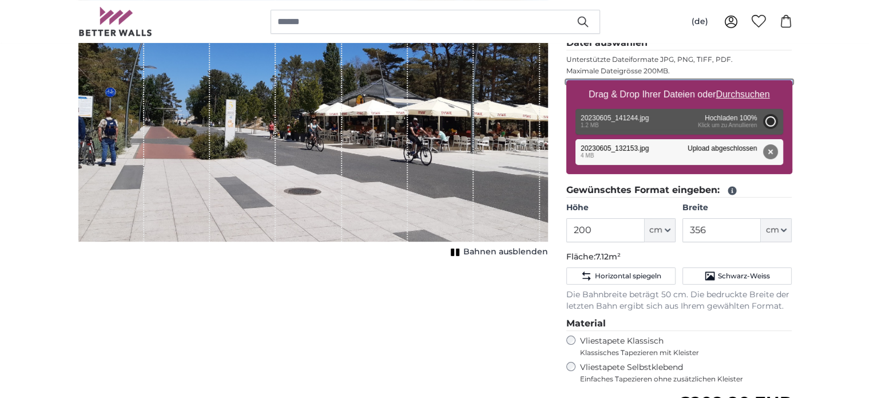
type input "103"
type input "183.3"
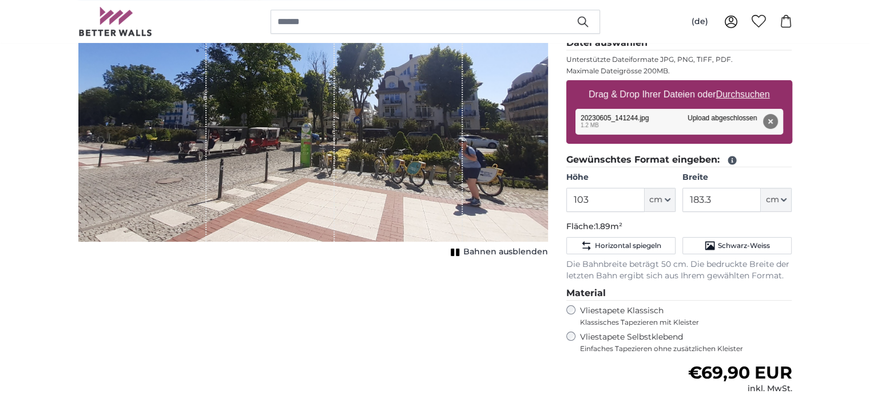
click at [746, 93] on u "Durchsuchen" at bounding box center [743, 94] width 54 height 10
click at [746, 84] on input "Drag & Drop Ihrer Dateien oder Durchsuchen" at bounding box center [679, 81] width 226 height 3
type input "**********"
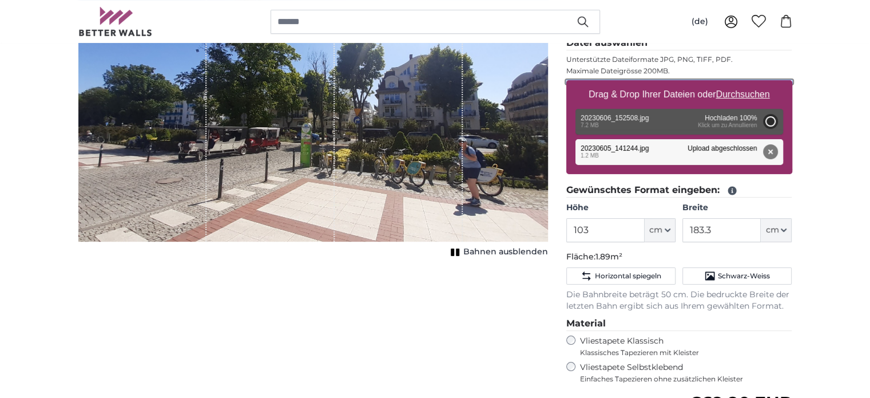
type input "200"
type input "356"
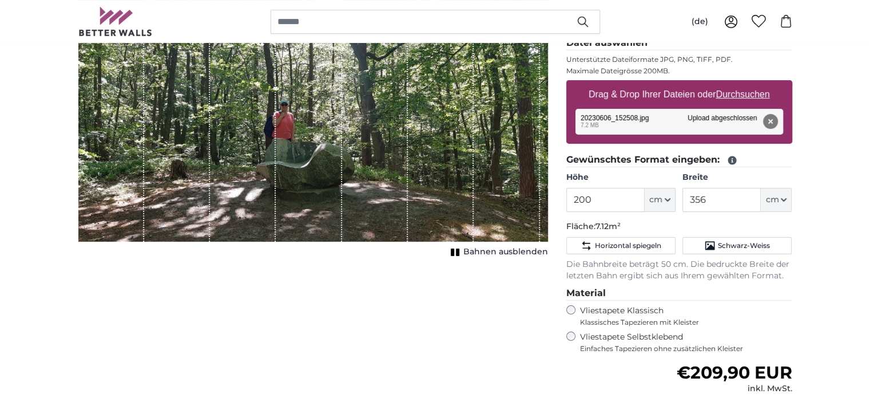
click at [746, 94] on u "Durchsuchen" at bounding box center [743, 94] width 54 height 10
click at [746, 84] on input "Drag & Drop Ihrer Dateien oder Durchsuchen" at bounding box center [679, 81] width 226 height 3
type input "**********"
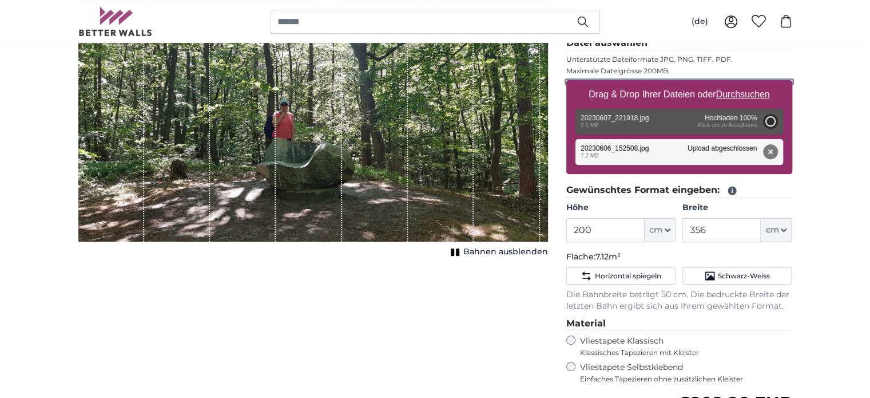
type input "112"
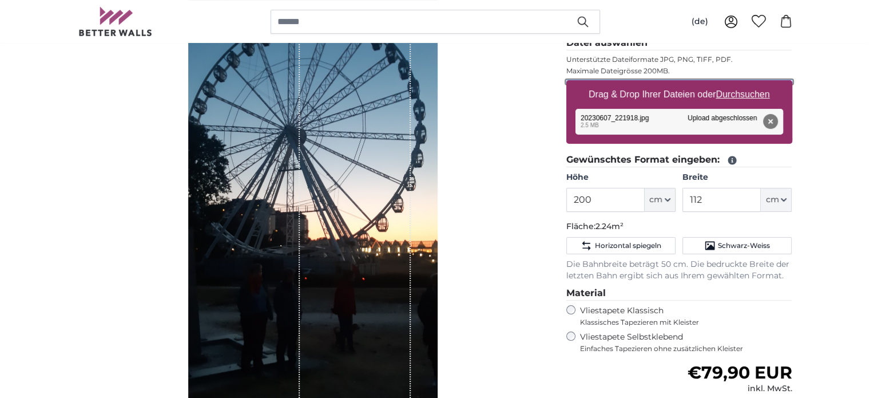
scroll to position [114, 0]
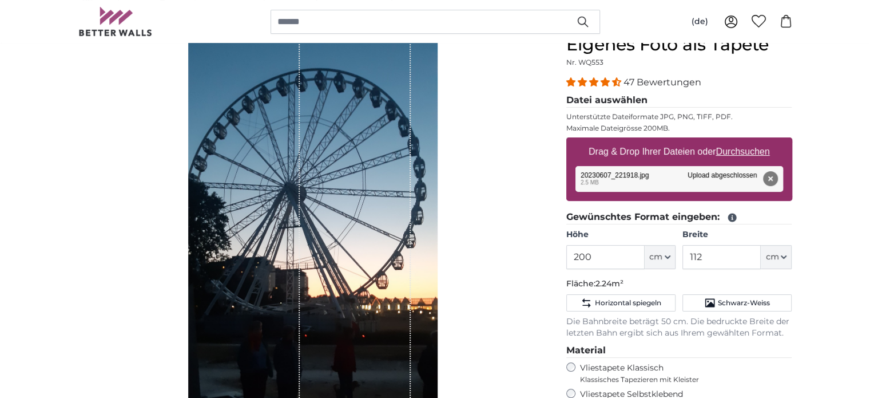
click at [747, 150] on u "Durchsuchen" at bounding box center [743, 151] width 54 height 10
click at [747, 141] on input "Drag & Drop Ihrer Dateien oder Durchsuchen" at bounding box center [679, 138] width 226 height 3
type input "**********"
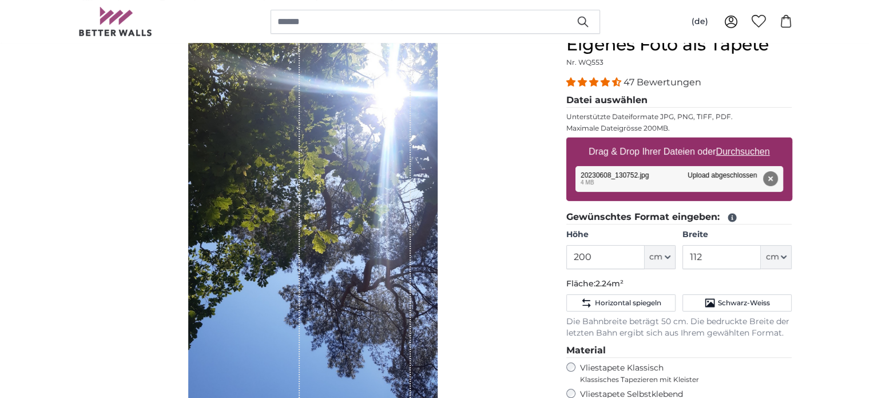
click at [739, 152] on u "Durchsuchen" at bounding box center [743, 151] width 54 height 10
click at [739, 141] on input "Drag & Drop Ihrer Dateien oder Durchsuchen" at bounding box center [679, 138] width 226 height 3
type input "**********"
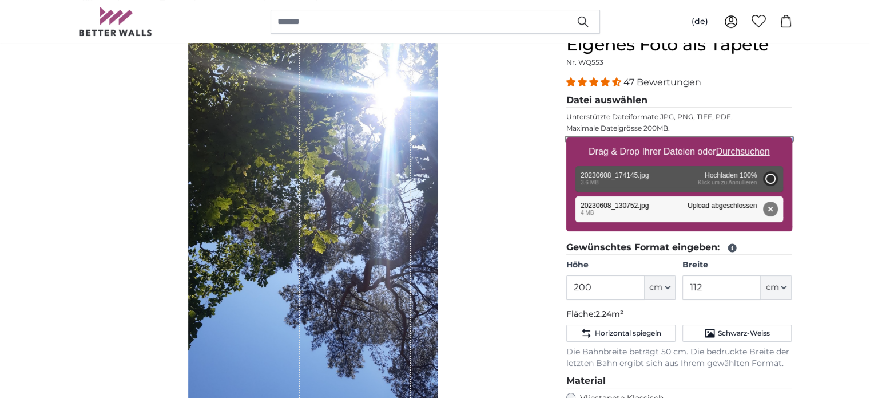
type input "356"
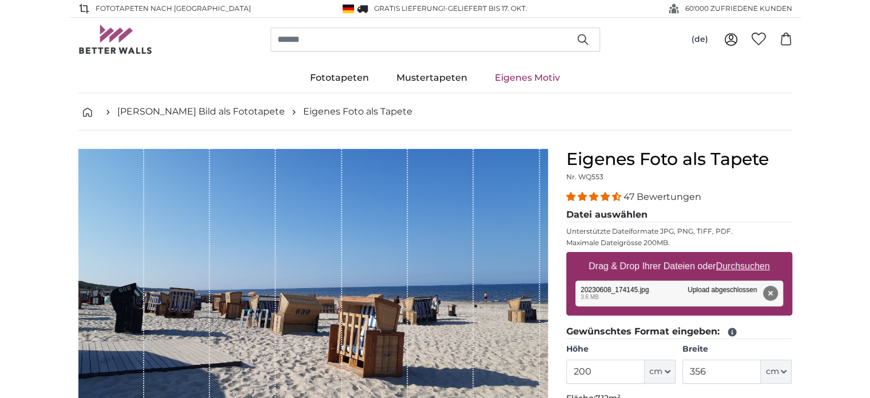
click at [752, 267] on u "Durchsuchen" at bounding box center [743, 266] width 54 height 10
click at [752, 255] on input "Drag & Drop Ihrer Dateien oder Durchsuchen" at bounding box center [679, 253] width 226 height 3
